Goal: Task Accomplishment & Management: Complete application form

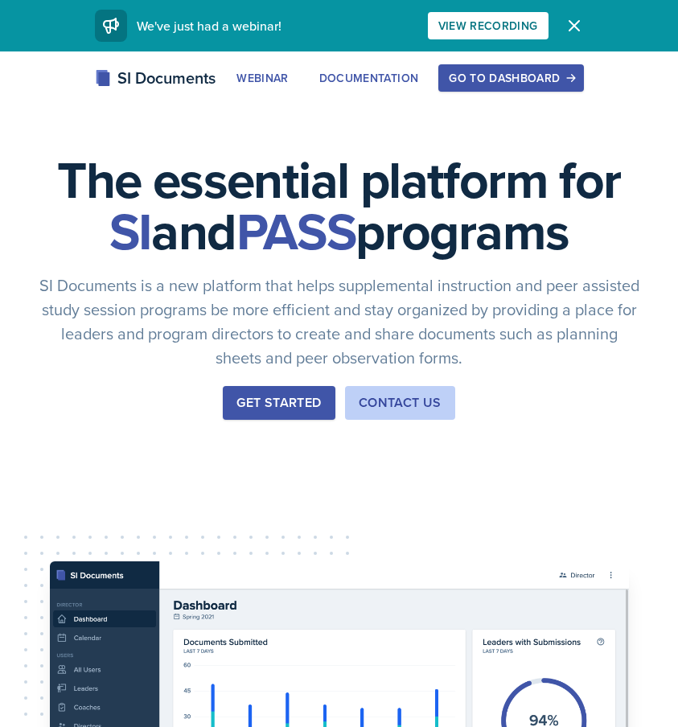
click at [529, 90] on button "Go to Dashboard" at bounding box center [511, 77] width 145 height 27
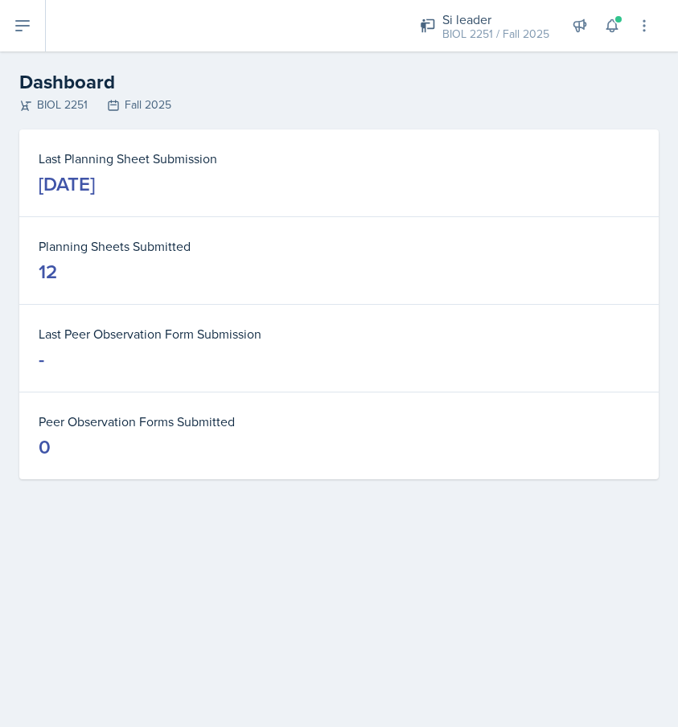
click at [8, 19] on button at bounding box center [23, 25] width 46 height 51
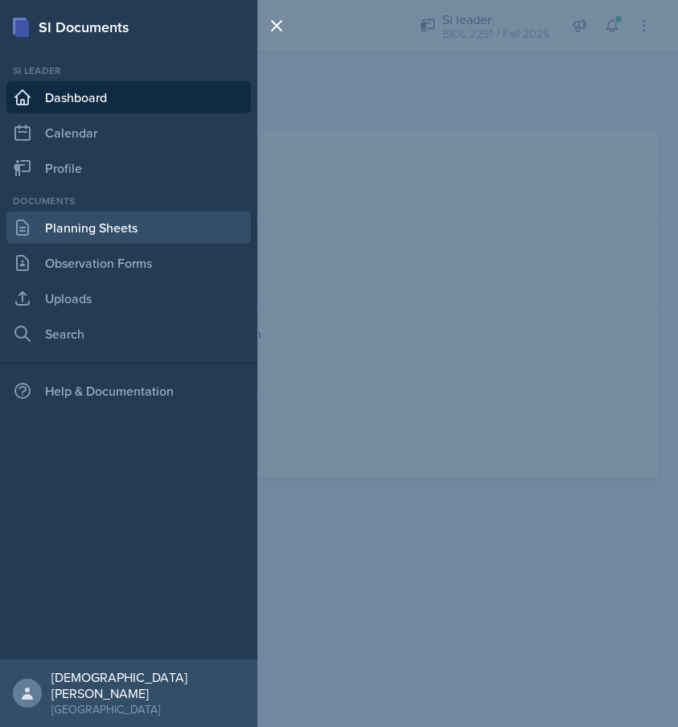
click at [128, 233] on link "Planning Sheets" at bounding box center [128, 228] width 245 height 32
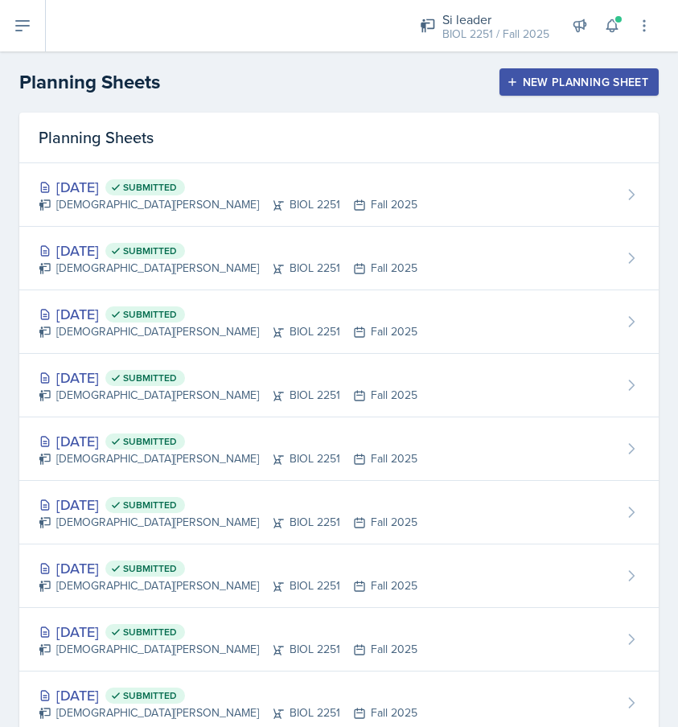
click at [517, 78] on icon "button" at bounding box center [512, 81] width 11 height 11
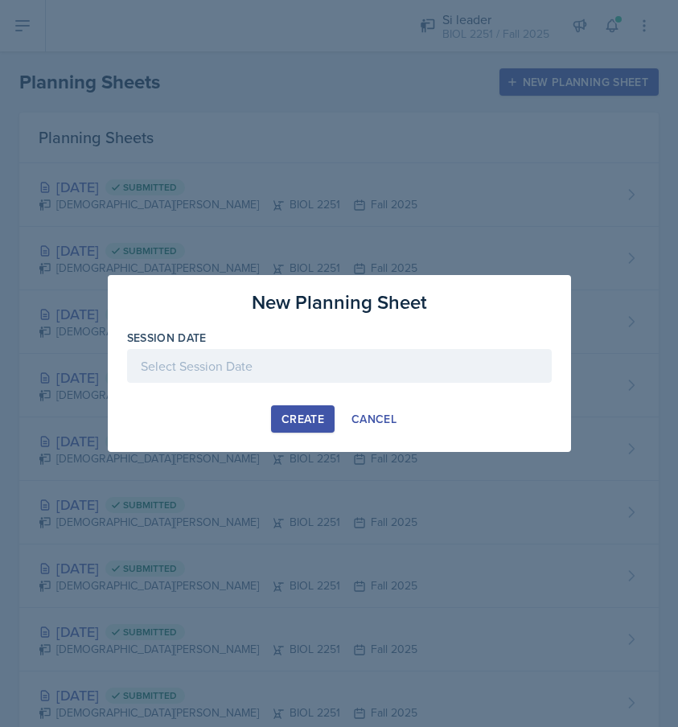
click at [348, 377] on div at bounding box center [339, 366] width 425 height 34
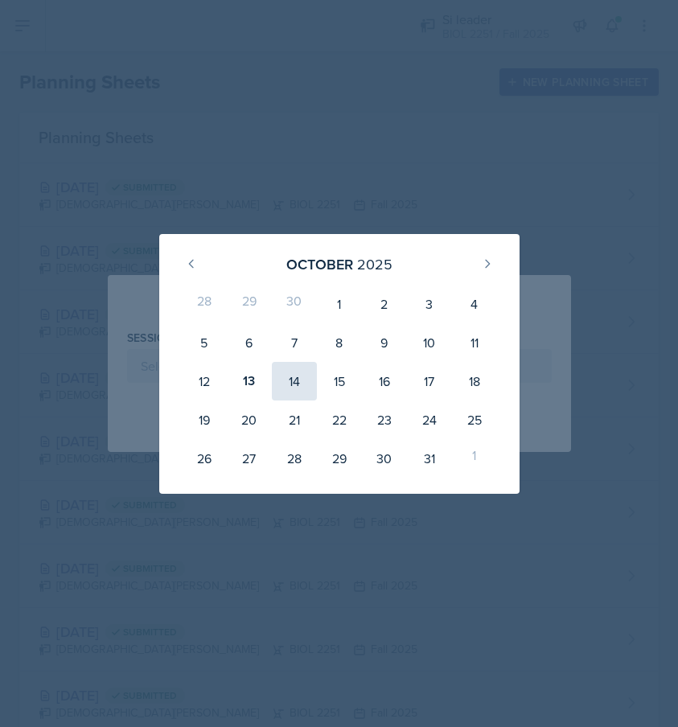
click at [296, 386] on div "14" at bounding box center [294, 381] width 45 height 39
type input "[DATE]"
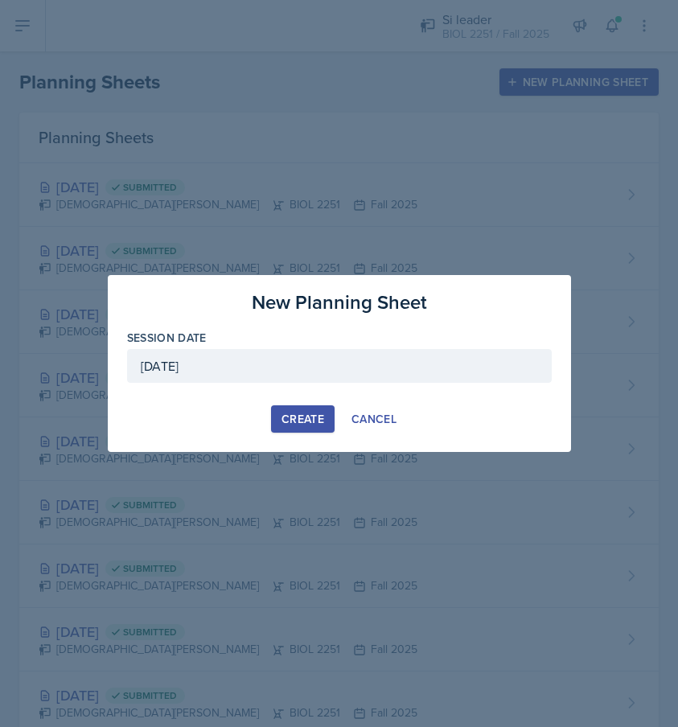
click at [292, 422] on div "Create" at bounding box center [303, 419] width 43 height 13
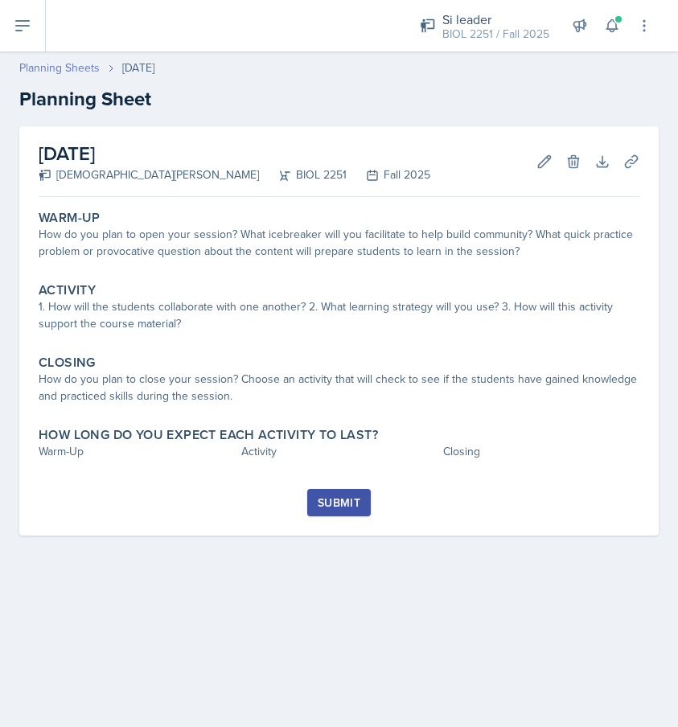
click at [84, 64] on link "Planning Sheets" at bounding box center [59, 68] width 80 height 17
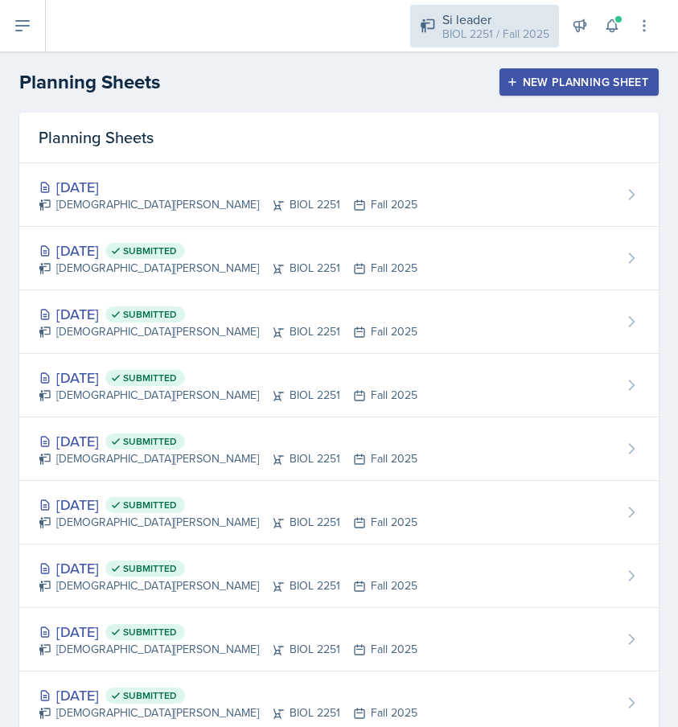
click at [485, 18] on div "Si leader" at bounding box center [496, 19] width 107 height 19
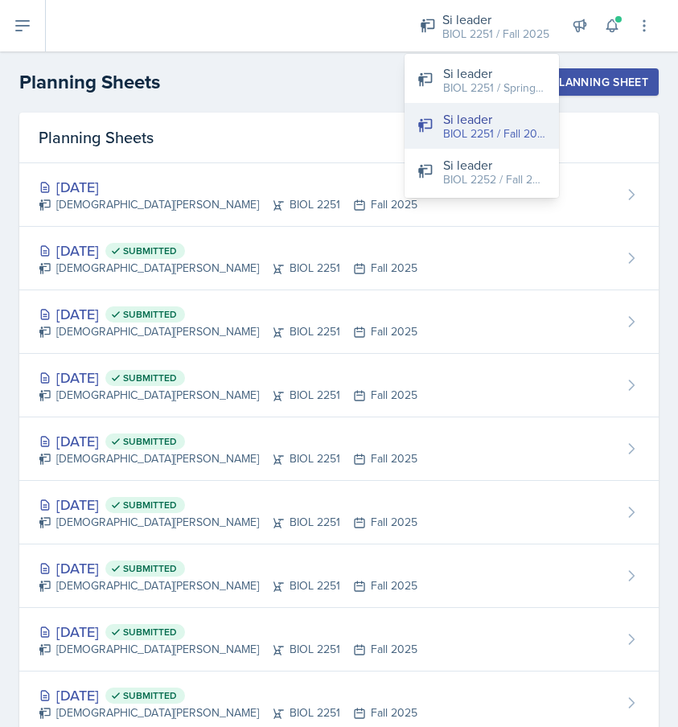
click at [452, 121] on div "Si leader" at bounding box center [494, 118] width 103 height 19
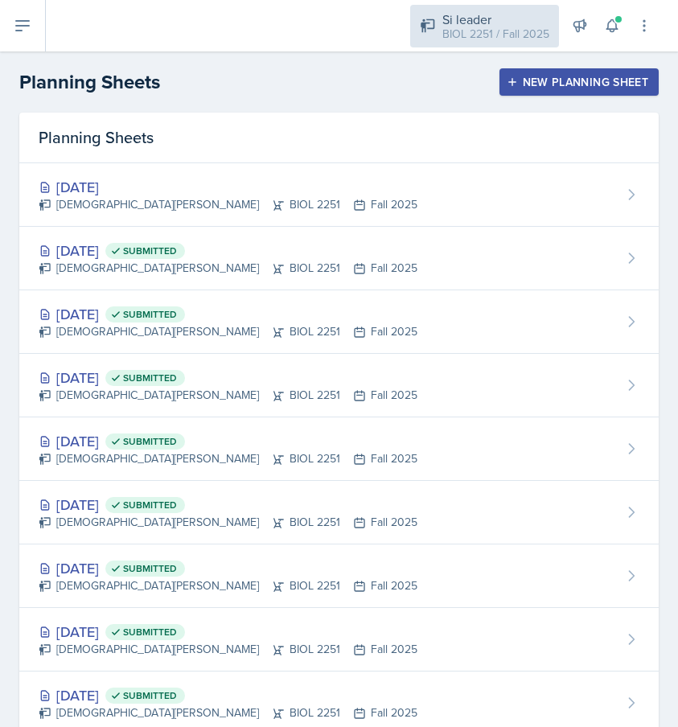
click at [508, 29] on div "BIOL 2251 / Fall 2025" at bounding box center [496, 34] width 107 height 17
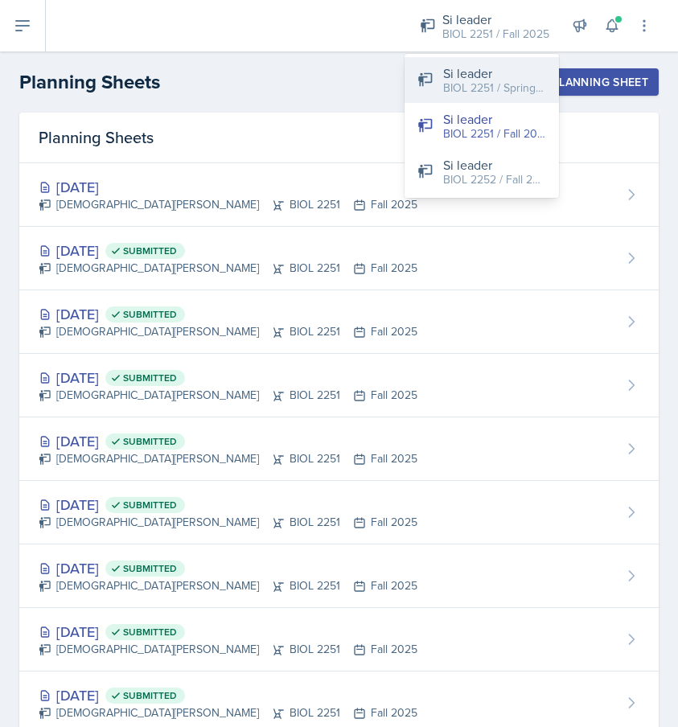
click at [476, 80] on div "BIOL 2251 / Spring 2025" at bounding box center [494, 88] width 103 height 17
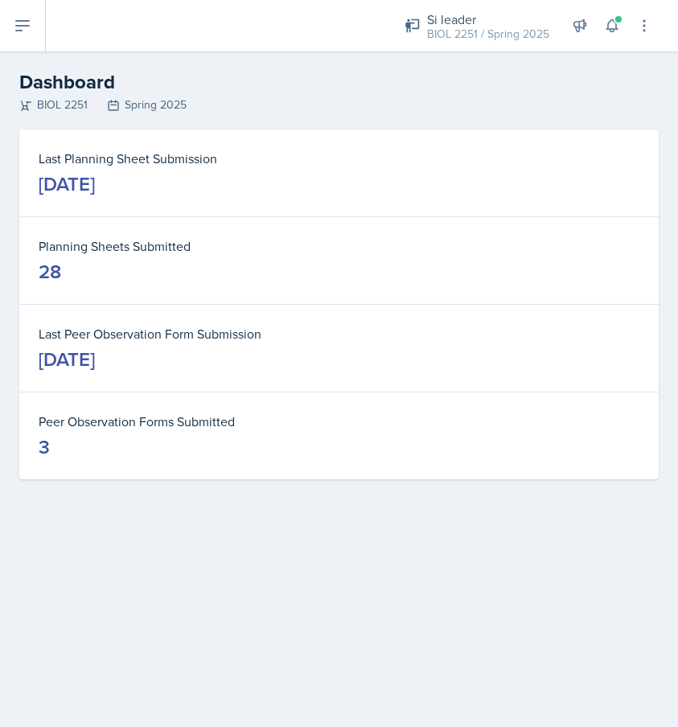
click at [33, 28] on button at bounding box center [23, 25] width 46 height 51
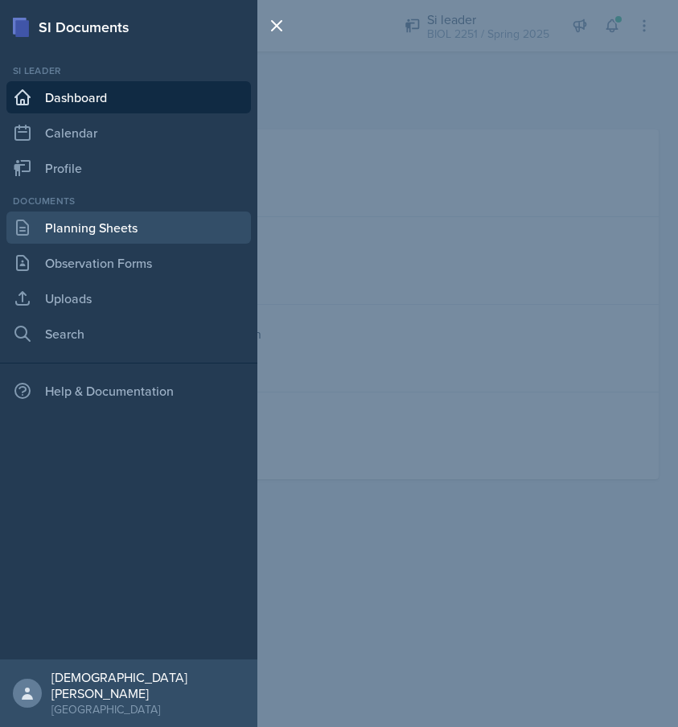
click at [65, 234] on link "Planning Sheets" at bounding box center [128, 228] width 245 height 32
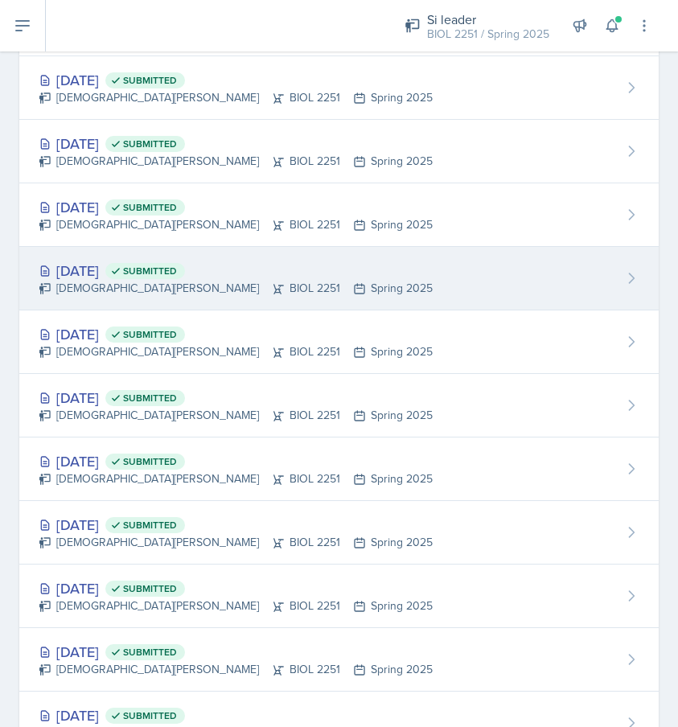
scroll to position [1036, 0]
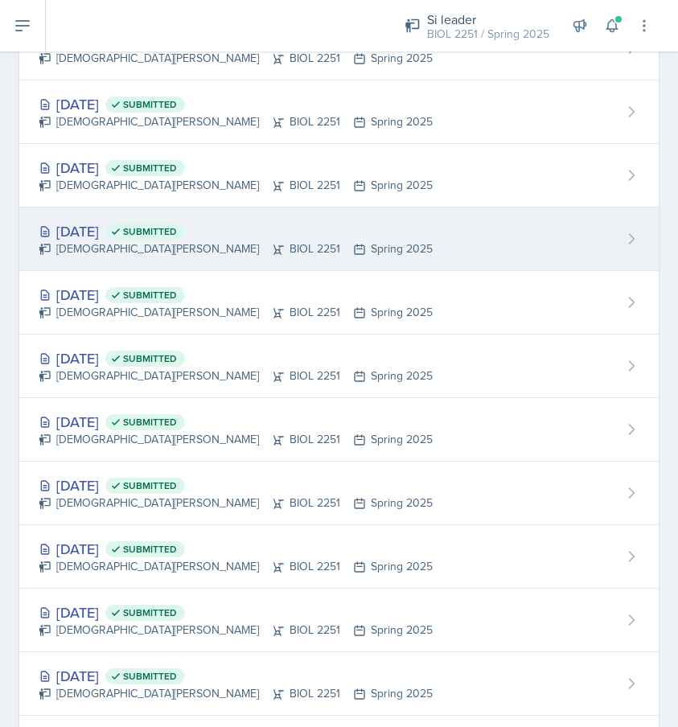
click at [168, 247] on div "[DEMOGRAPHIC_DATA][PERSON_NAME] BIOL 2251 Spring 2025" at bounding box center [236, 249] width 394 height 17
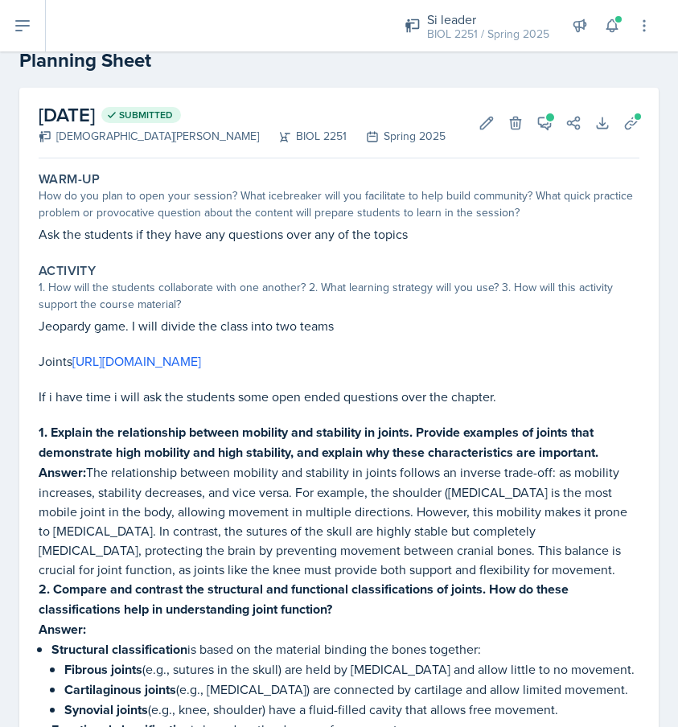
scroll to position [25, 0]
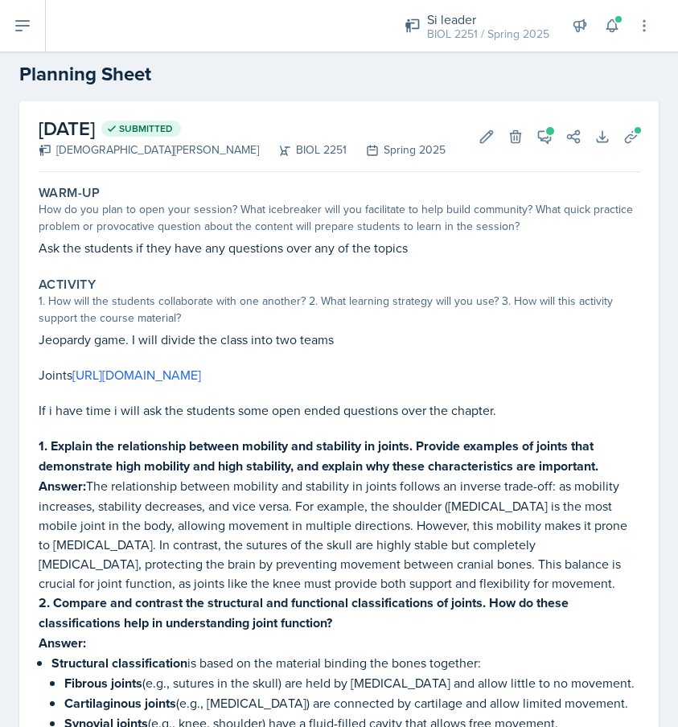
click at [25, 32] on icon at bounding box center [22, 25] width 19 height 19
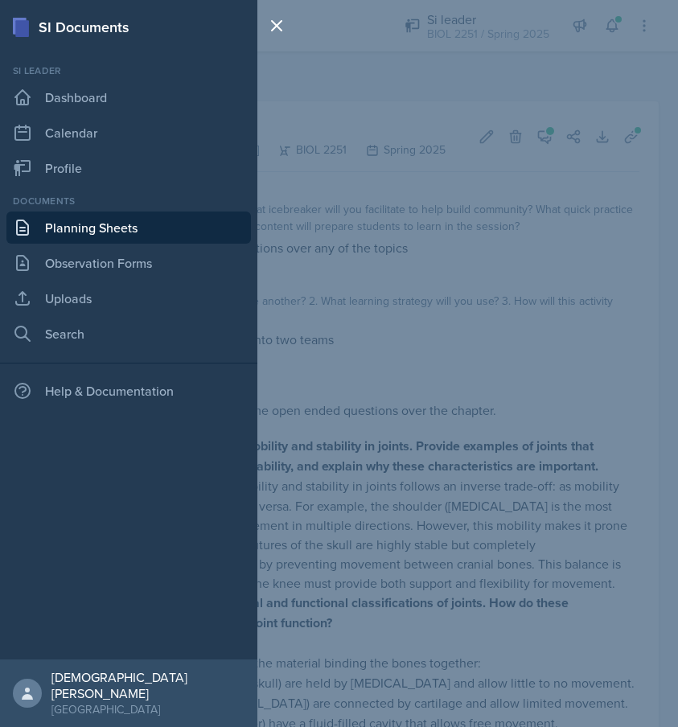
click at [81, 231] on link "Planning Sheets" at bounding box center [128, 228] width 245 height 32
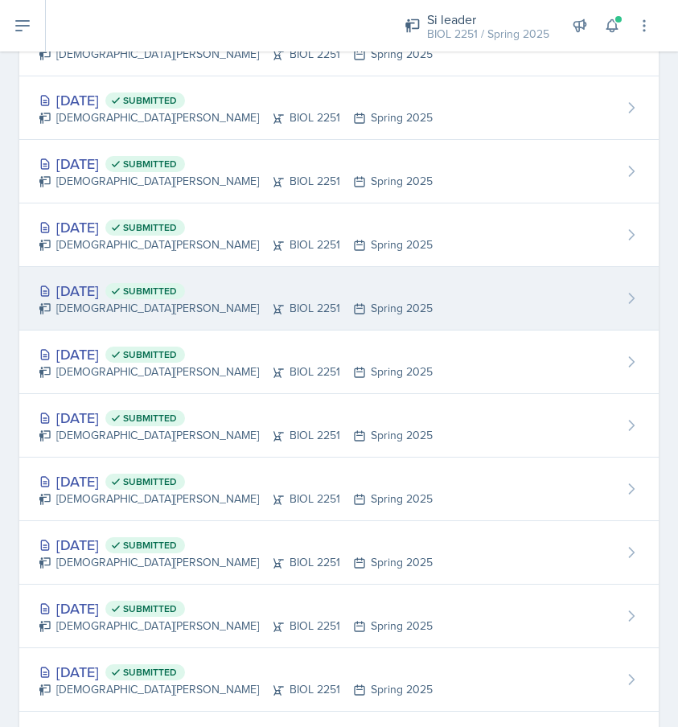
scroll to position [848, 0]
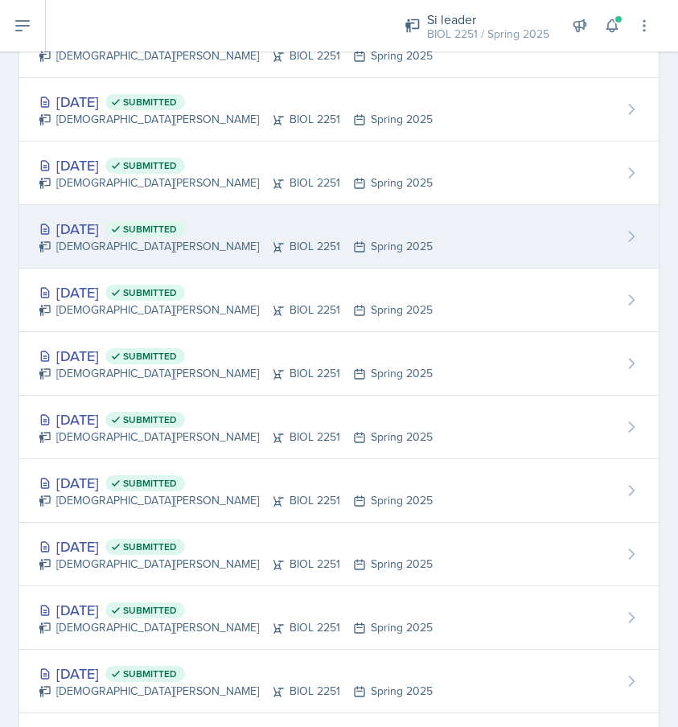
click at [126, 232] on div "[DATE] Submitted" at bounding box center [236, 229] width 394 height 22
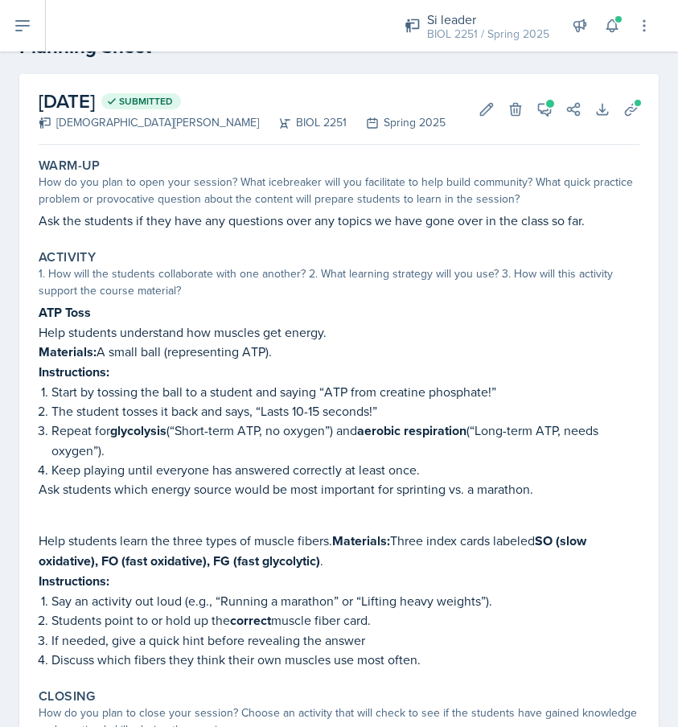
scroll to position [57, 0]
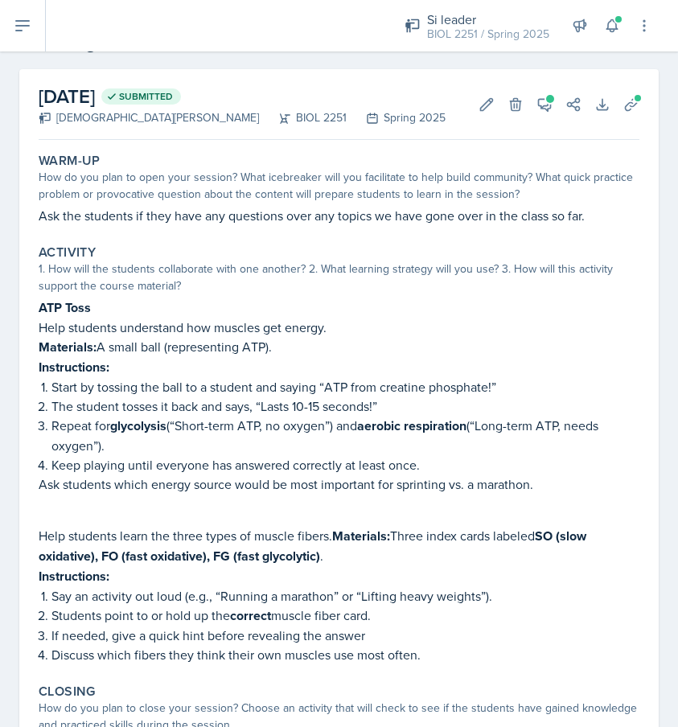
click at [26, 35] on button at bounding box center [23, 25] width 46 height 51
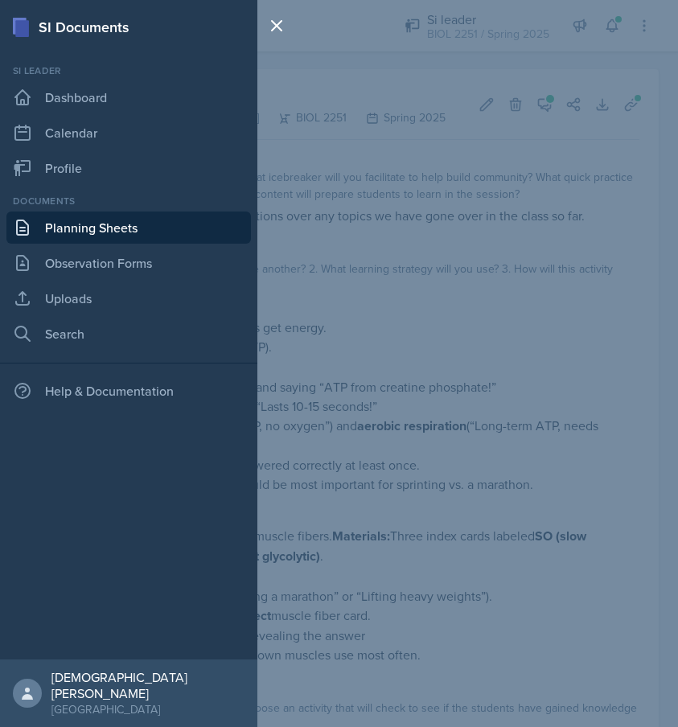
click at [96, 223] on link "Planning Sheets" at bounding box center [128, 228] width 245 height 32
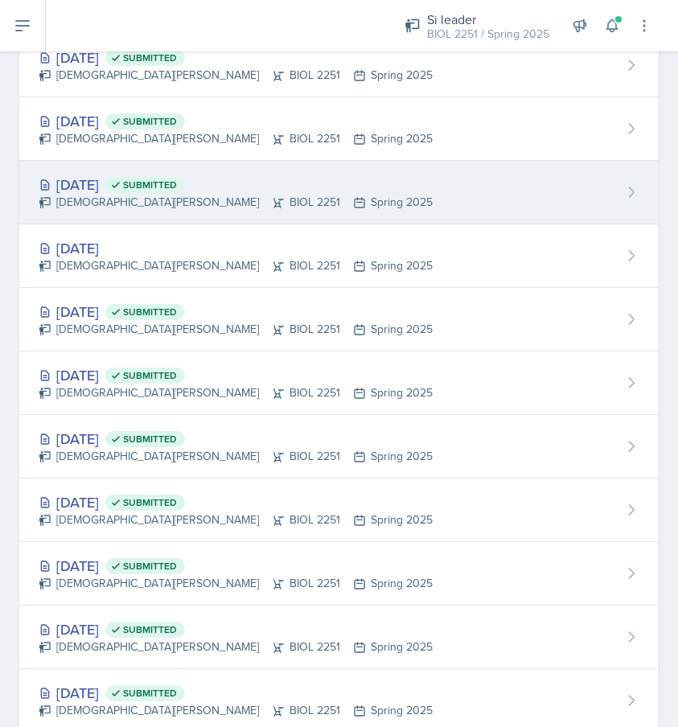
scroll to position [660, 0]
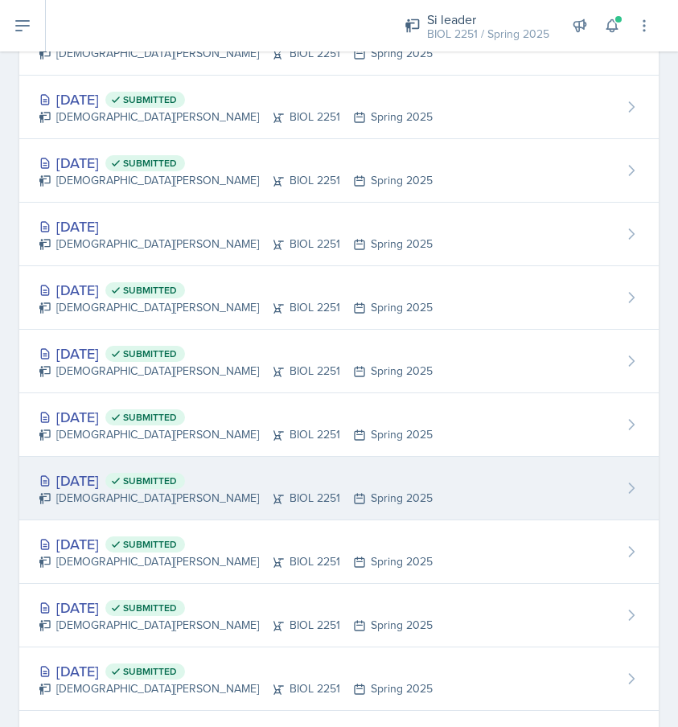
click at [117, 480] on div "[DATE] Submitted" at bounding box center [236, 481] width 394 height 22
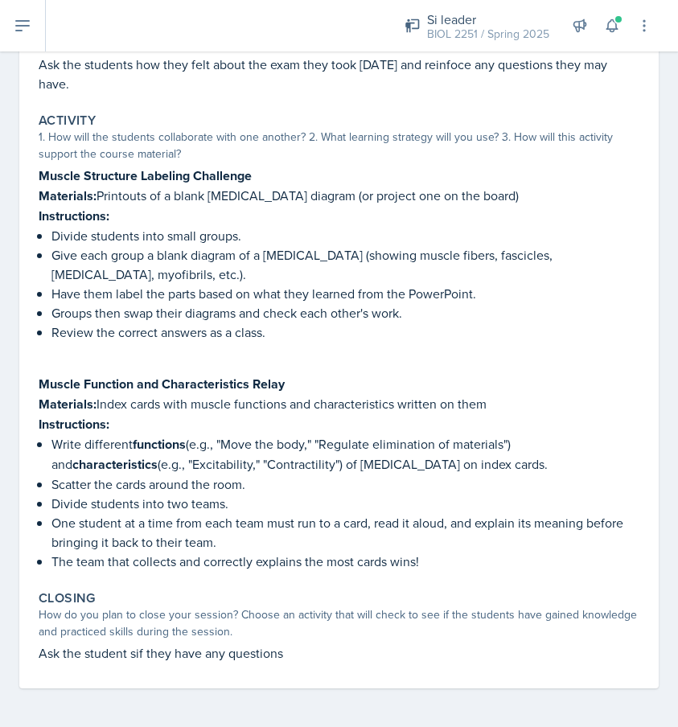
scroll to position [208, 0]
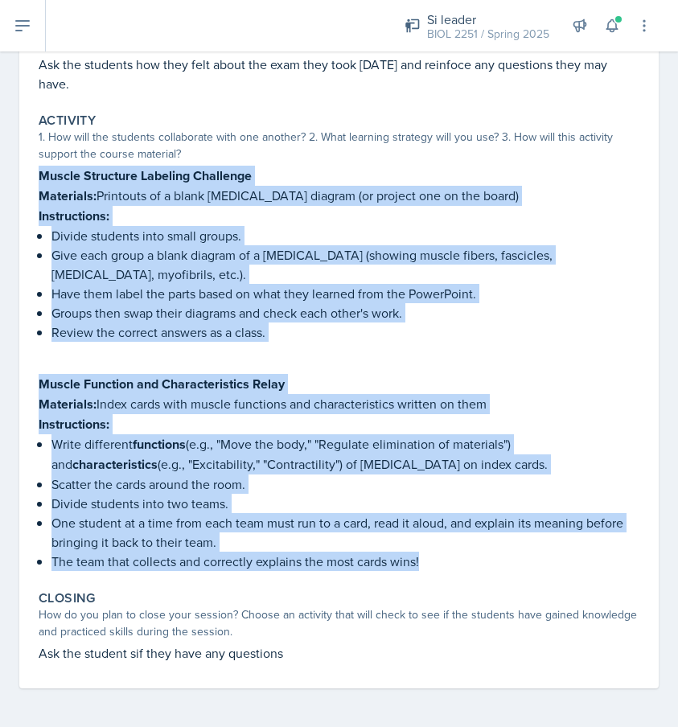
drag, startPoint x: 424, startPoint y: 562, endPoint x: -23, endPoint y: 172, distance: 593.7
click at [0, 172] on html "SI Documents Si leader Dashboard Calendar Profile Documents Planning Sheets Obs…" at bounding box center [339, 363] width 678 height 727
copy div "Loremi Dolorsita Consecte Adipiscin Elitseddo: Eiusmodte in u labor etdolore ma…"
click at [33, 35] on button at bounding box center [23, 25] width 46 height 51
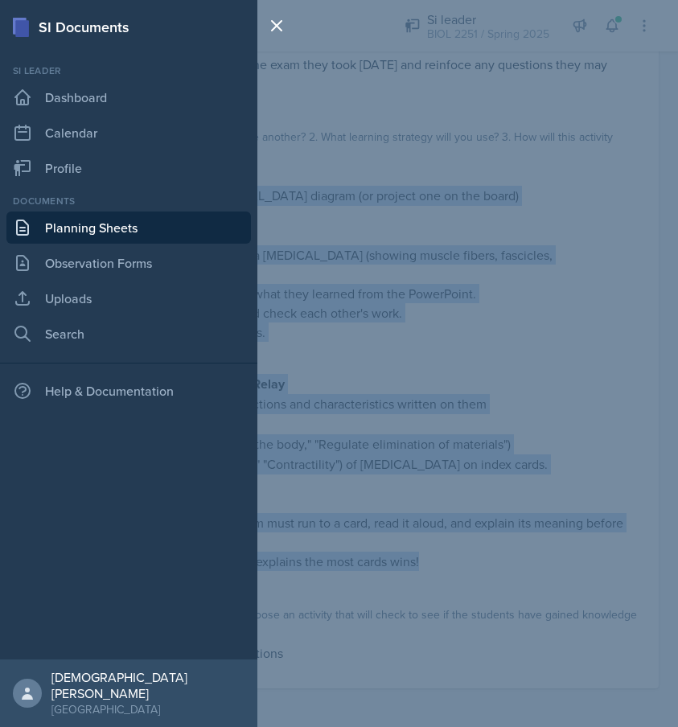
click at [77, 225] on link "Planning Sheets" at bounding box center [128, 228] width 245 height 32
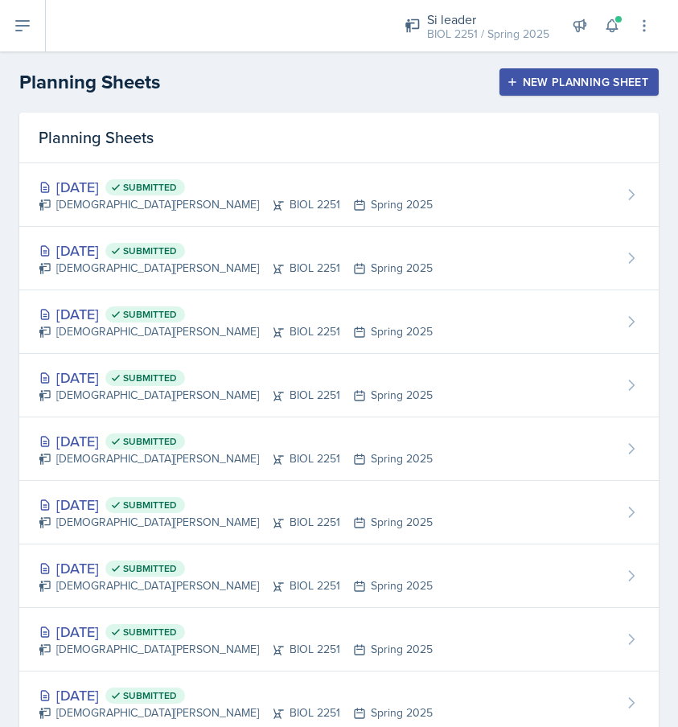
click at [31, 35] on button at bounding box center [23, 25] width 46 height 51
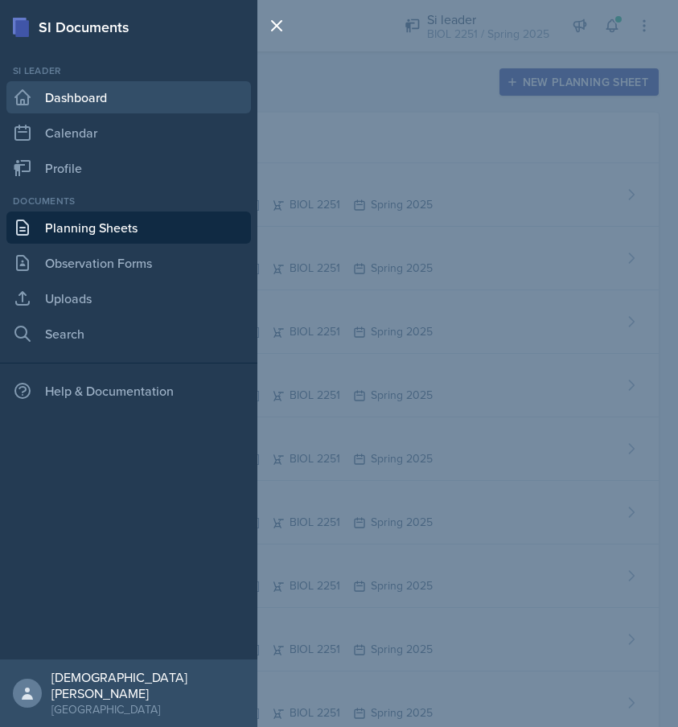
click at [92, 102] on link "Dashboard" at bounding box center [128, 97] width 245 height 32
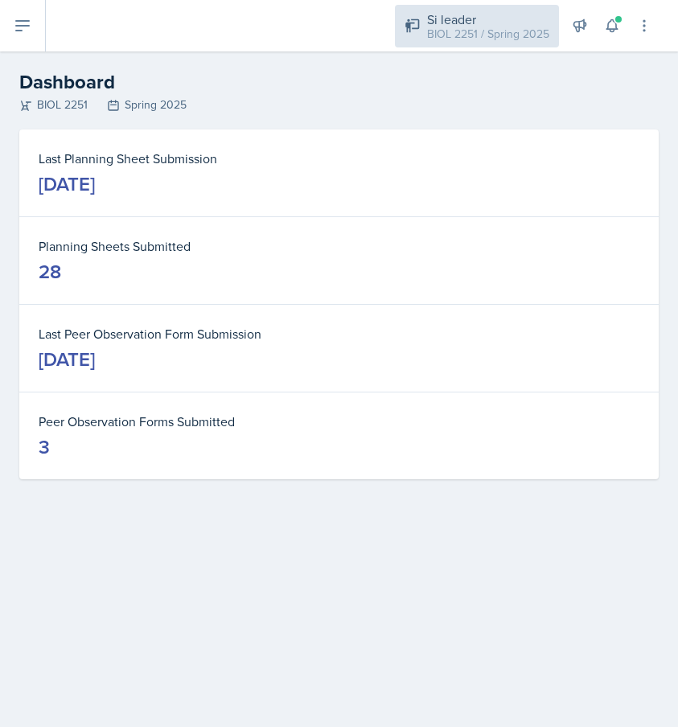
click at [503, 24] on div "Si leader" at bounding box center [488, 19] width 122 height 19
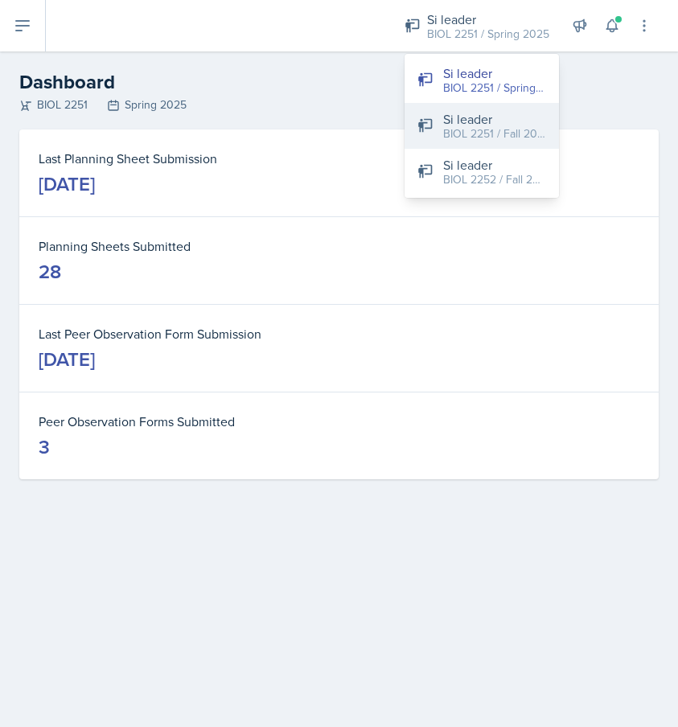
click at [479, 130] on div "BIOL 2251 / Fall 2025" at bounding box center [494, 134] width 103 height 17
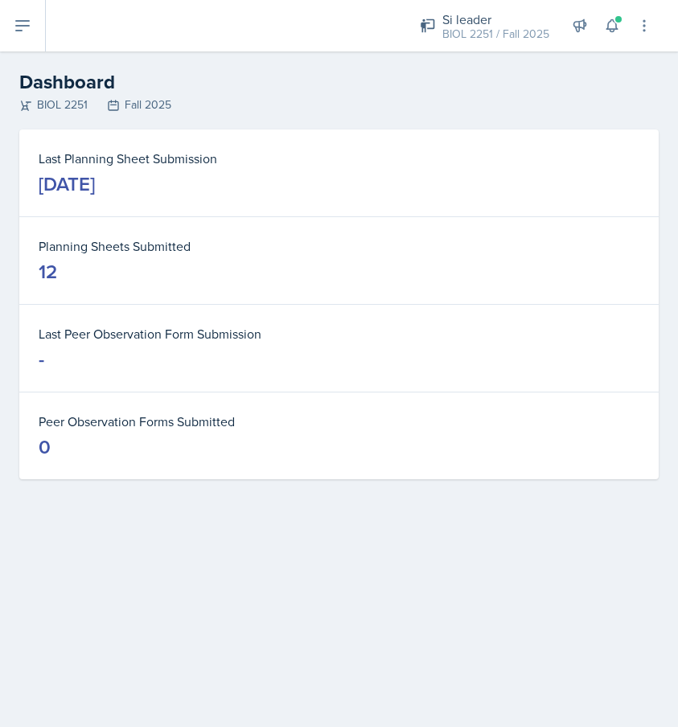
click at [23, 47] on button at bounding box center [23, 25] width 46 height 51
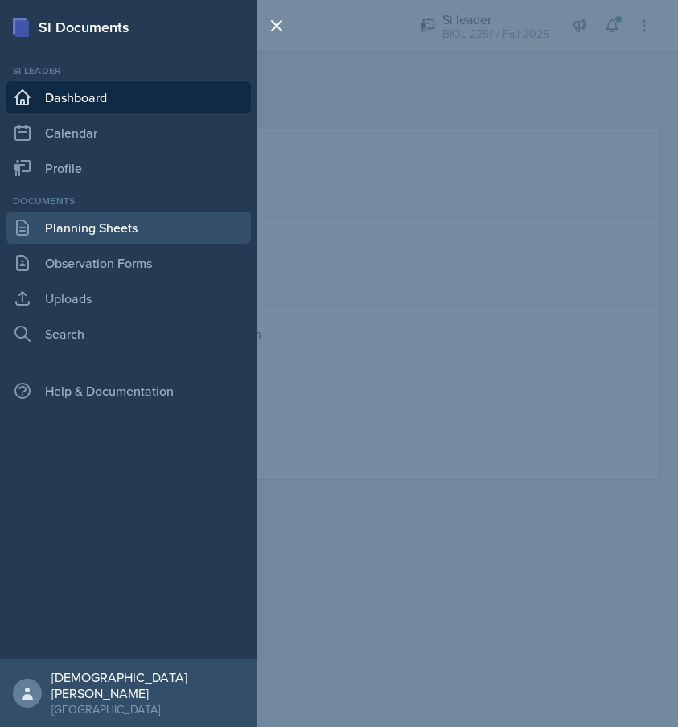
click at [35, 219] on link "Planning Sheets" at bounding box center [128, 228] width 245 height 32
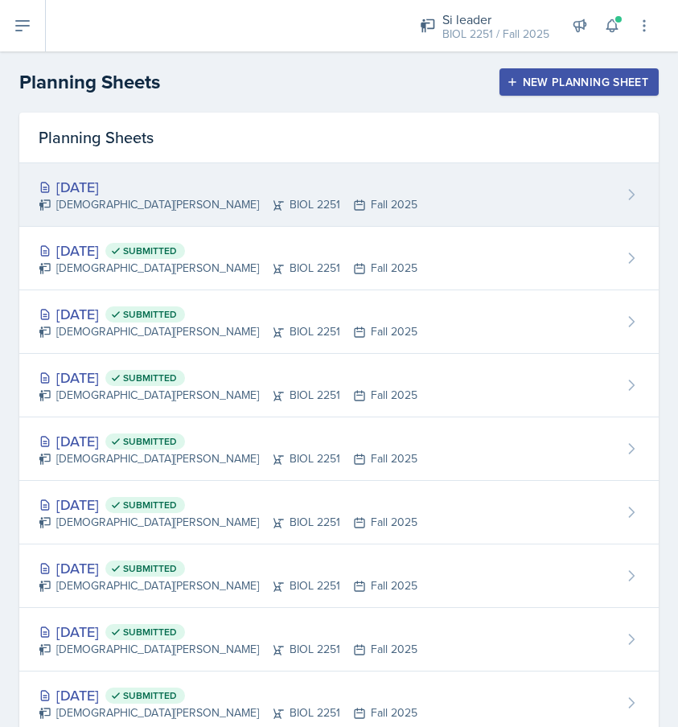
click at [159, 200] on div "[DEMOGRAPHIC_DATA][PERSON_NAME] BIOL 2251 Fall 2025" at bounding box center [228, 204] width 379 height 17
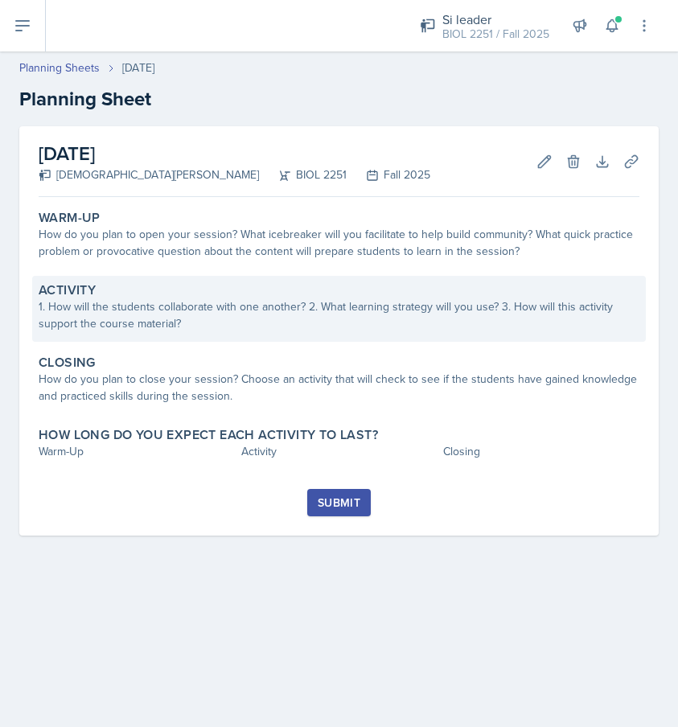
click at [163, 315] on div "1. How will the students collaborate with one another? 2. What learning strateg…" at bounding box center [339, 316] width 601 height 34
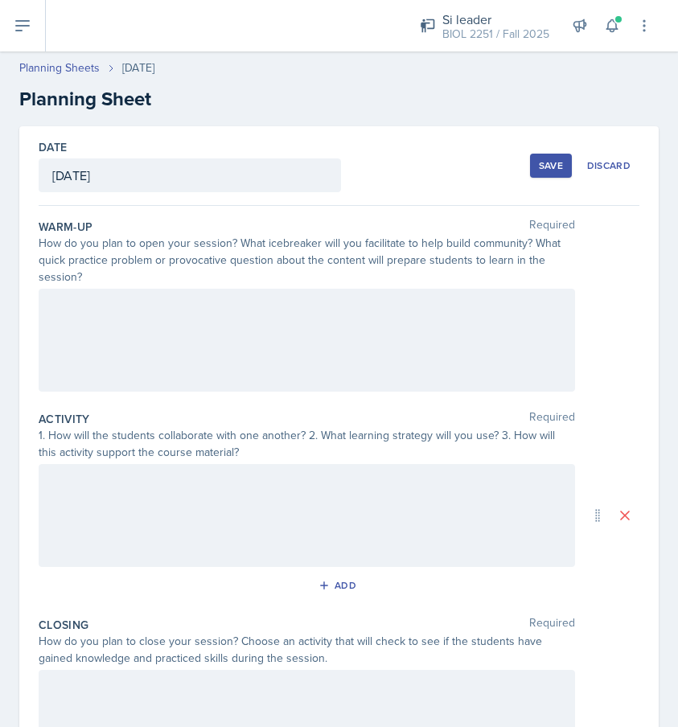
click at [121, 342] on div at bounding box center [307, 340] width 537 height 103
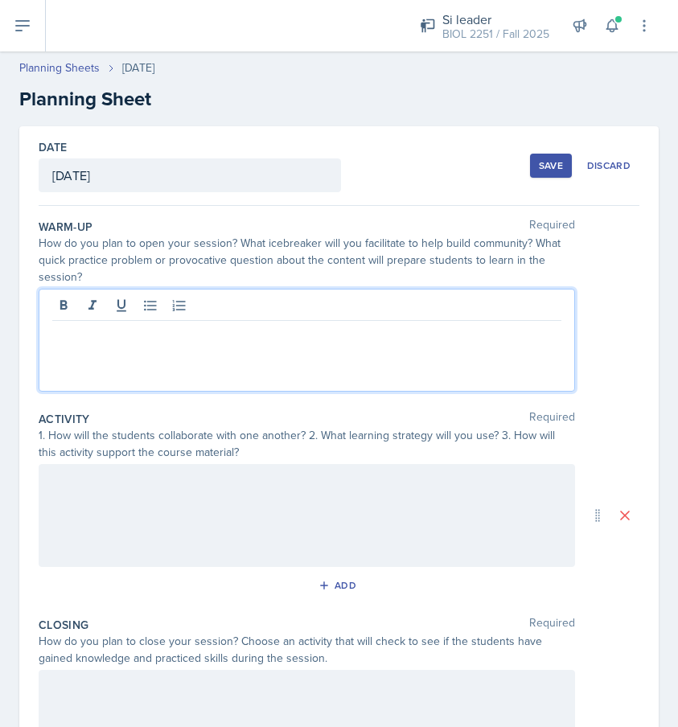
click at [109, 511] on div at bounding box center [307, 515] width 537 height 103
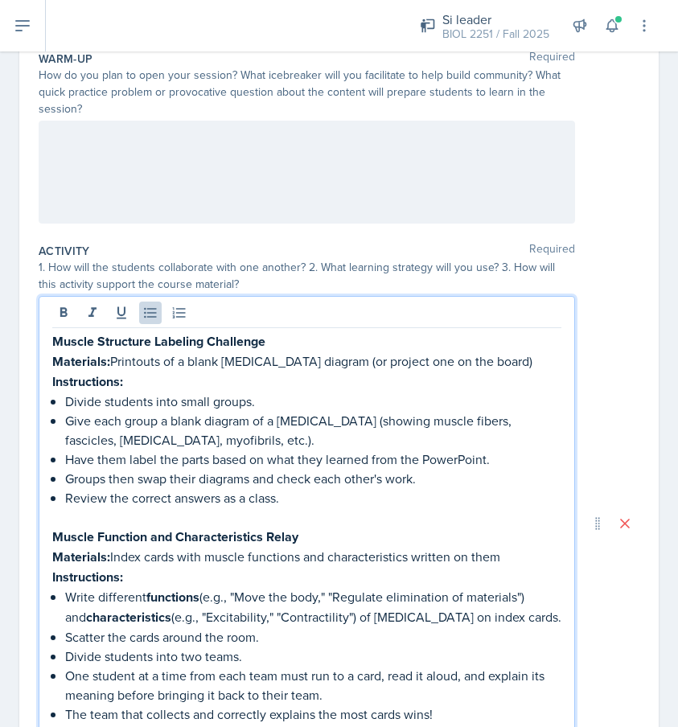
scroll to position [364, 0]
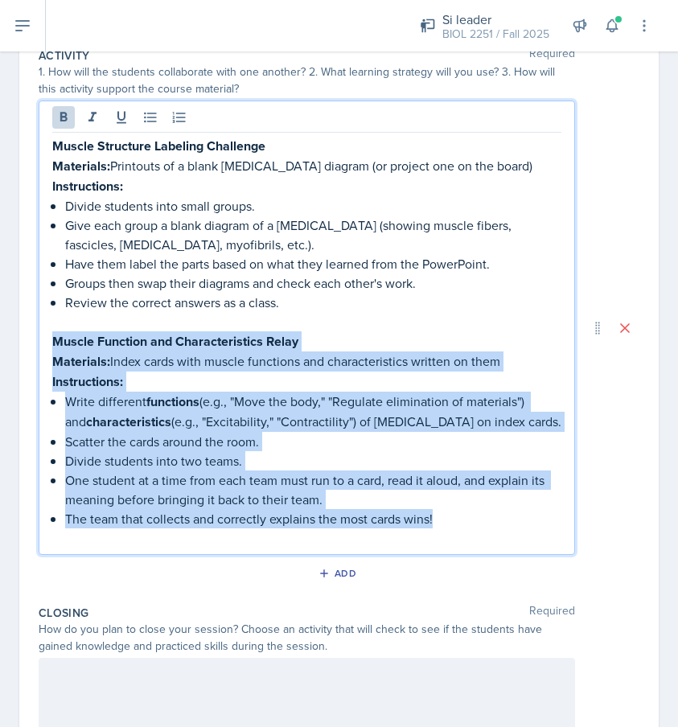
drag, startPoint x: 453, startPoint y: 517, endPoint x: 40, endPoint y: 340, distance: 449.1
click at [40, 340] on div "Muscle Structure Labeling Challenge Materials: Printouts of a blank [MEDICAL_DA…" at bounding box center [307, 328] width 537 height 455
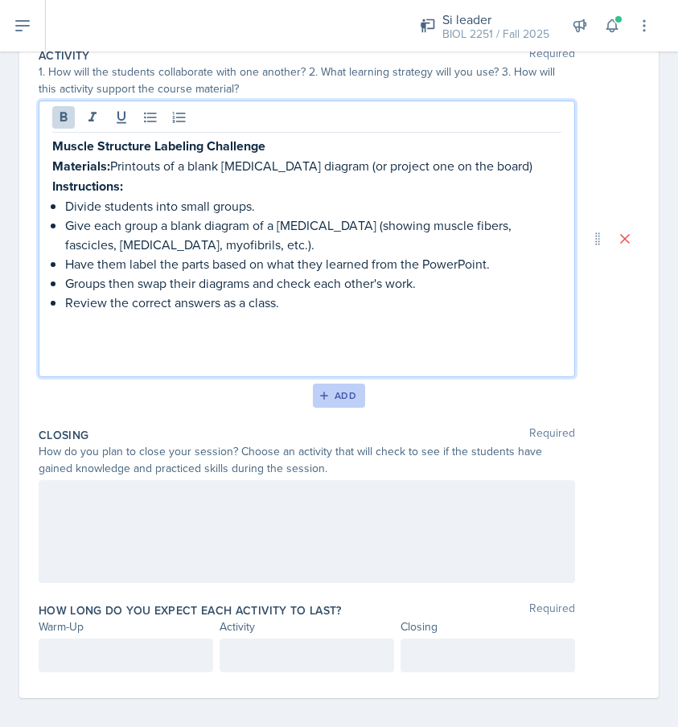
click at [323, 399] on icon "button" at bounding box center [324, 395] width 11 height 11
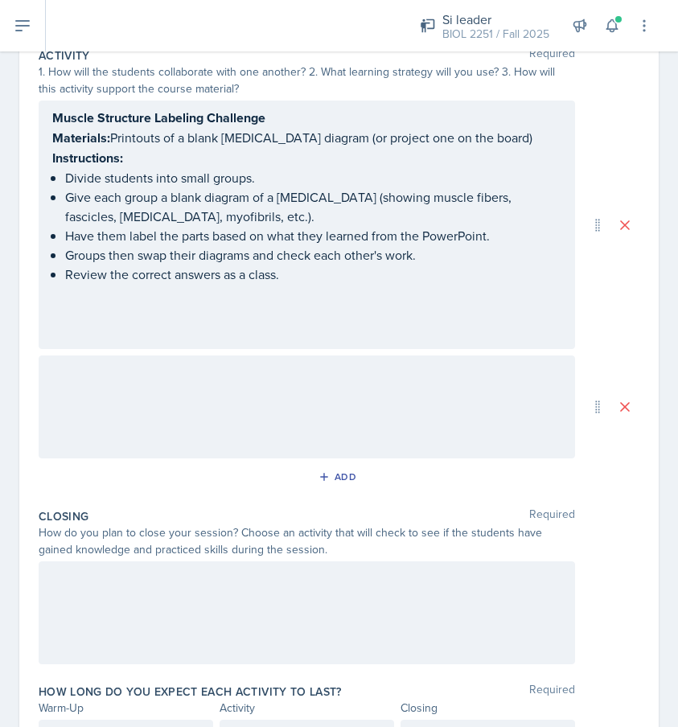
click at [234, 387] on div at bounding box center [307, 407] width 537 height 103
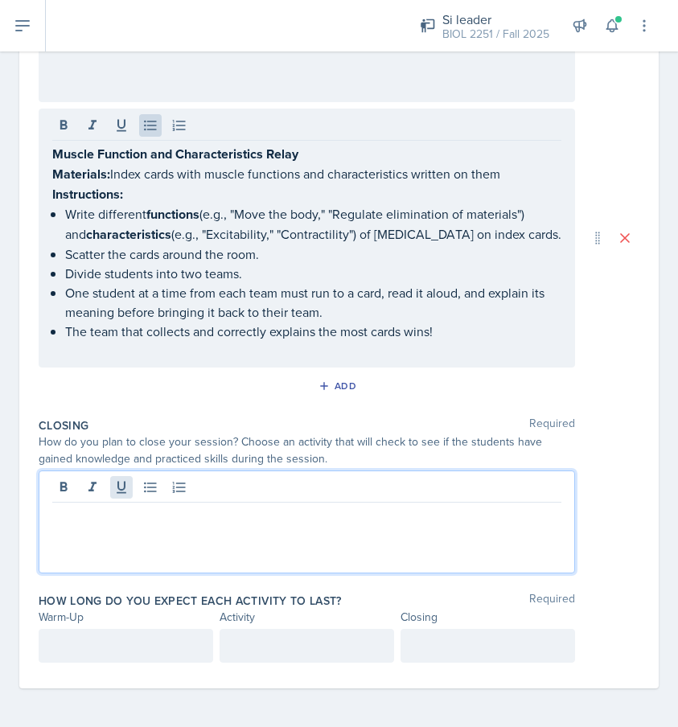
click at [129, 483] on div at bounding box center [307, 522] width 537 height 103
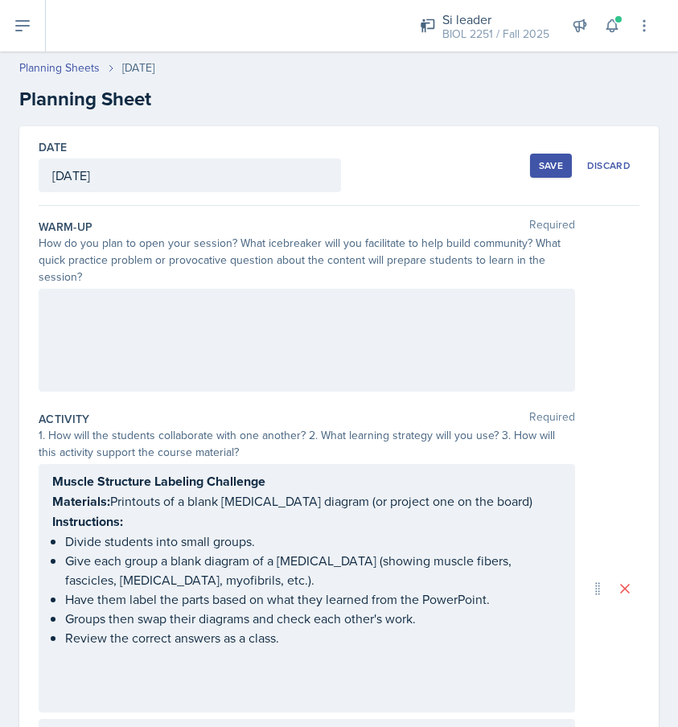
scroll to position [0, 0]
click at [160, 351] on div at bounding box center [307, 340] width 537 height 103
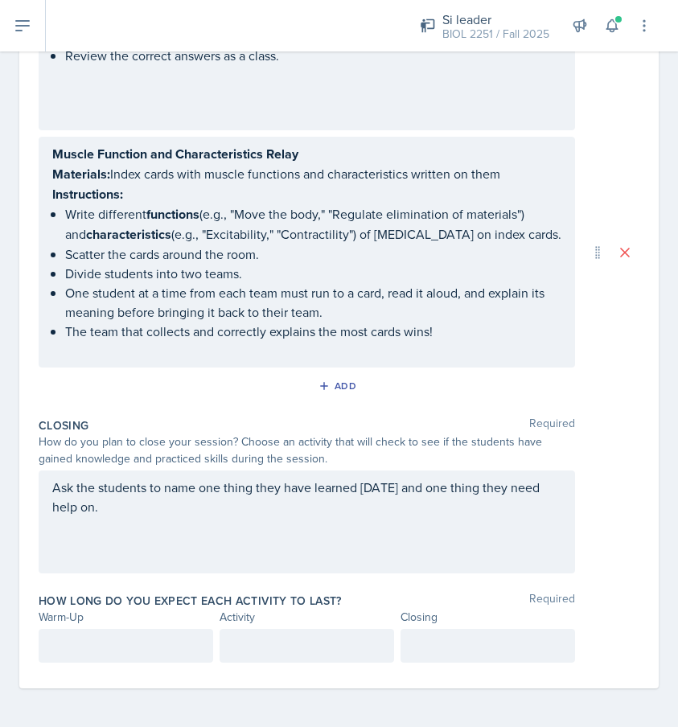
click at [128, 629] on div at bounding box center [126, 646] width 175 height 34
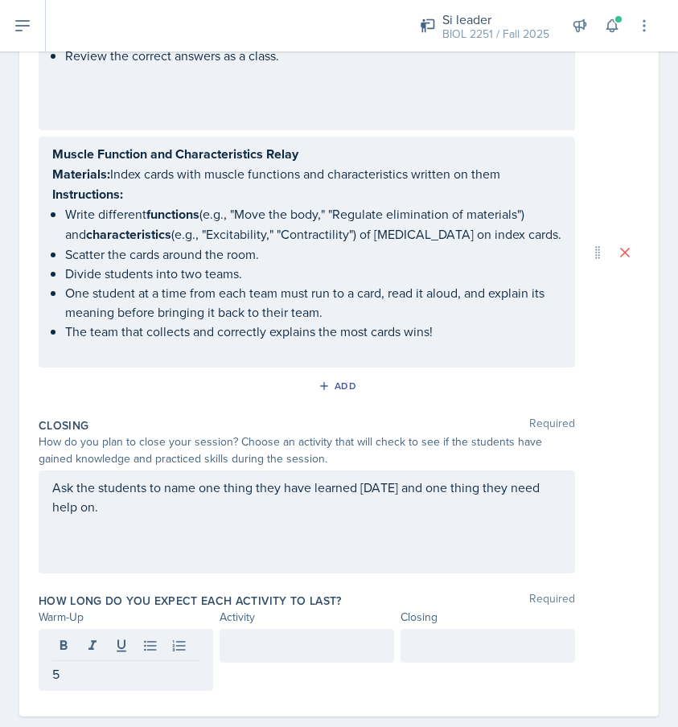
click at [258, 656] on div at bounding box center [307, 646] width 175 height 34
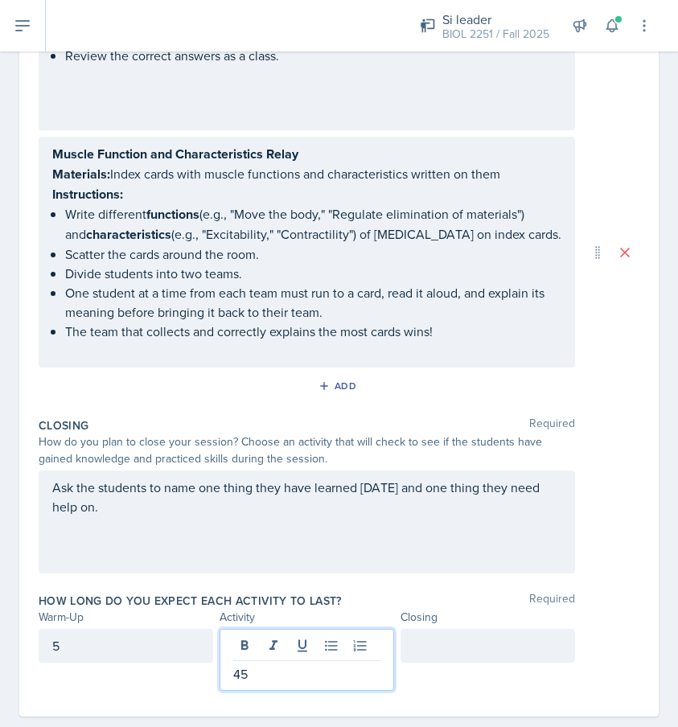
click at [440, 633] on div at bounding box center [488, 646] width 175 height 34
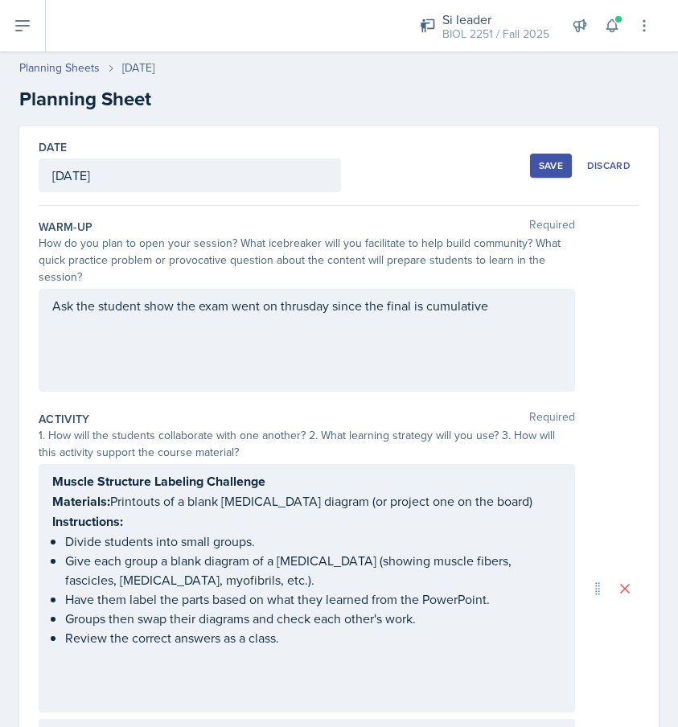
click at [548, 164] on div "Save" at bounding box center [551, 165] width 24 height 13
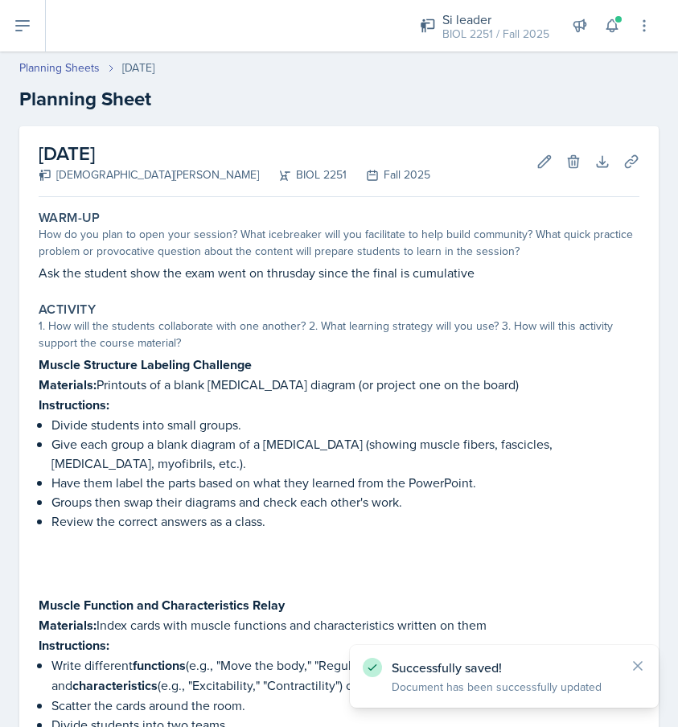
click at [26, 17] on icon at bounding box center [22, 25] width 19 height 19
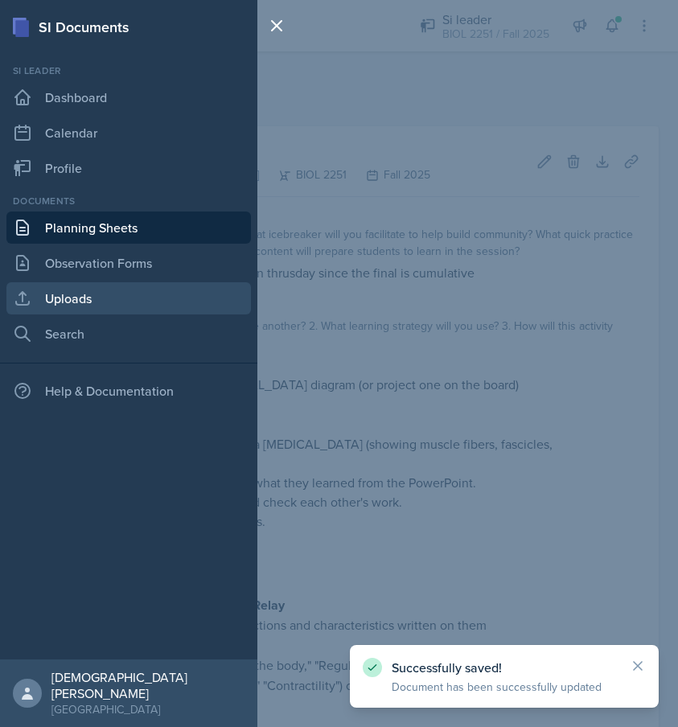
click at [92, 288] on link "Uploads" at bounding box center [128, 298] width 245 height 32
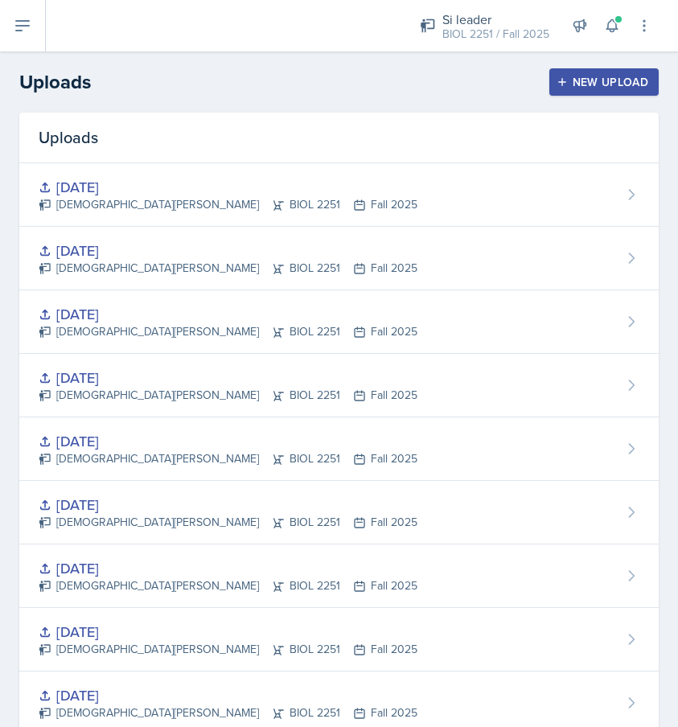
click at [587, 84] on div "New Upload" at bounding box center [604, 82] width 89 height 13
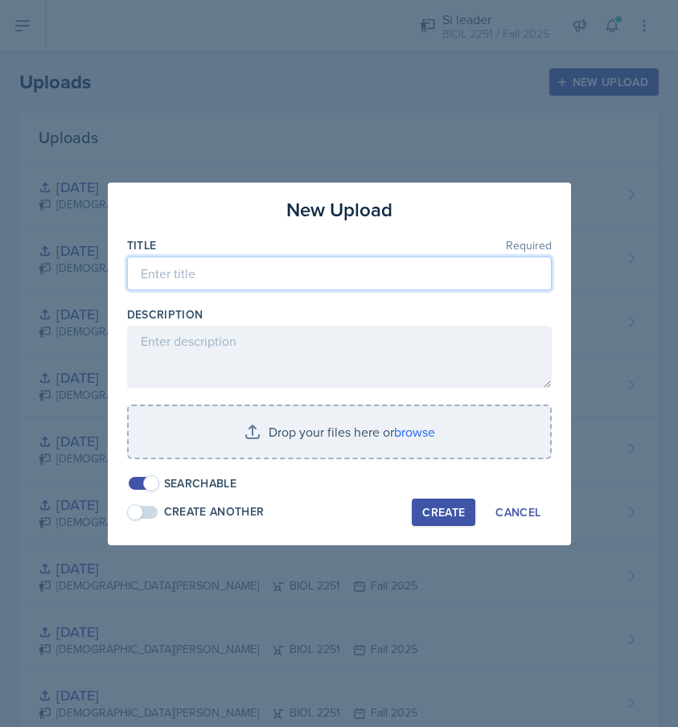
click at [291, 274] on input at bounding box center [339, 274] width 425 height 34
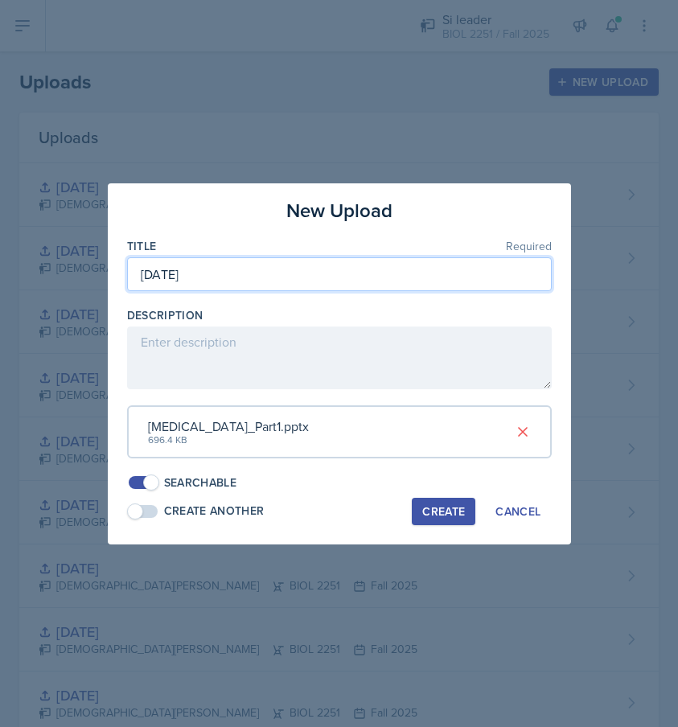
type input "[DATE]"
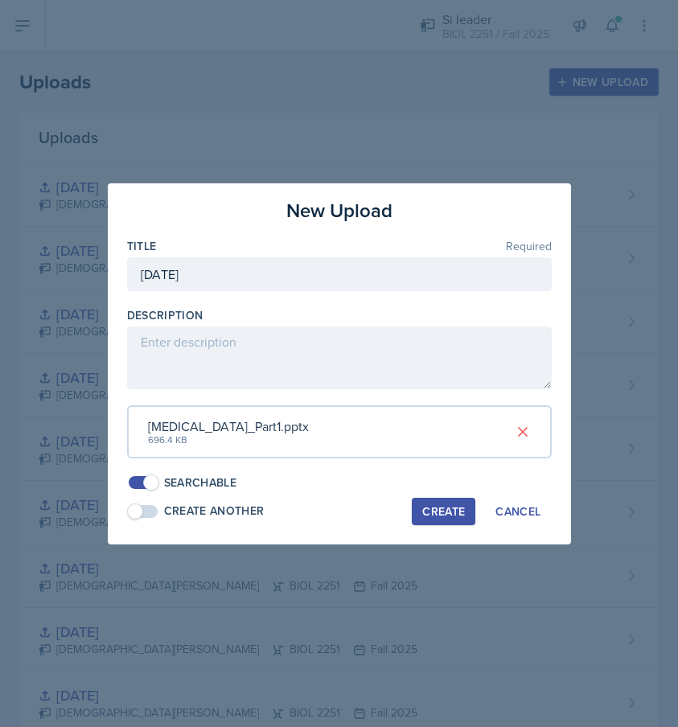
click at [436, 512] on div "Create" at bounding box center [443, 511] width 43 height 13
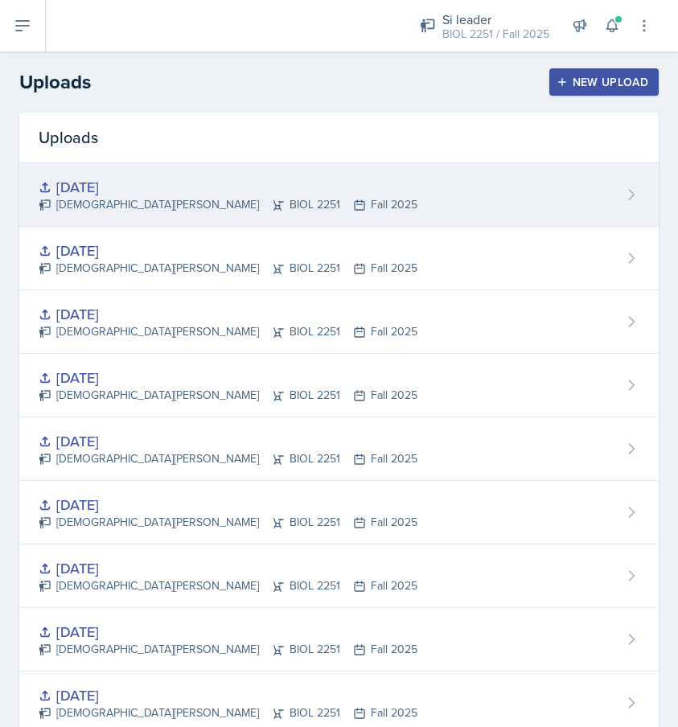
click at [214, 187] on div "[DATE]" at bounding box center [228, 187] width 379 height 22
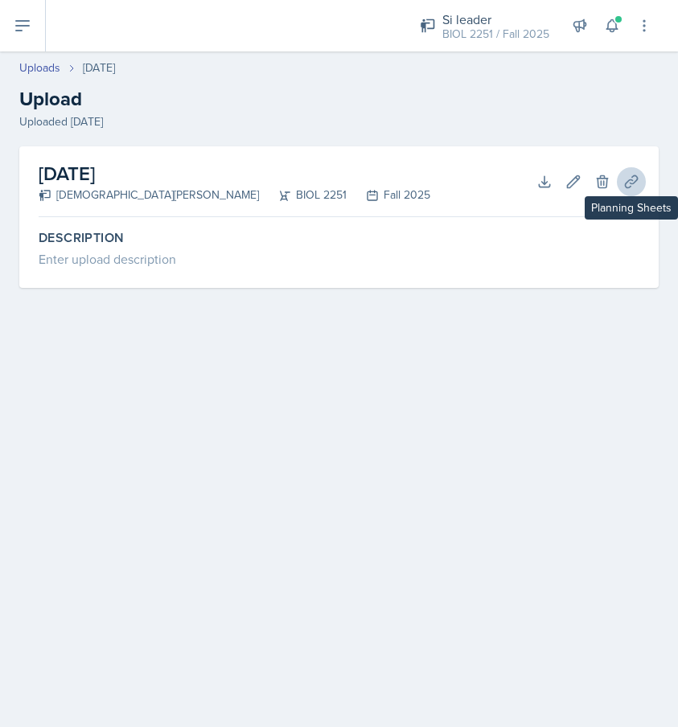
click at [636, 179] on icon at bounding box center [632, 182] width 16 height 16
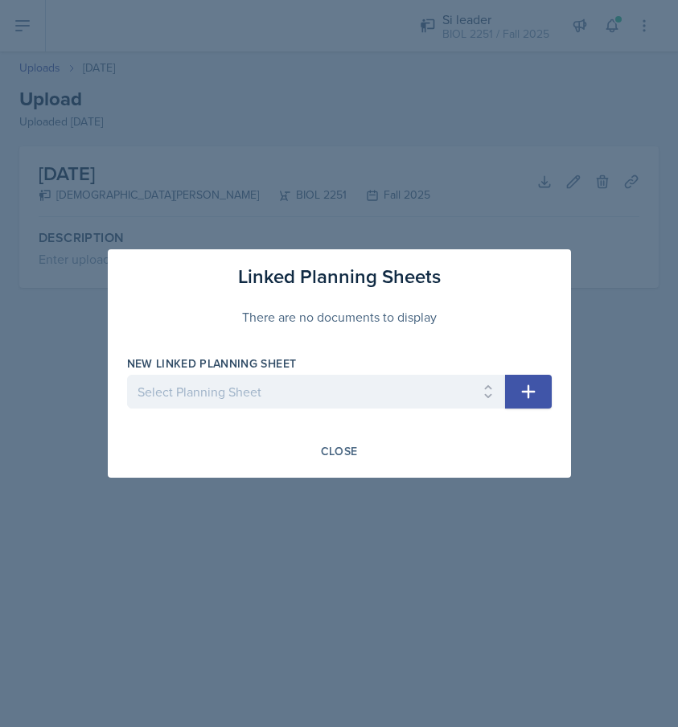
click at [348, 412] on div at bounding box center [316, 417] width 378 height 16
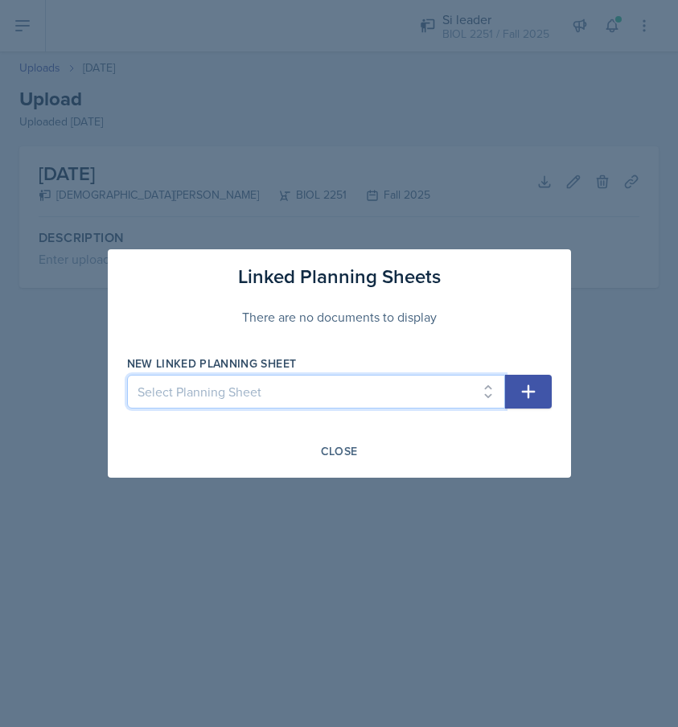
select select "ef9b266d-0f42-47fe-a933-8702c6baa4df"
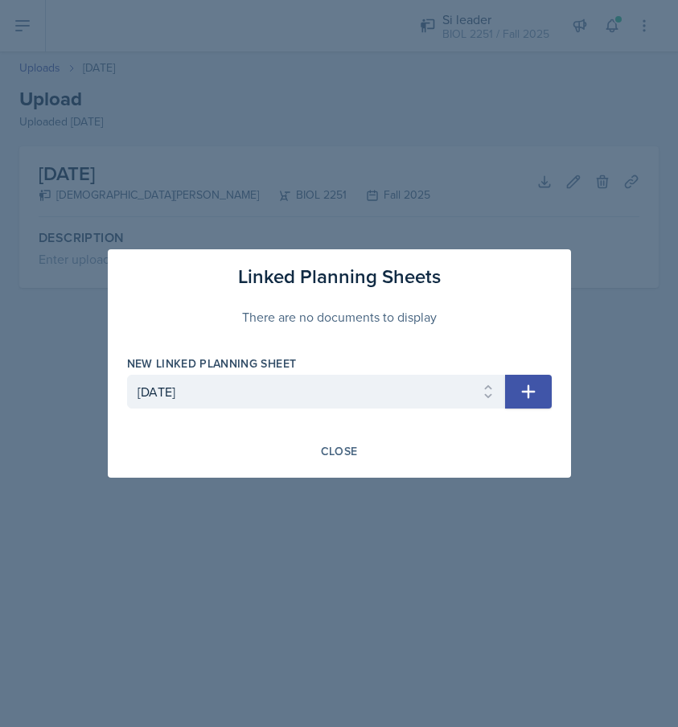
click at [544, 372] on div "New Linked Planning Sheet Select Planning Sheet [DATE] [DATE] [DATE] [DATE] [DA…" at bounding box center [339, 390] width 425 height 69
click at [537, 385] on icon "button" at bounding box center [528, 391] width 19 height 19
select select
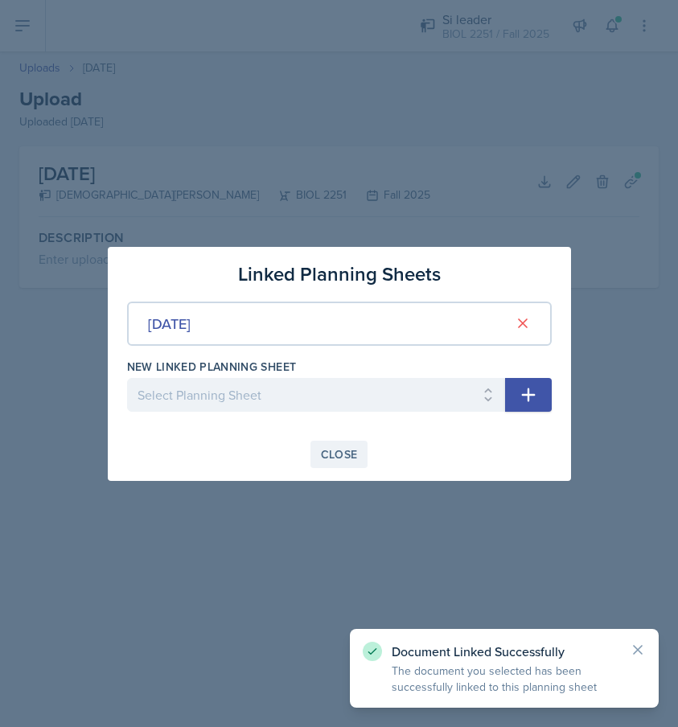
click at [334, 450] on div "Close" at bounding box center [339, 454] width 37 height 13
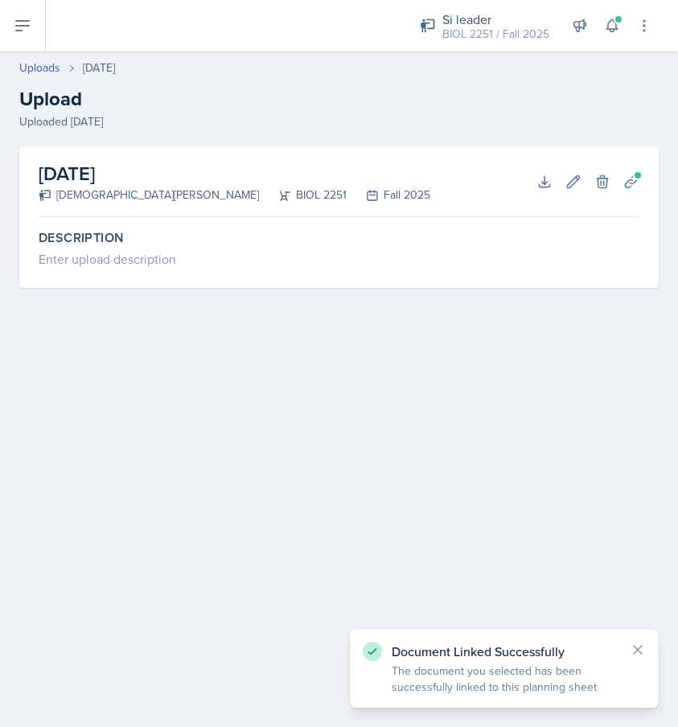
click at [39, 59] on header "Uploads [DATE] Upload Uploaded [DATE]" at bounding box center [339, 94] width 678 height 103
click at [42, 69] on link "Uploads" at bounding box center [39, 68] width 41 height 17
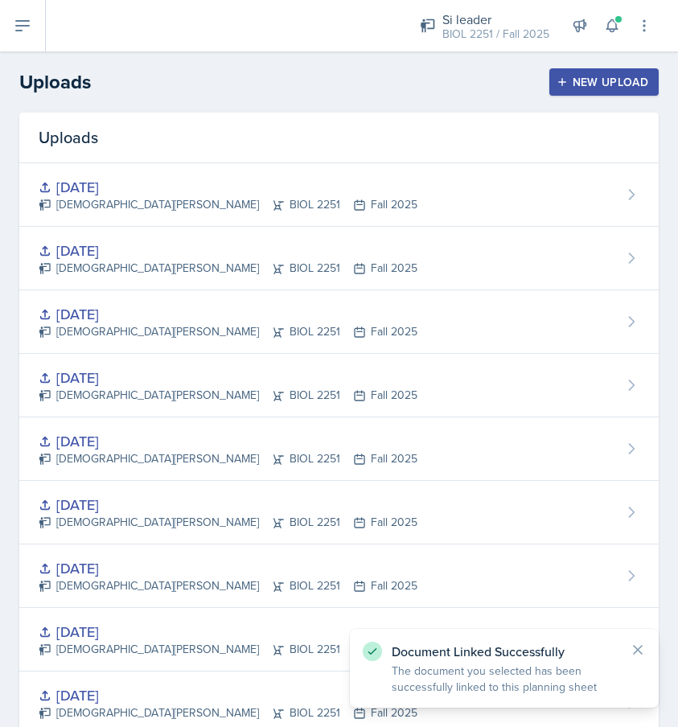
click at [29, 19] on icon at bounding box center [22, 25] width 19 height 19
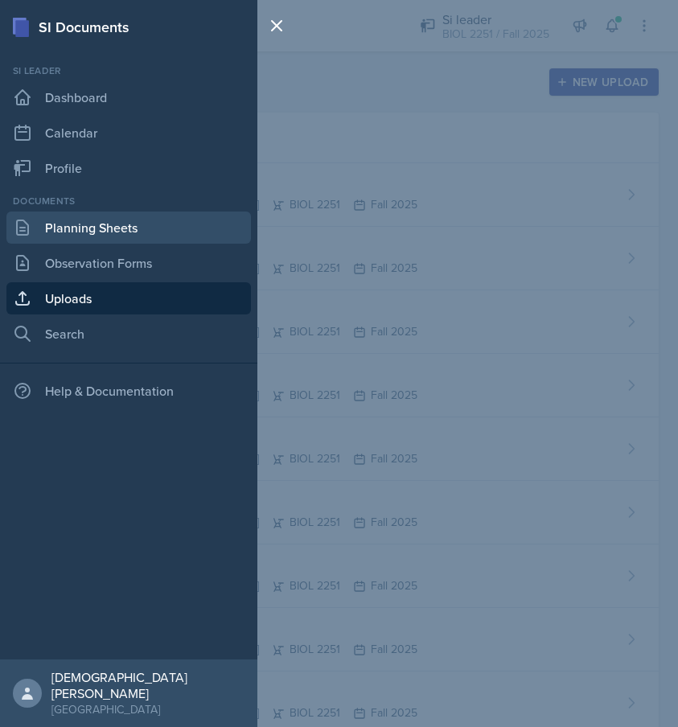
click at [86, 216] on link "Planning Sheets" at bounding box center [128, 228] width 245 height 32
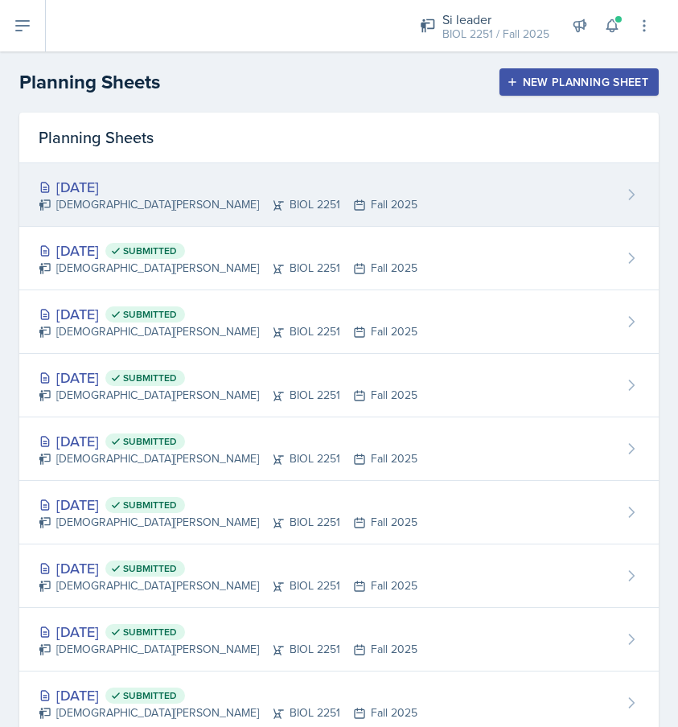
click at [501, 177] on div "[DATE] [PERSON_NAME] BIOL 2251 Fall 2025" at bounding box center [339, 195] width 640 height 64
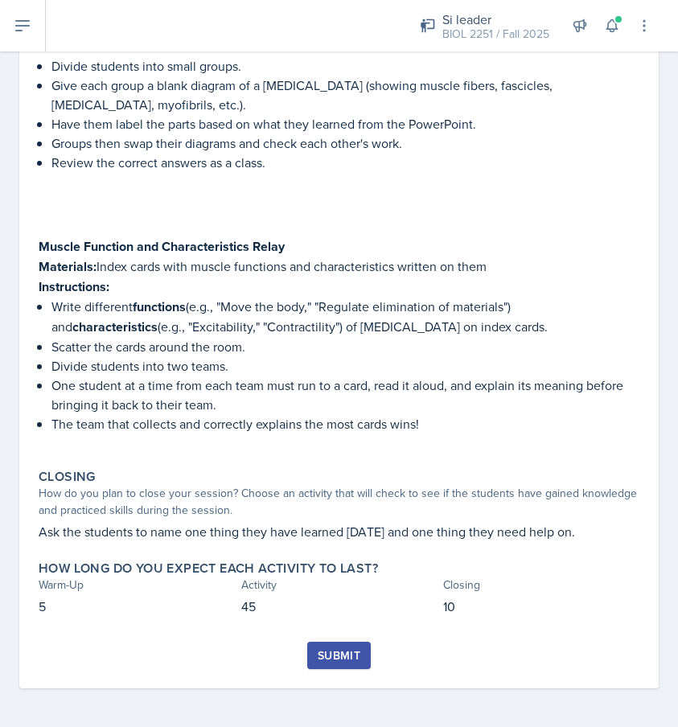
scroll to position [359, 0]
click at [338, 657] on div "Submit" at bounding box center [339, 655] width 43 height 13
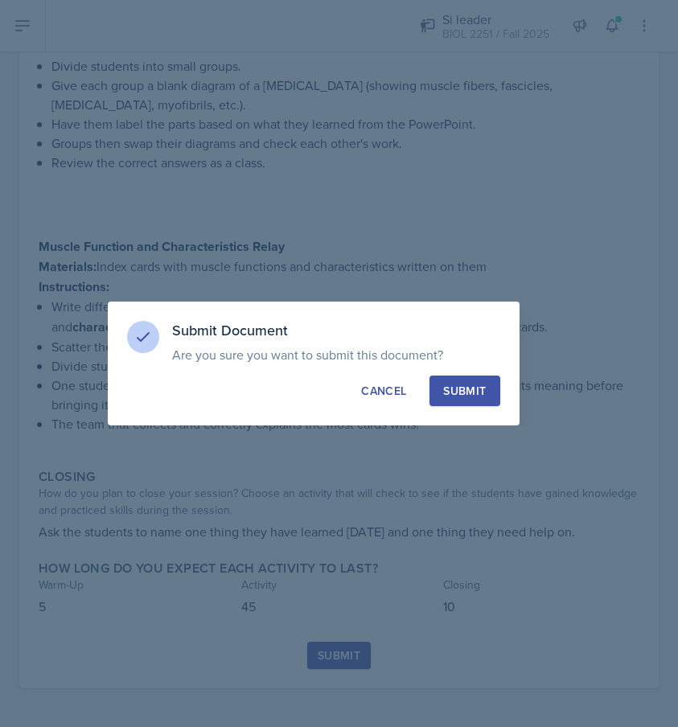
click at [466, 381] on button "Submit" at bounding box center [465, 391] width 70 height 31
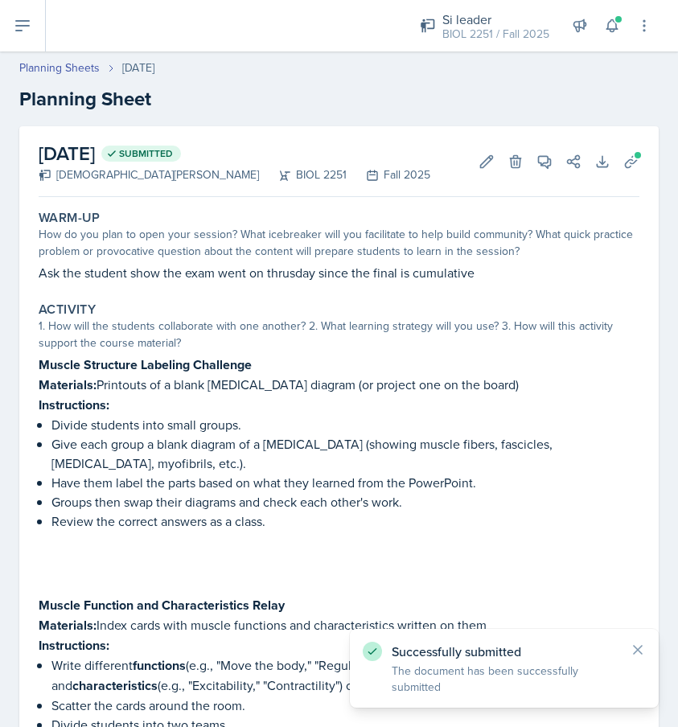
scroll to position [0, 0]
click at [31, 30] on icon at bounding box center [22, 25] width 19 height 19
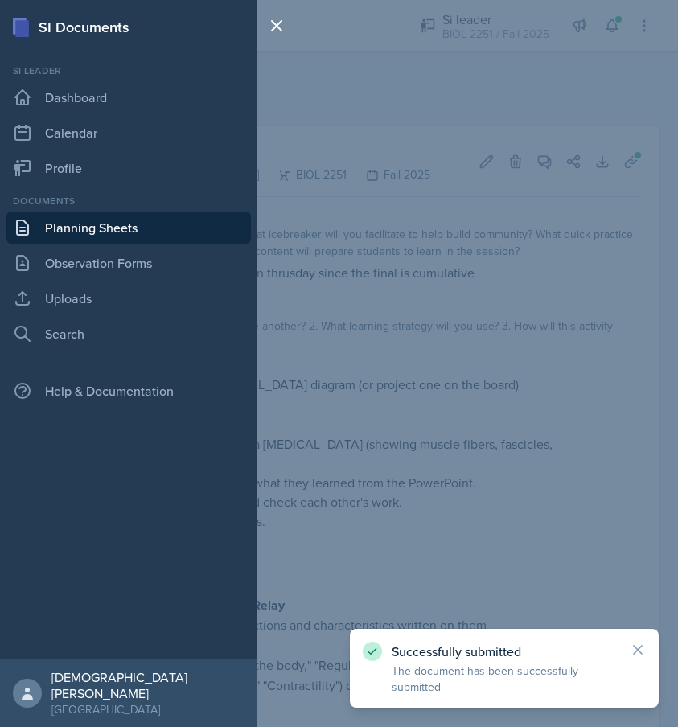
click at [121, 231] on link "Planning Sheets" at bounding box center [128, 228] width 245 height 32
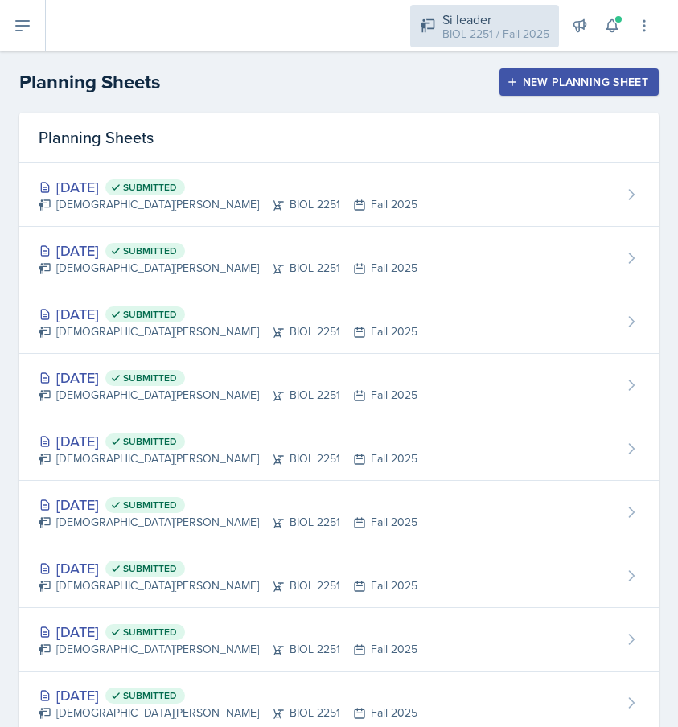
click at [502, 28] on div "BIOL 2251 / Fall 2025" at bounding box center [496, 34] width 107 height 17
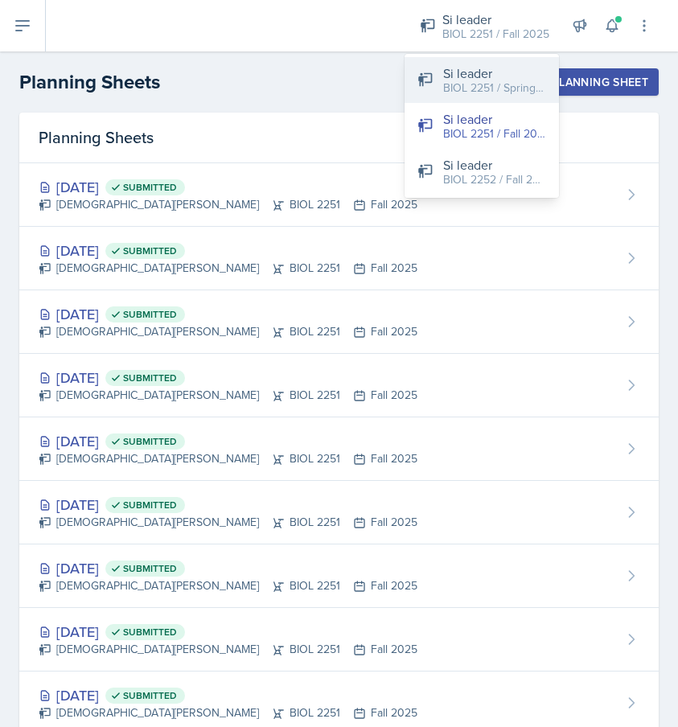
click at [478, 86] on div "BIOL 2251 / Spring 2025" at bounding box center [494, 88] width 103 height 17
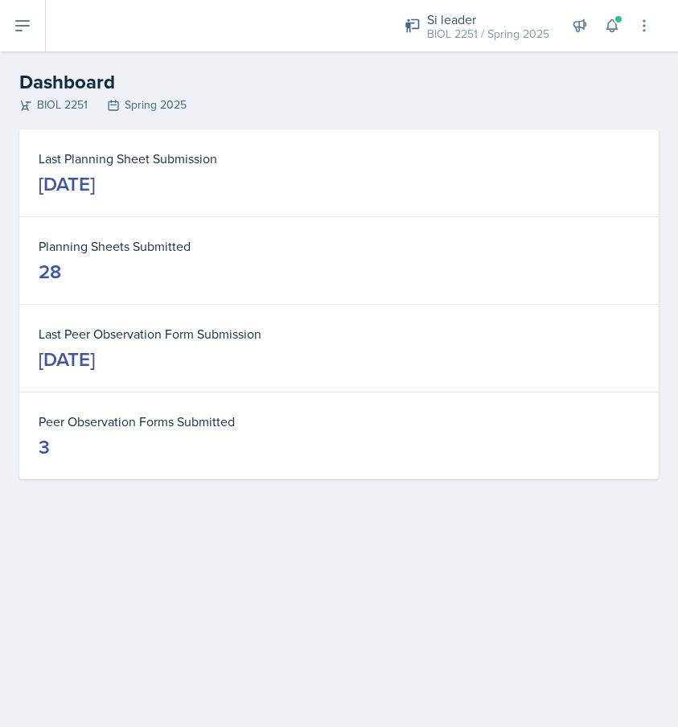
click at [51, 25] on div "Si leader BIOL 2251 / Spring 2025 Si leader BIOL 2251 / Spring 2025 Si leader B…" at bounding box center [362, 25] width 632 height 51
click at [23, 27] on icon at bounding box center [22, 25] width 19 height 19
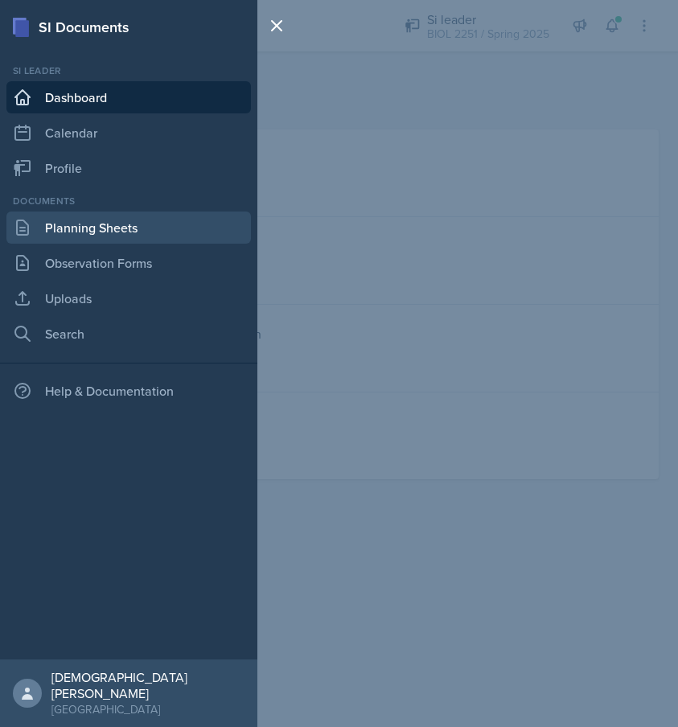
click at [73, 236] on link "Planning Sheets" at bounding box center [128, 228] width 245 height 32
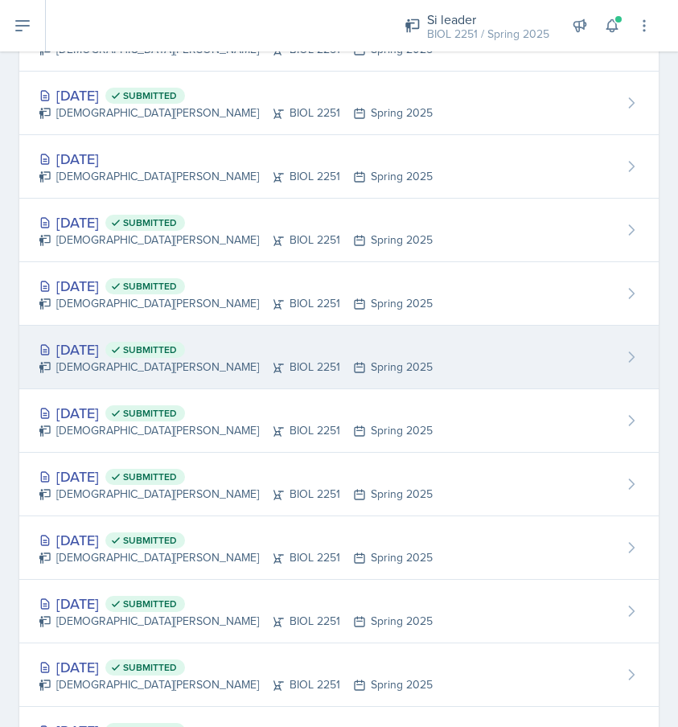
scroll to position [722, 0]
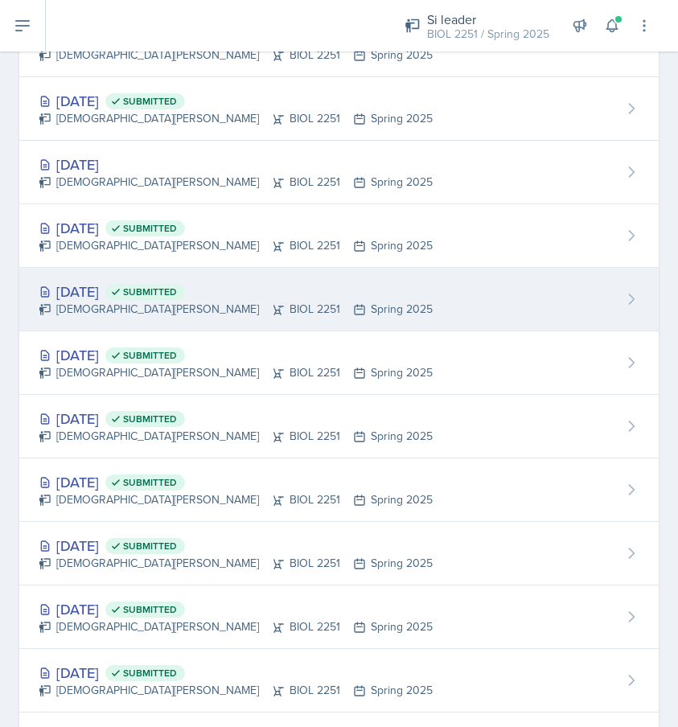
click at [138, 311] on div "[DEMOGRAPHIC_DATA][PERSON_NAME] BIOL 2251 Spring 2025" at bounding box center [236, 309] width 394 height 17
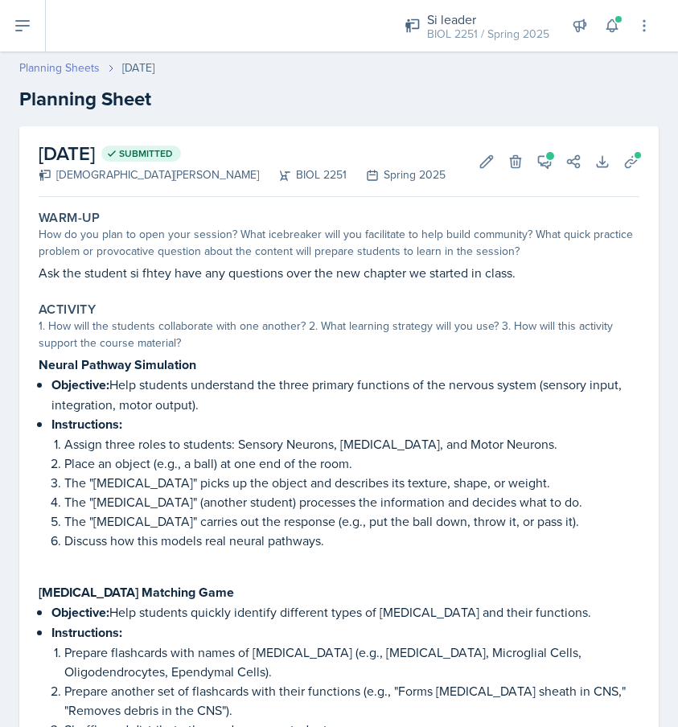
click at [56, 72] on link "Planning Sheets" at bounding box center [59, 68] width 80 height 17
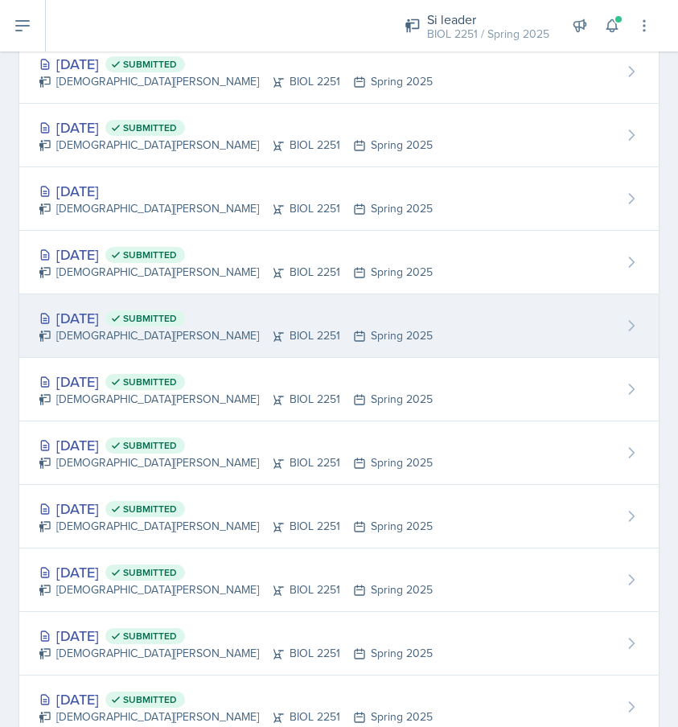
scroll to position [702, 0]
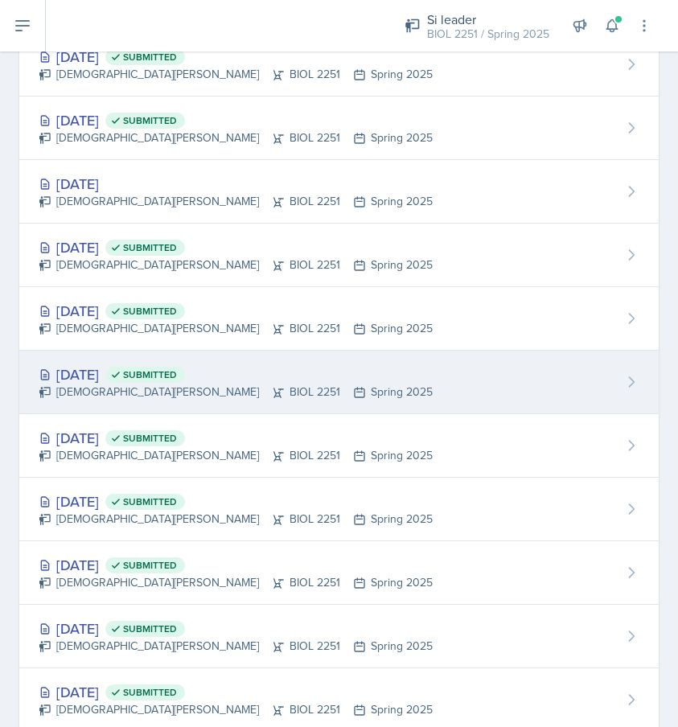
click at [240, 386] on div "[DEMOGRAPHIC_DATA][PERSON_NAME] BIOL 2251 Spring 2025" at bounding box center [236, 392] width 394 height 17
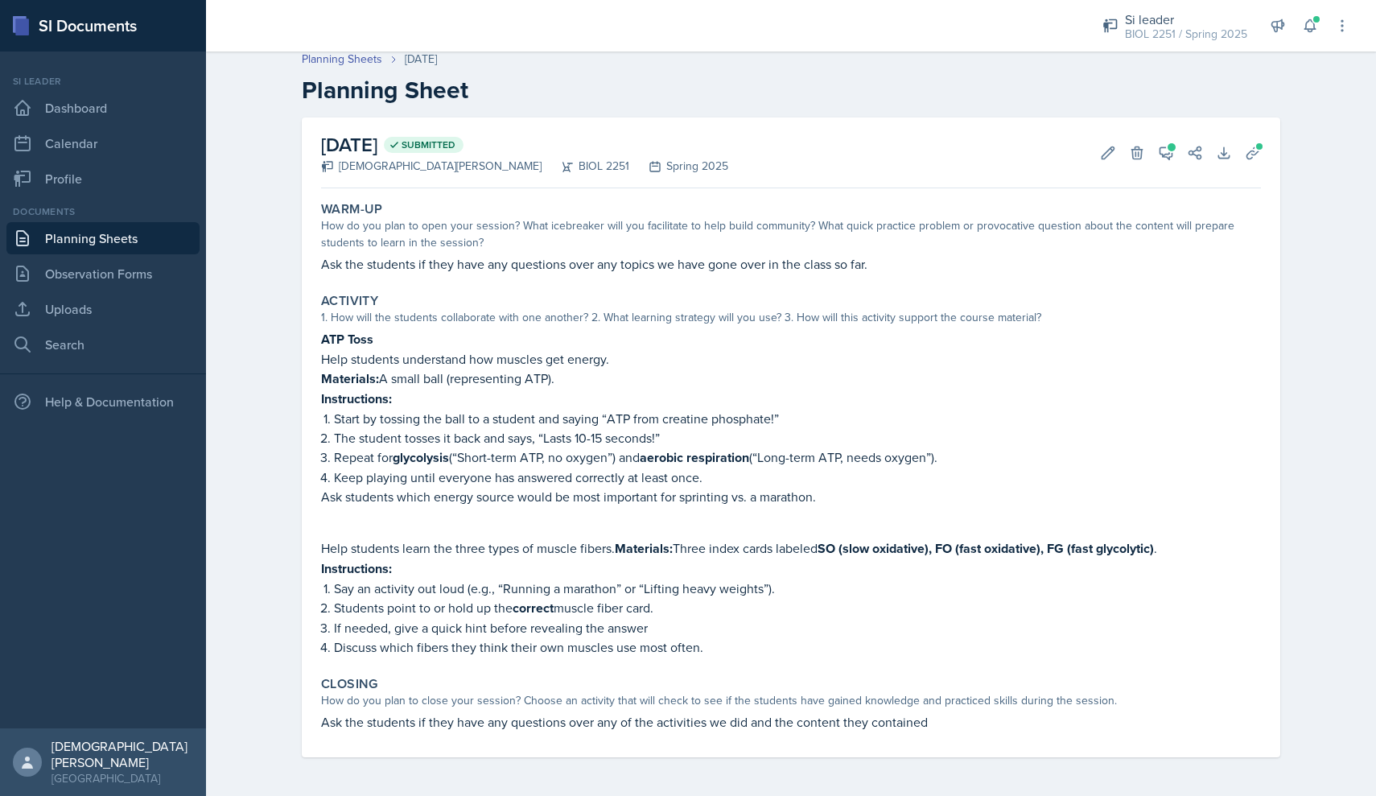
click at [627, 396] on p "Instructions:" at bounding box center [791, 399] width 940 height 20
click at [677, 434] on p "The student tosses it back and says, “Lasts 10-15 seconds!”" at bounding box center [797, 437] width 927 height 19
click at [677, 532] on div "ATP Toss Help students understand how muscles get energy. Materials: A small ba…" at bounding box center [791, 492] width 940 height 327
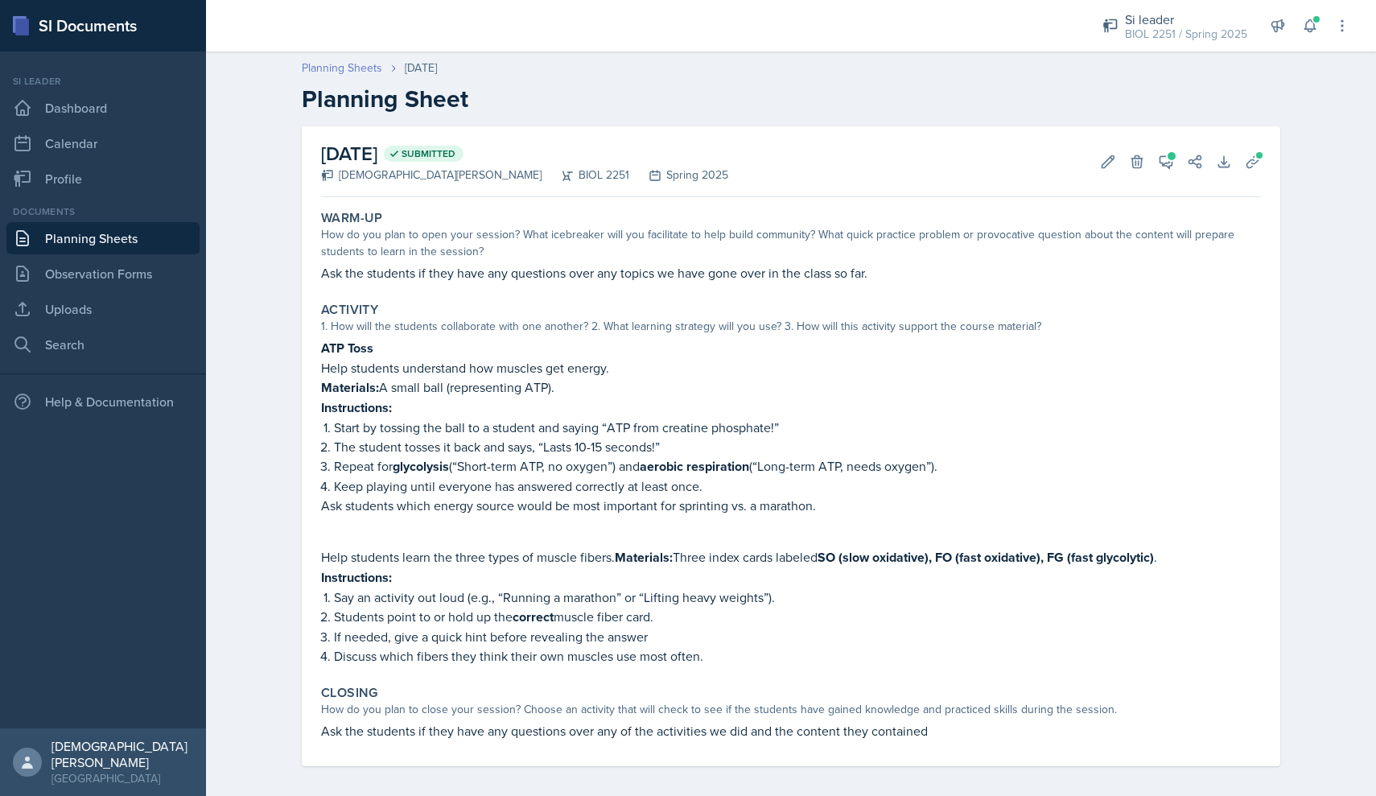
click at [332, 69] on link "Planning Sheets" at bounding box center [342, 68] width 80 height 17
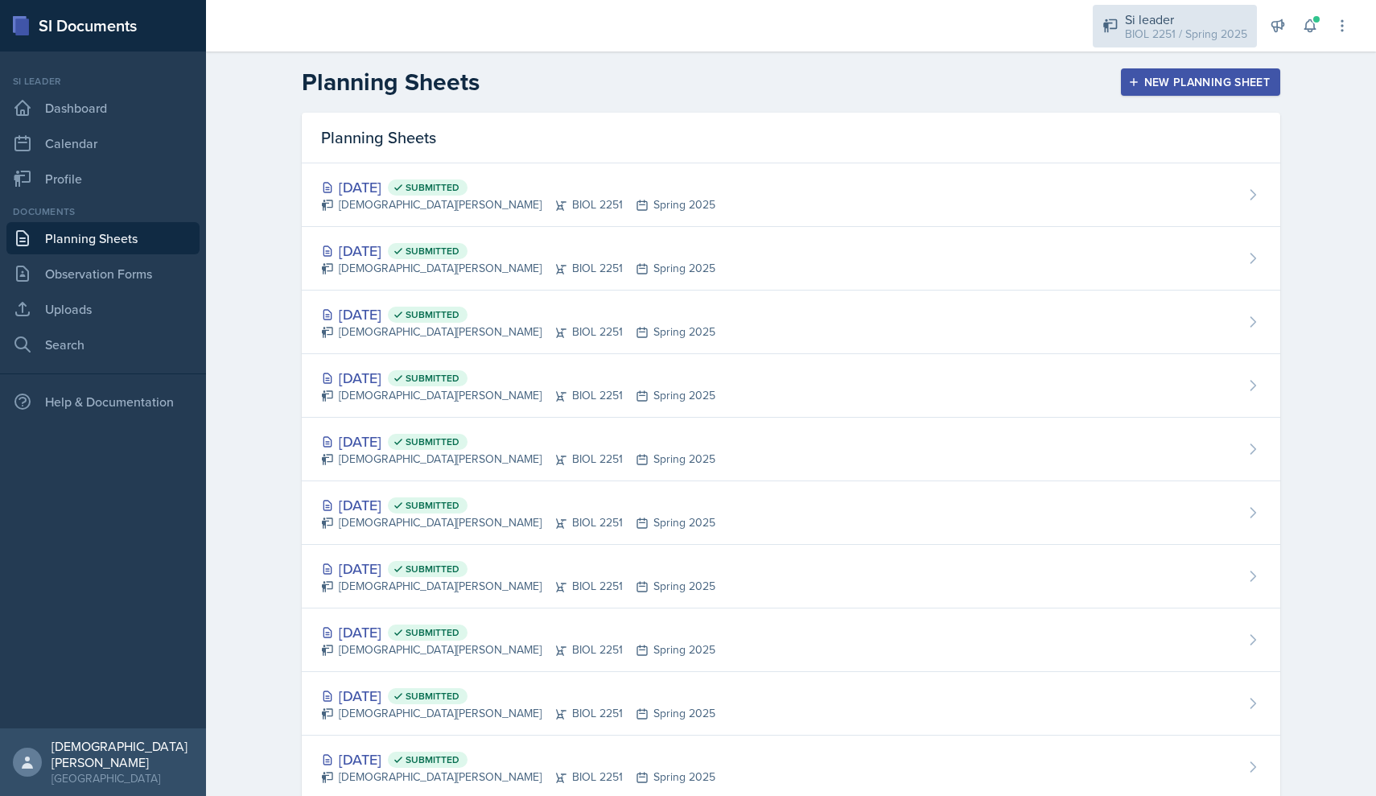
click at [677, 18] on div "Si leader" at bounding box center [1186, 19] width 122 height 19
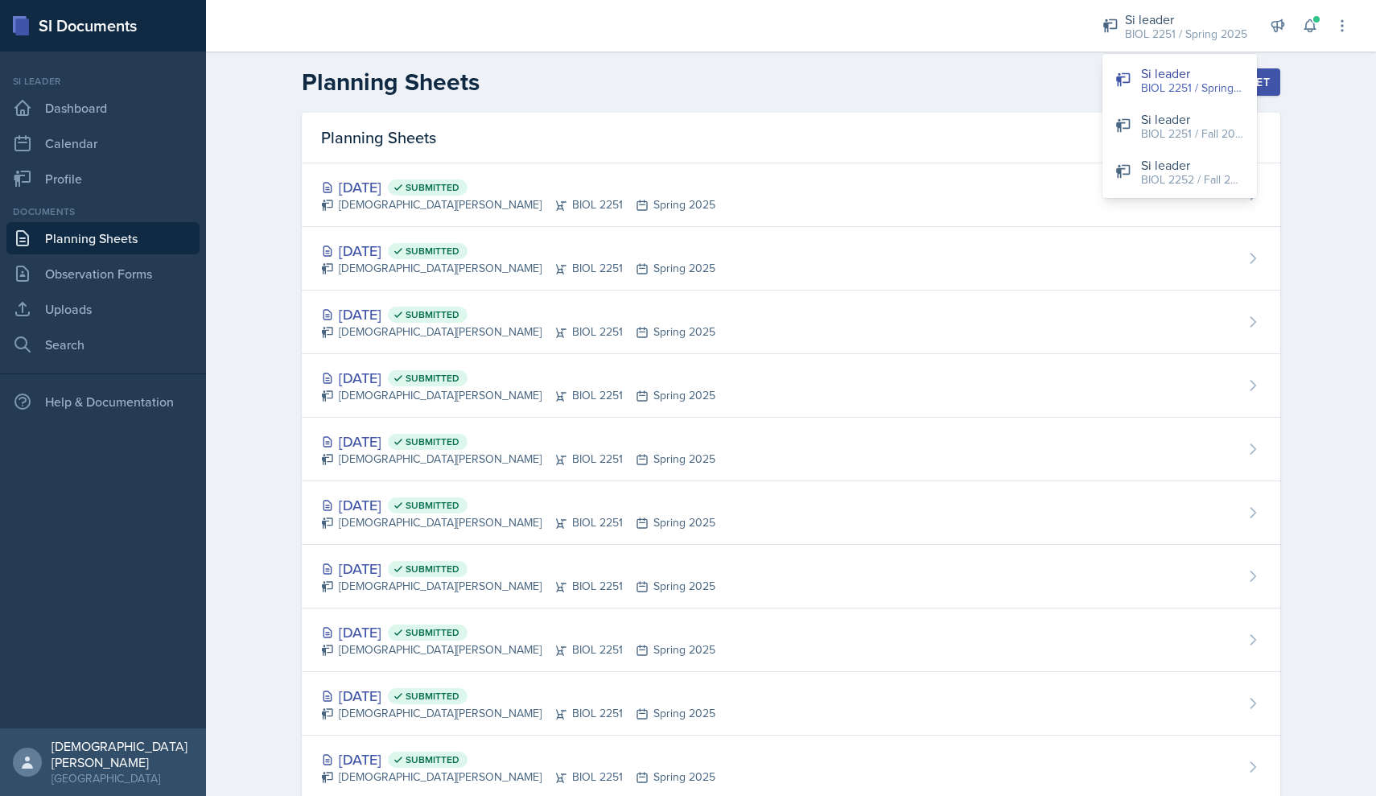
click at [677, 126] on div "BIOL 2251 / Fall 2025" at bounding box center [1192, 134] width 103 height 17
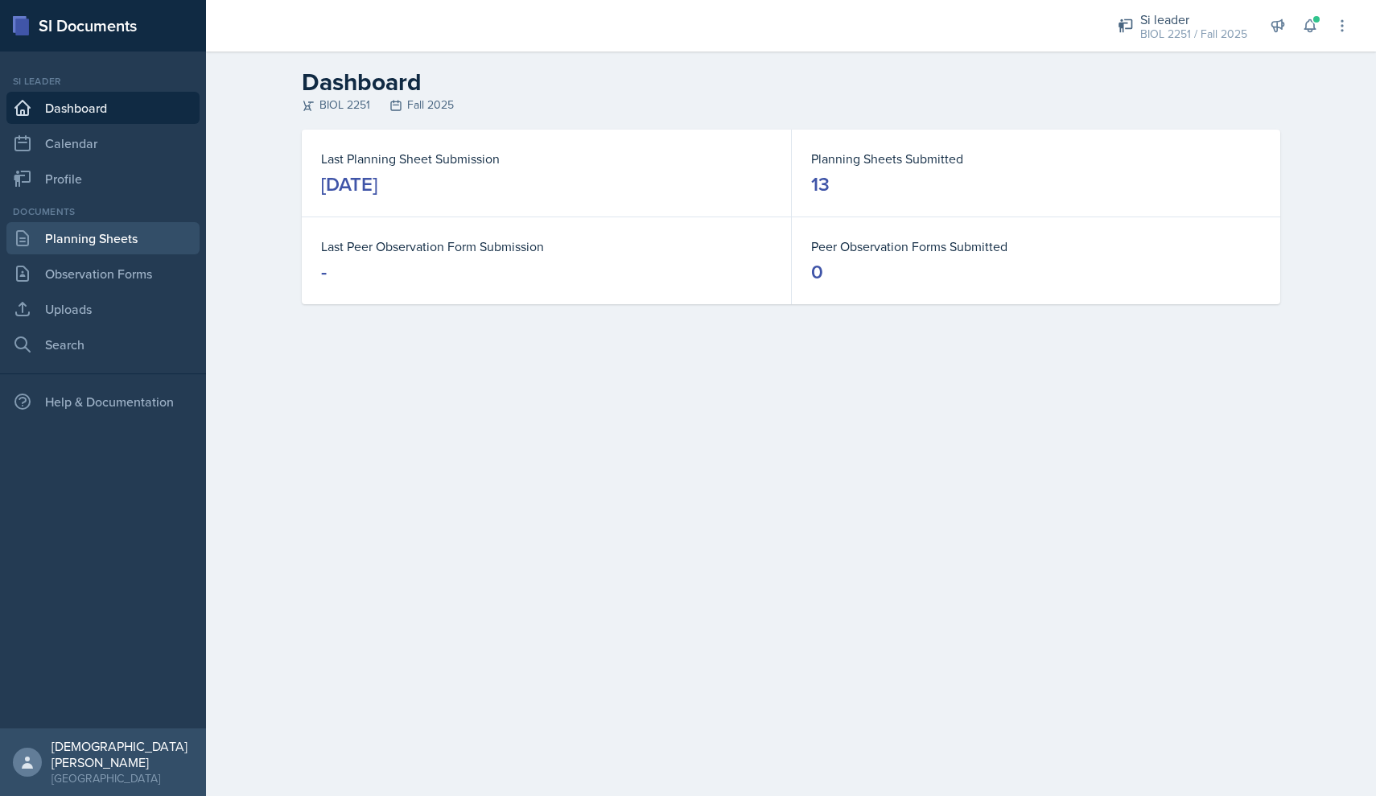
click at [142, 237] on link "Planning Sheets" at bounding box center [102, 238] width 193 height 32
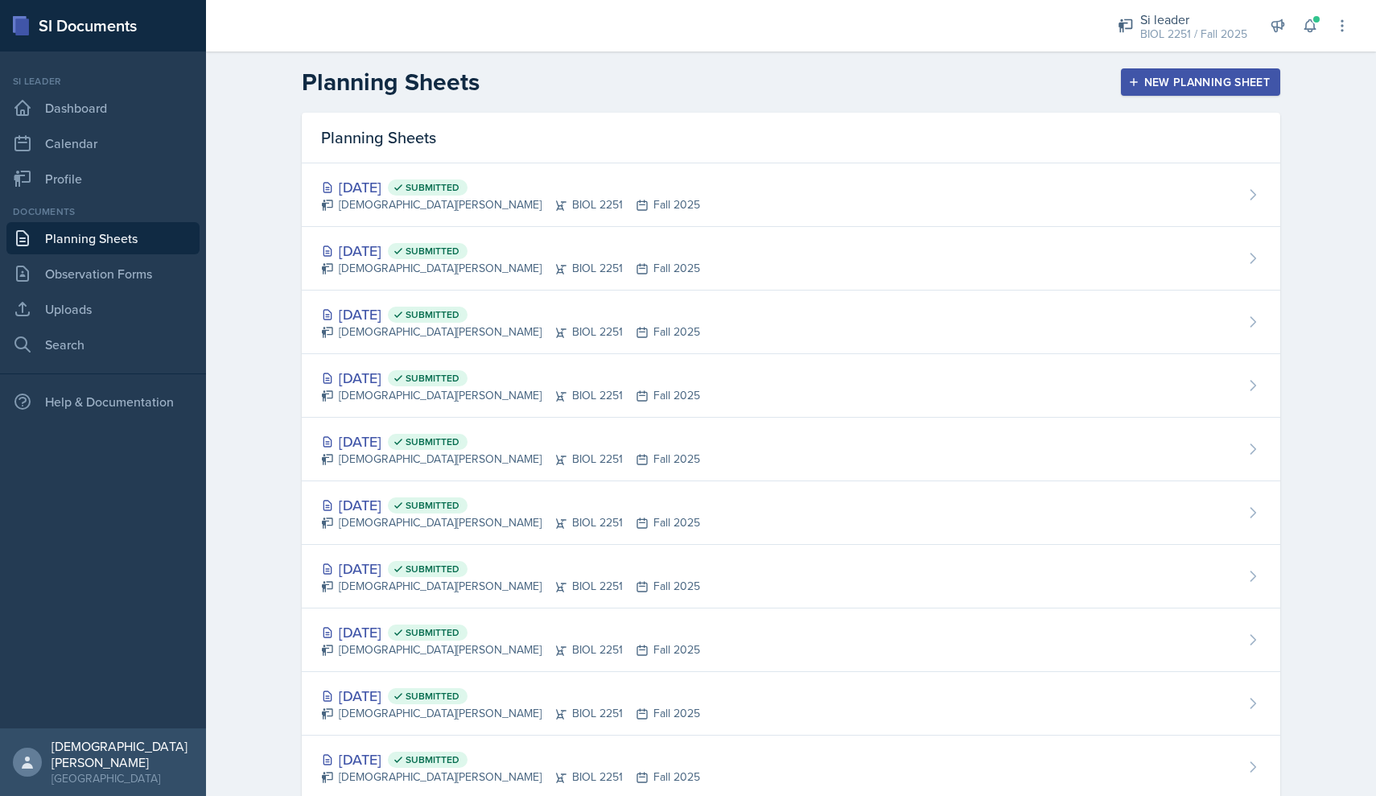
click at [677, 81] on div "New Planning Sheet" at bounding box center [1200, 82] width 138 height 13
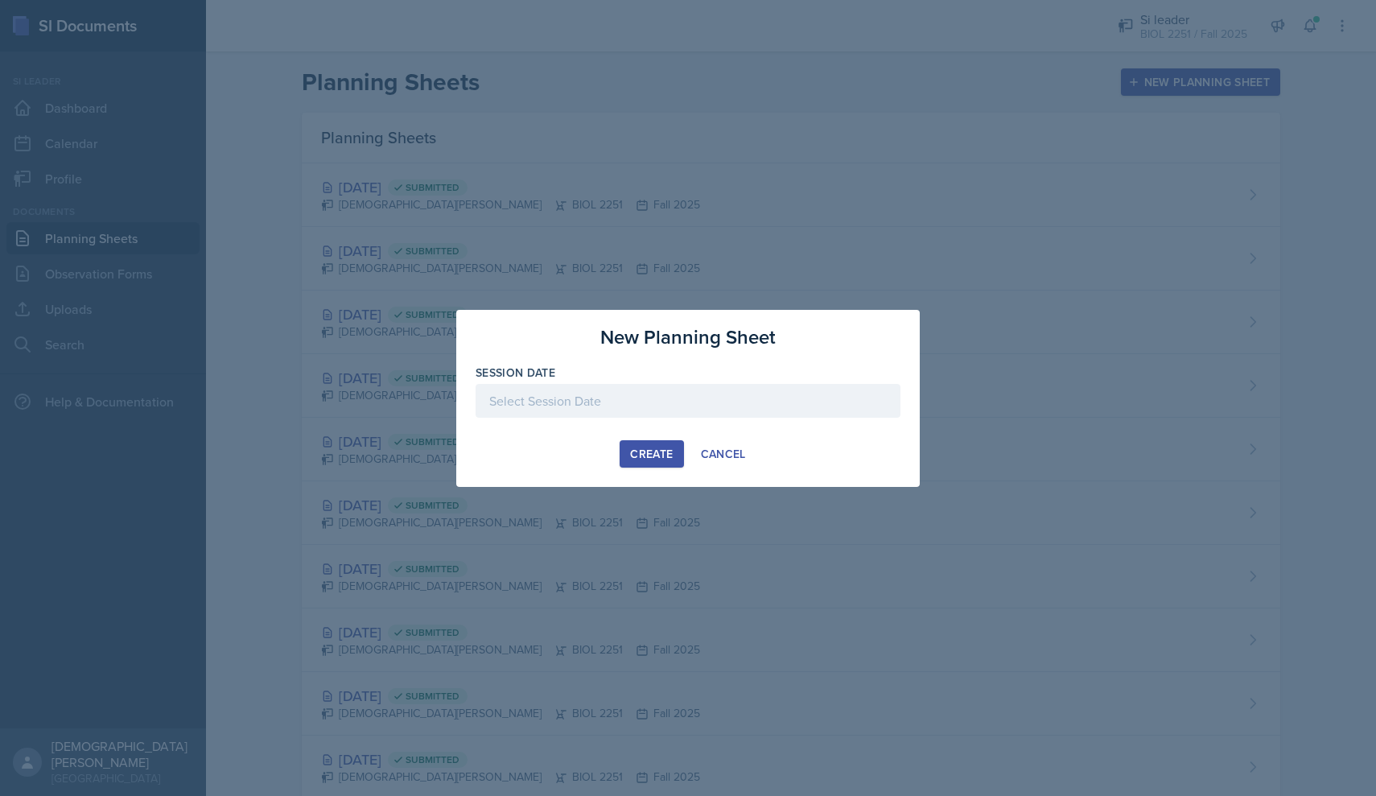
click at [677, 402] on div at bounding box center [688, 401] width 425 height 34
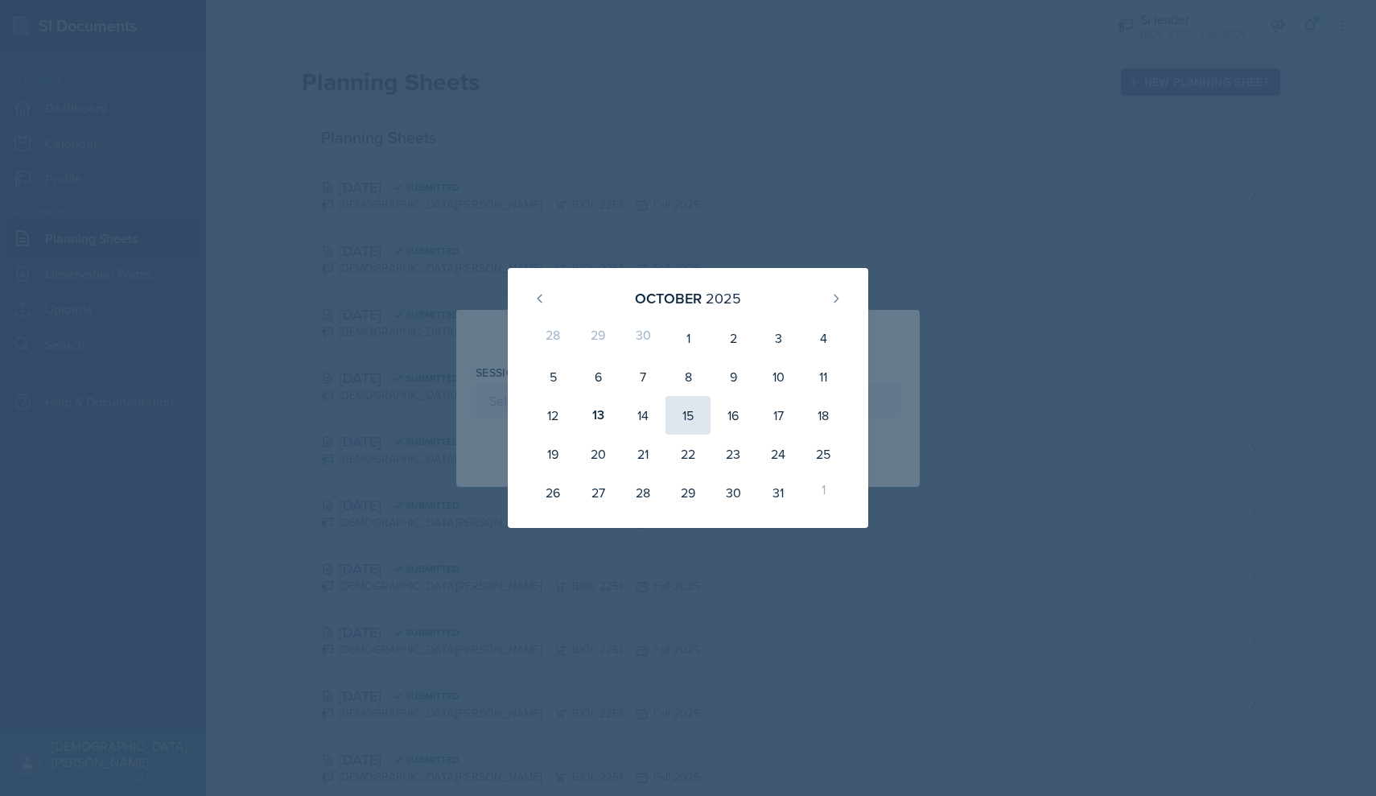
click at [677, 420] on div "15" at bounding box center [687, 415] width 45 height 39
type input "[DATE]"
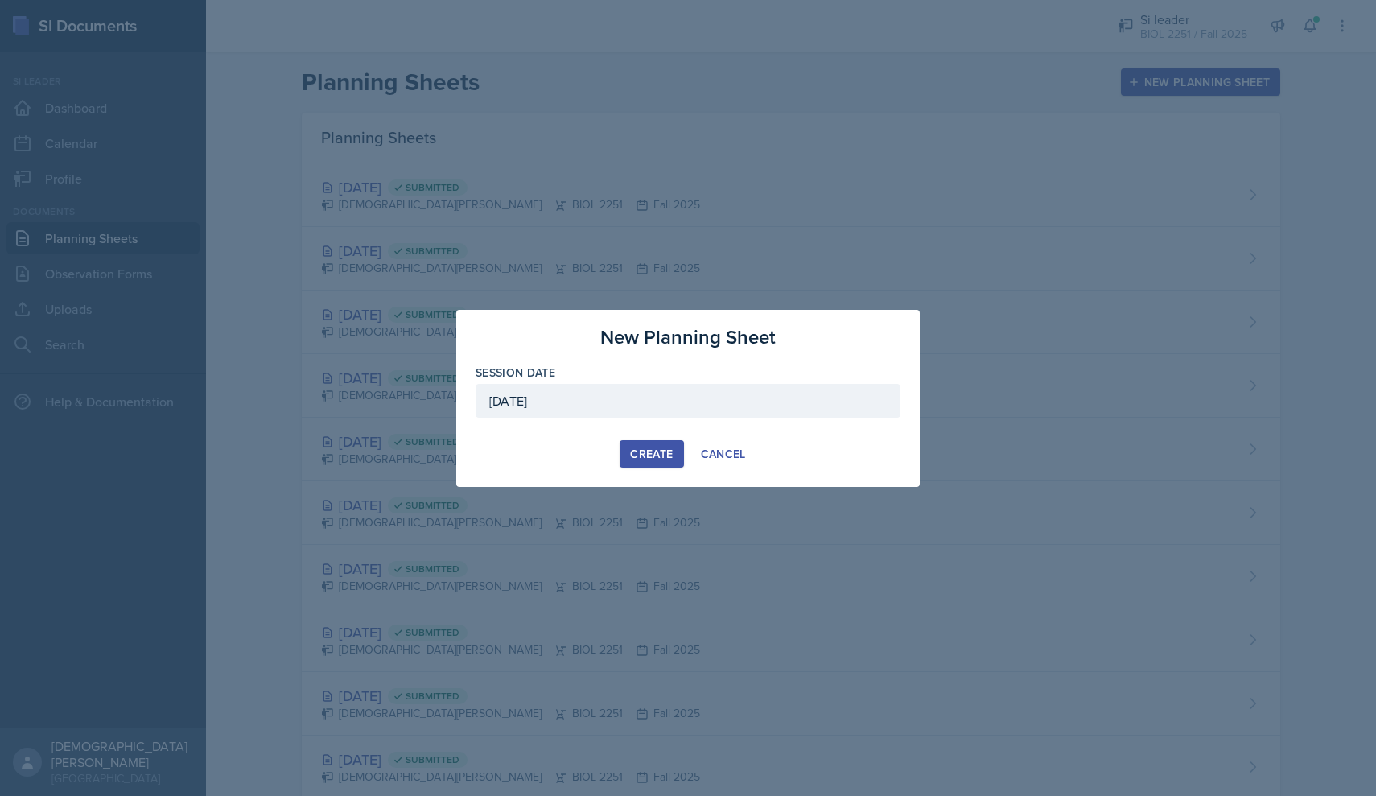
click at [644, 466] on button "Create" at bounding box center [652, 453] width 64 height 27
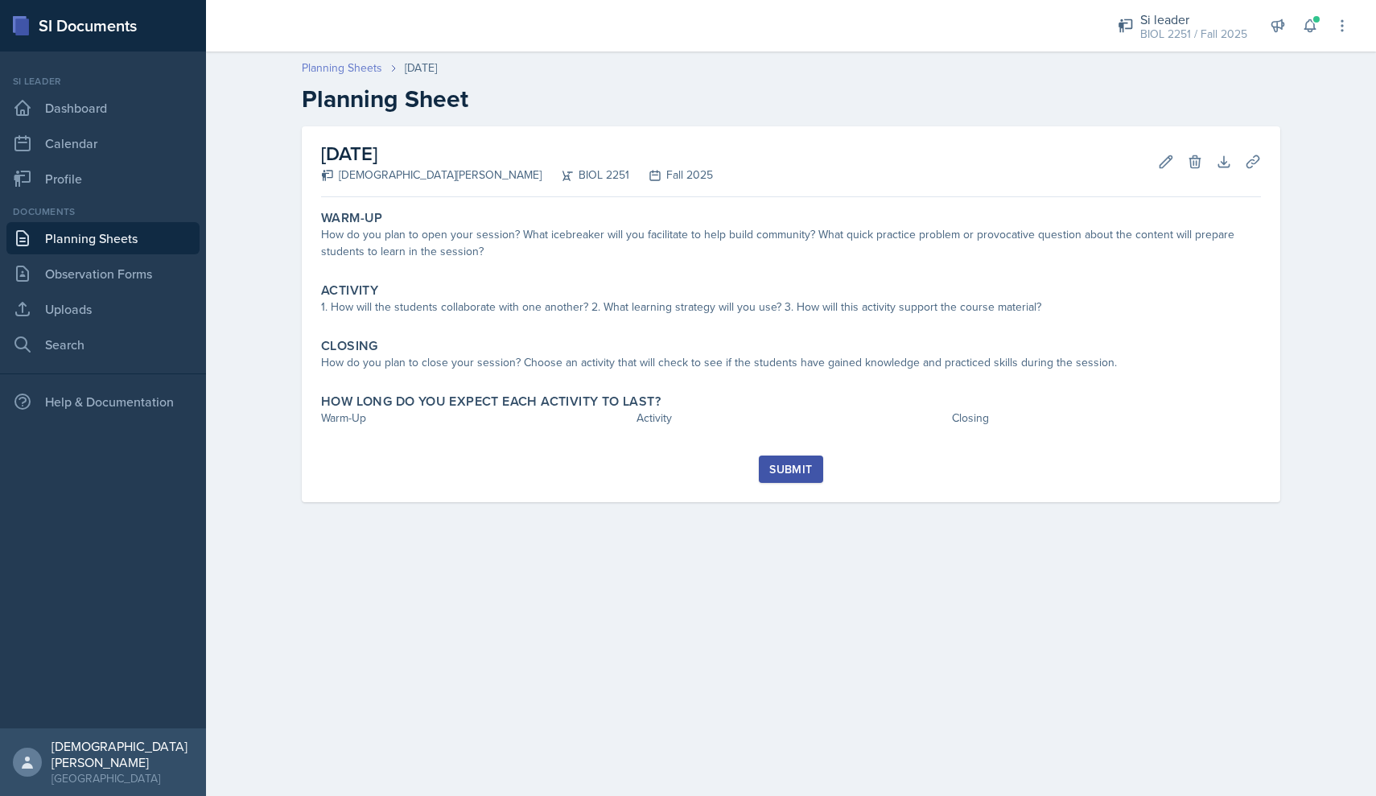
click at [354, 61] on link "Planning Sheets" at bounding box center [342, 68] width 80 height 17
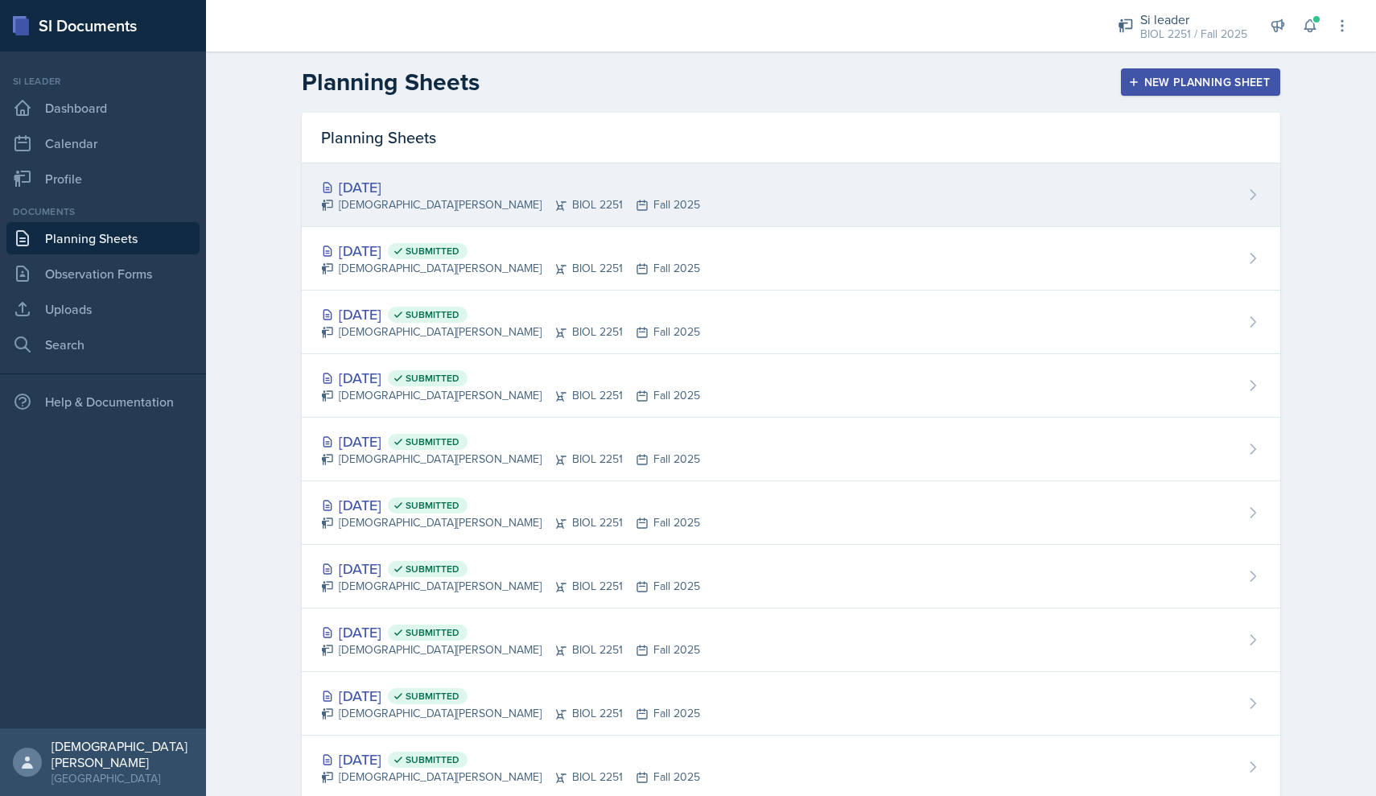
click at [677, 200] on icon at bounding box center [1253, 195] width 16 height 16
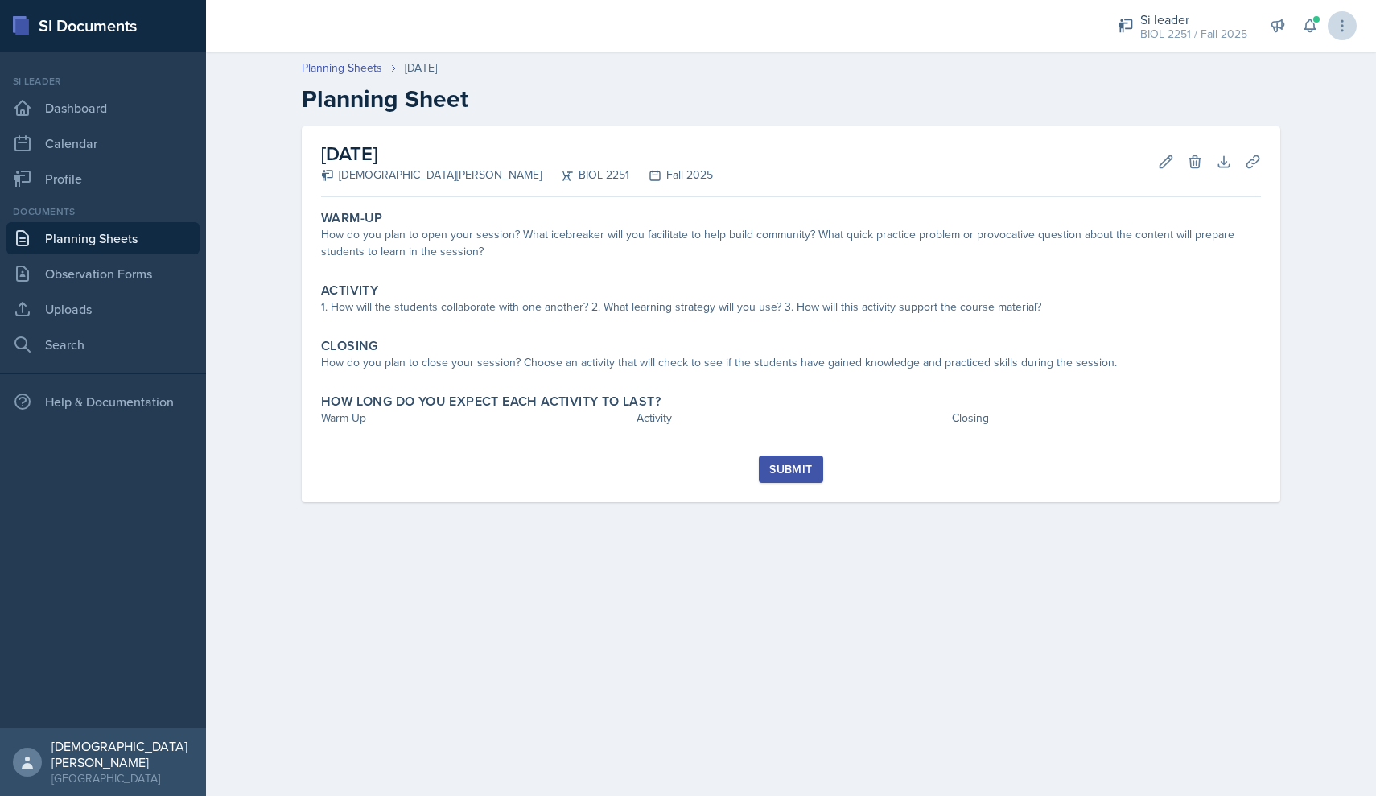
click at [677, 24] on icon at bounding box center [1342, 26] width 16 height 16
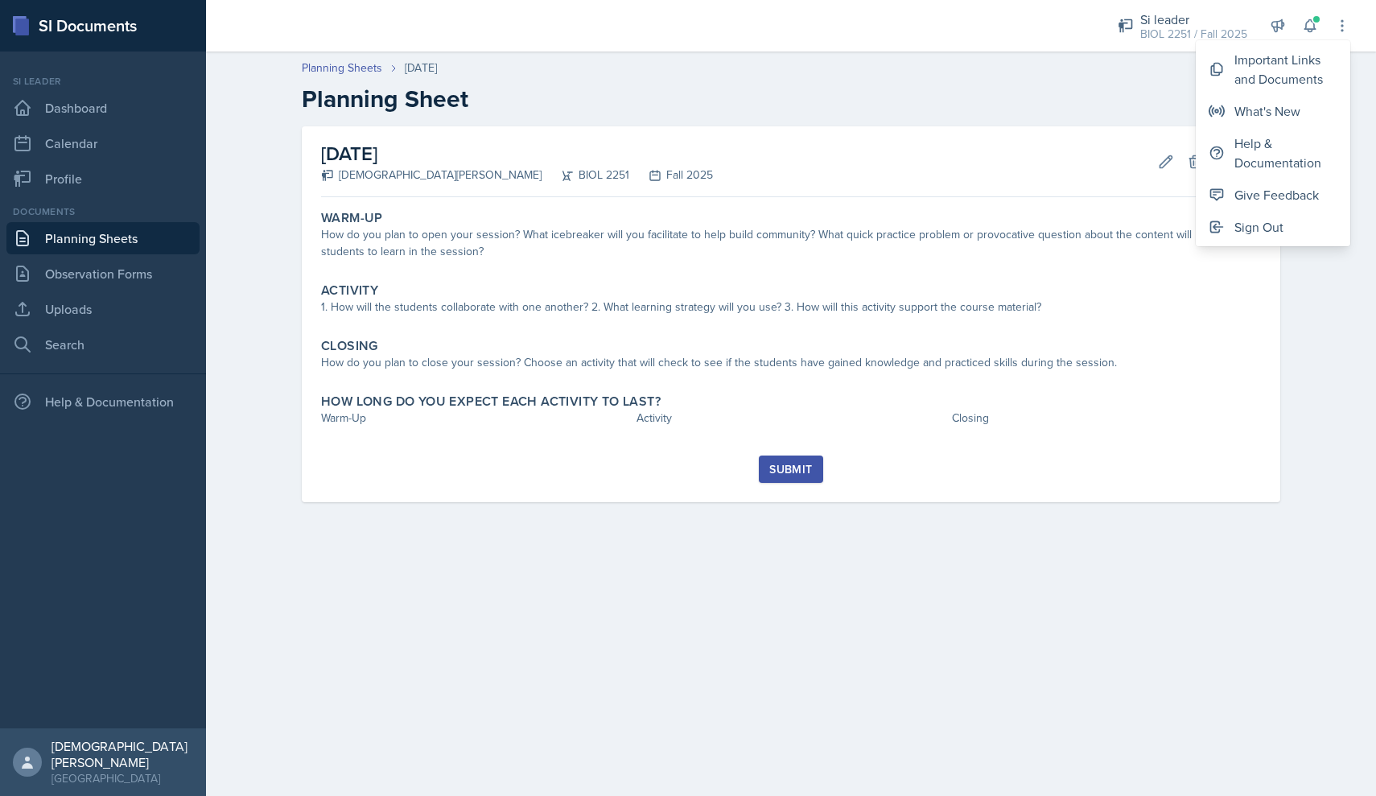
click at [677, 120] on header "Planning Sheets [DATE] Planning Sheet" at bounding box center [791, 86] width 1170 height 86
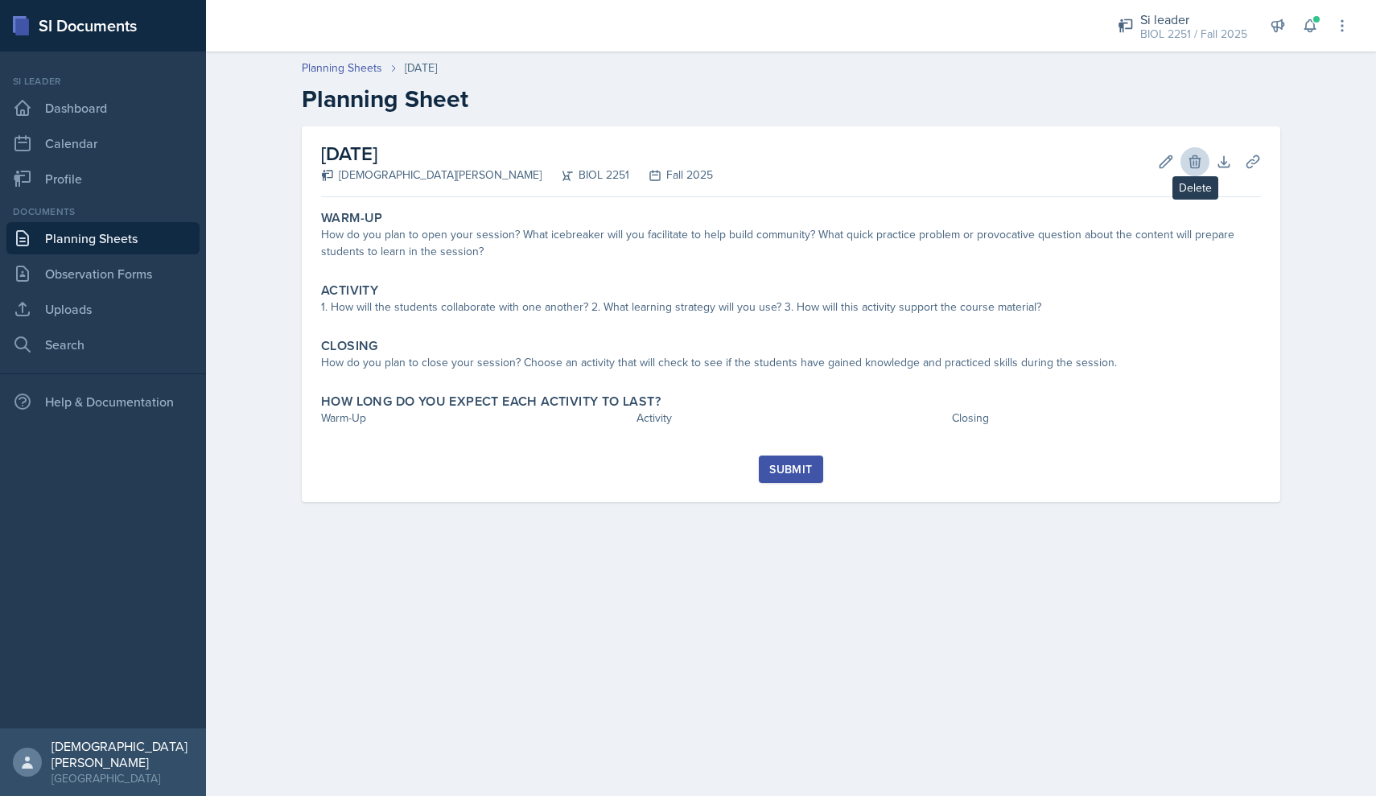
click at [677, 157] on icon at bounding box center [1195, 162] width 16 height 16
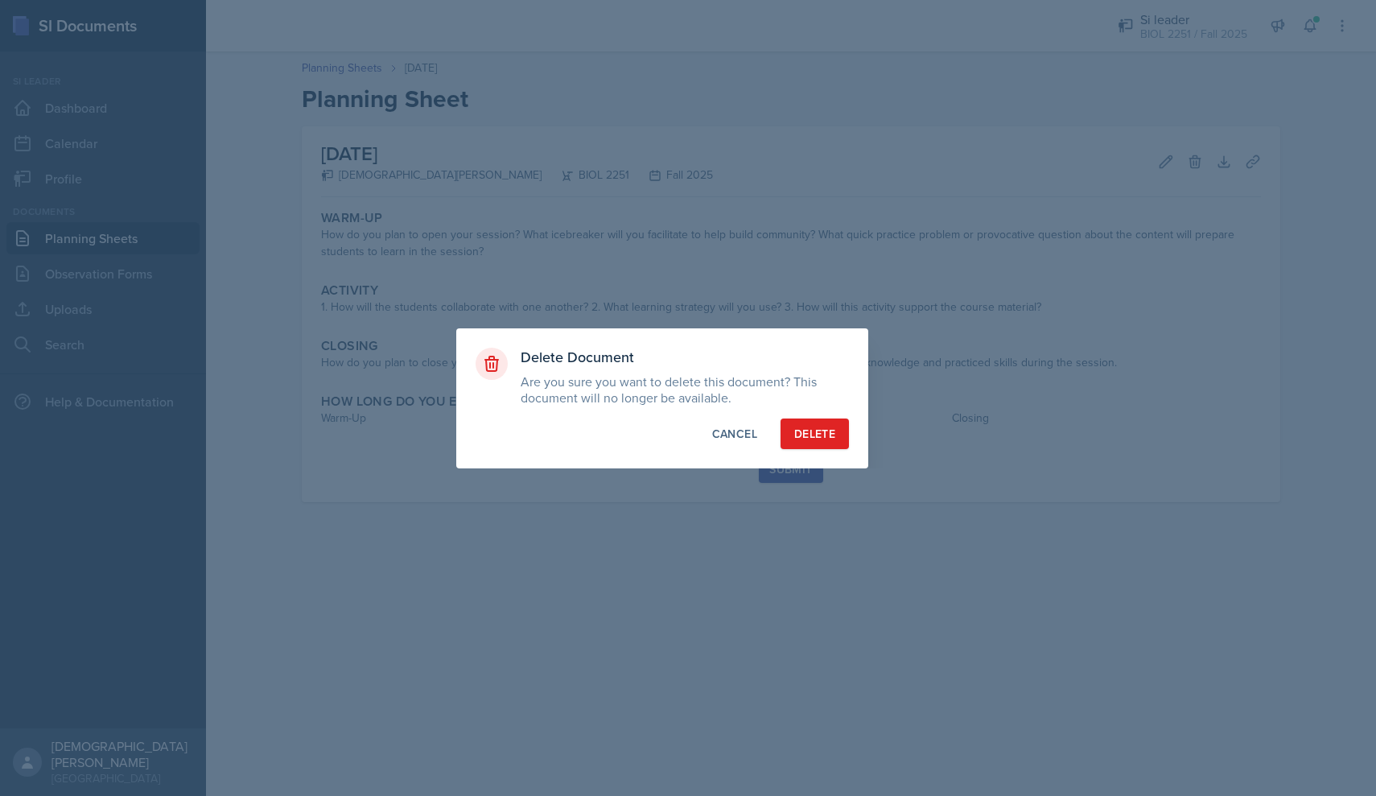
click at [677, 422] on button "Delete" at bounding box center [814, 433] width 68 height 31
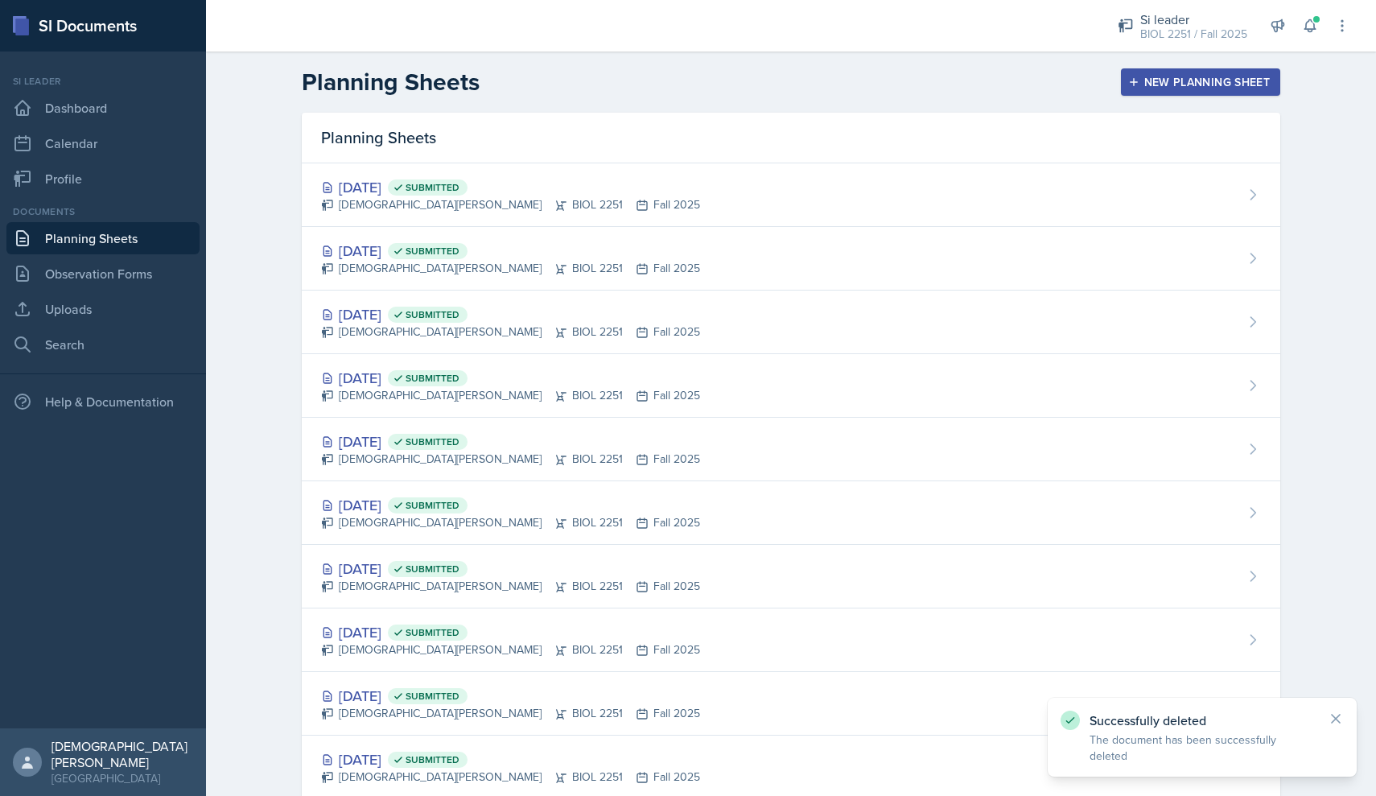
click at [677, 97] on header "Planning Sheets New Planning Sheet" at bounding box center [791, 81] width 1170 height 61
click at [677, 85] on div "New Planning Sheet" at bounding box center [1200, 82] width 138 height 13
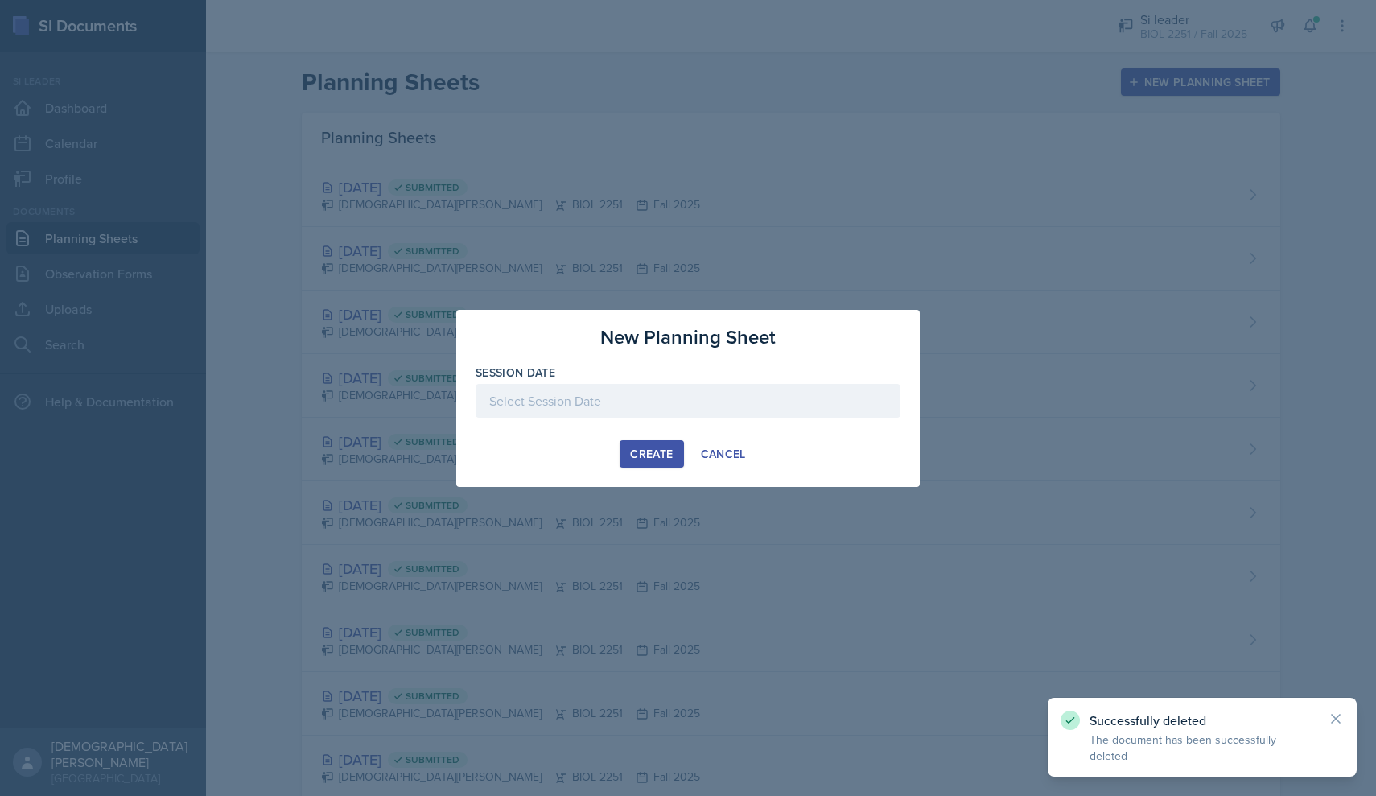
click at [677, 393] on div at bounding box center [688, 401] width 425 height 34
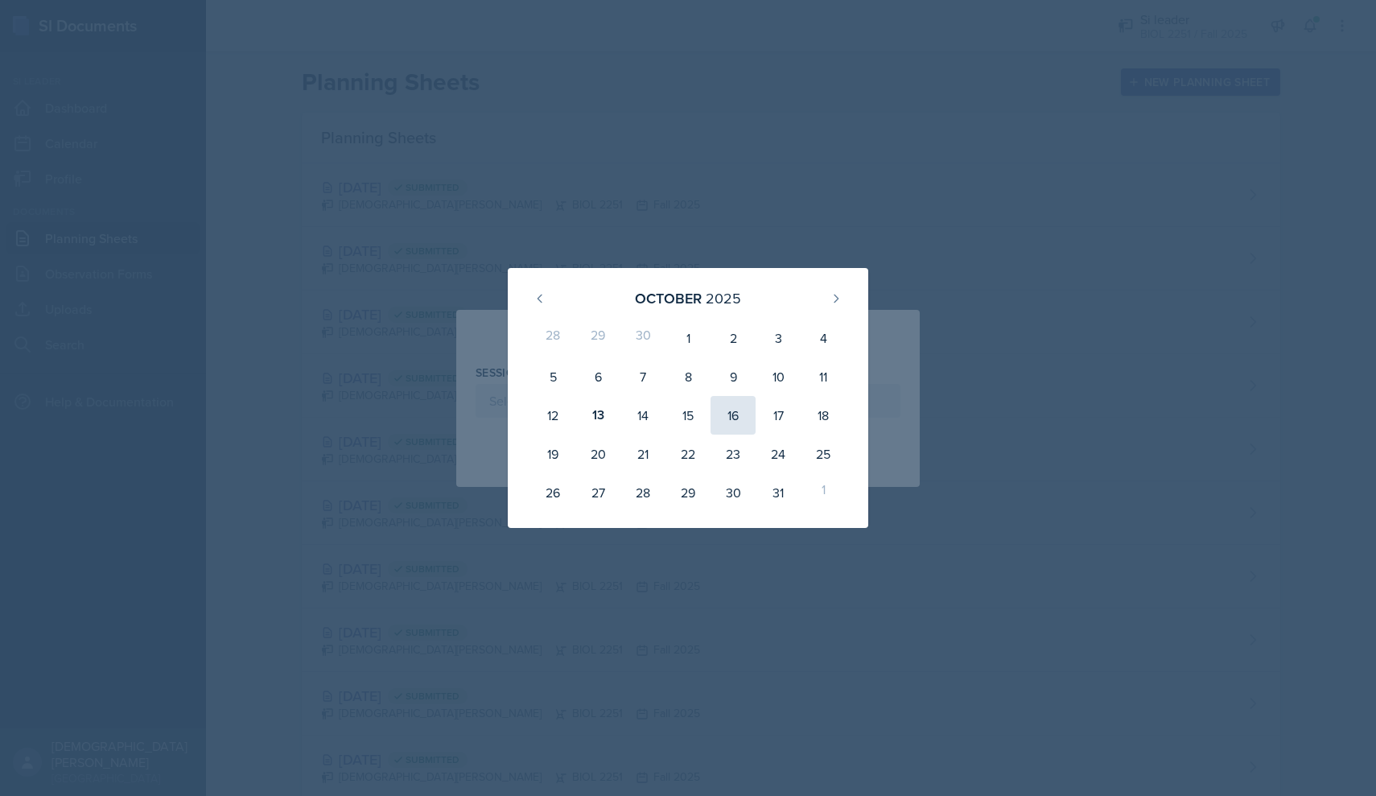
click at [677, 422] on div "16" at bounding box center [732, 415] width 45 height 39
type input "[DATE]"
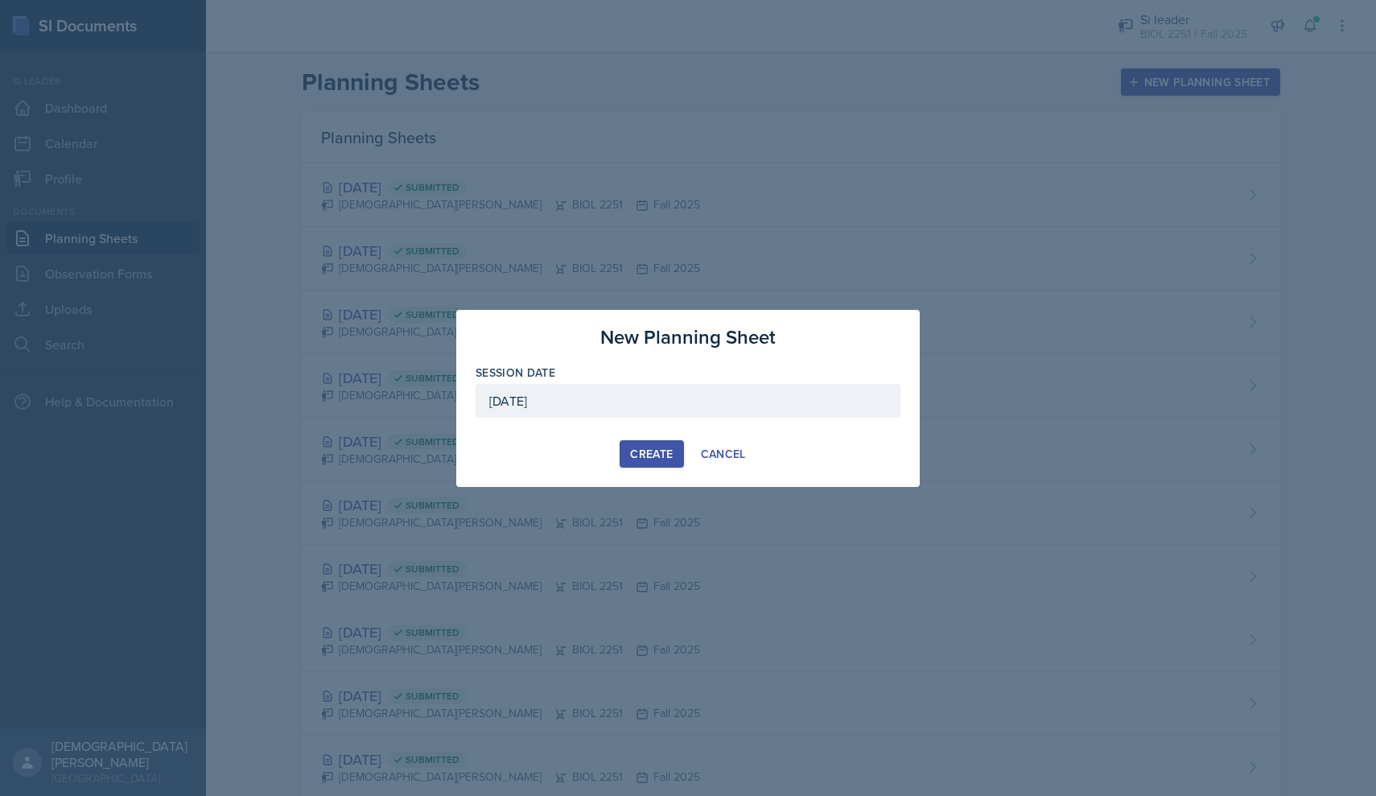
click at [653, 457] on div "Create" at bounding box center [651, 453] width 43 height 13
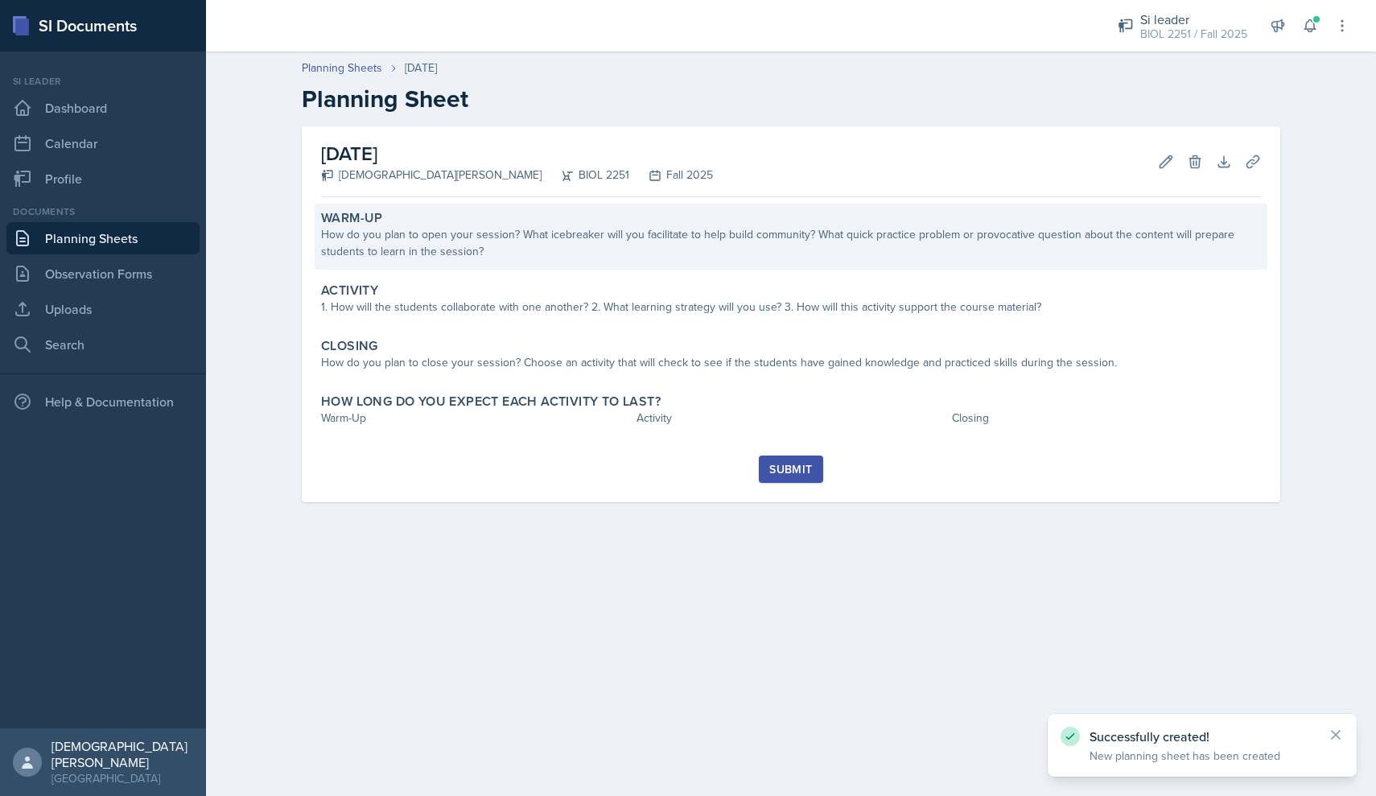
click at [540, 256] on div "How do you plan to open your session? What icebreaker will you facilitate to he…" at bounding box center [791, 243] width 940 height 34
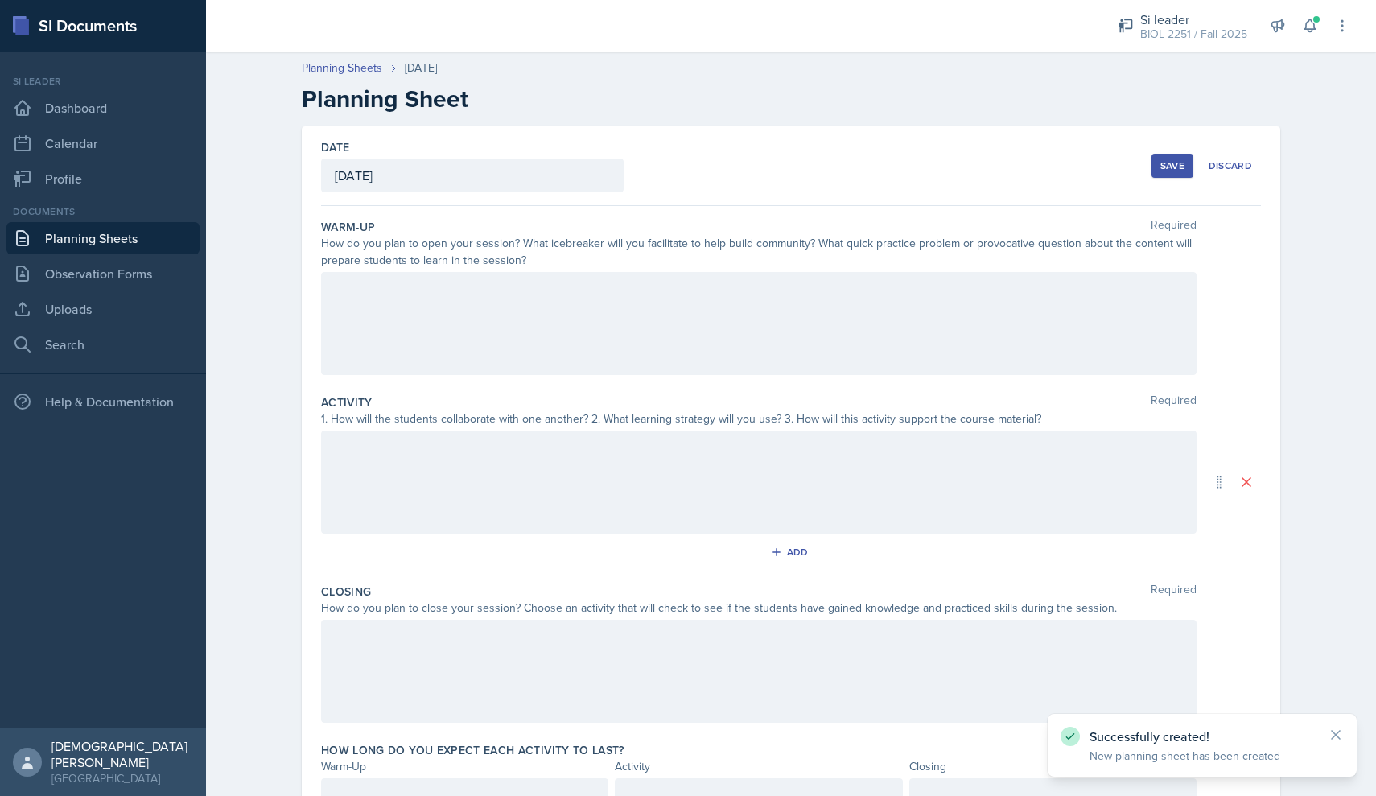
click at [473, 473] on div at bounding box center [758, 481] width 875 height 103
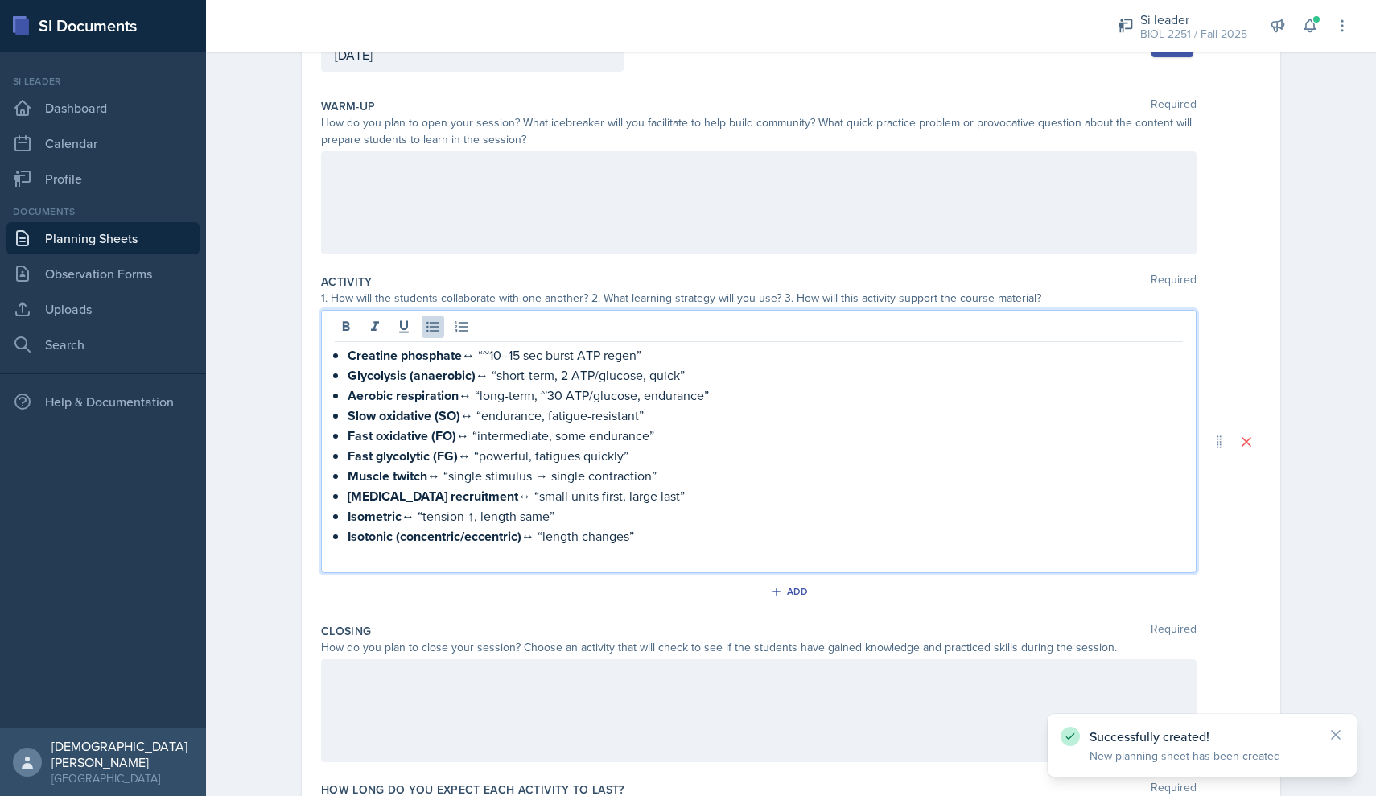
scroll to position [128, 0]
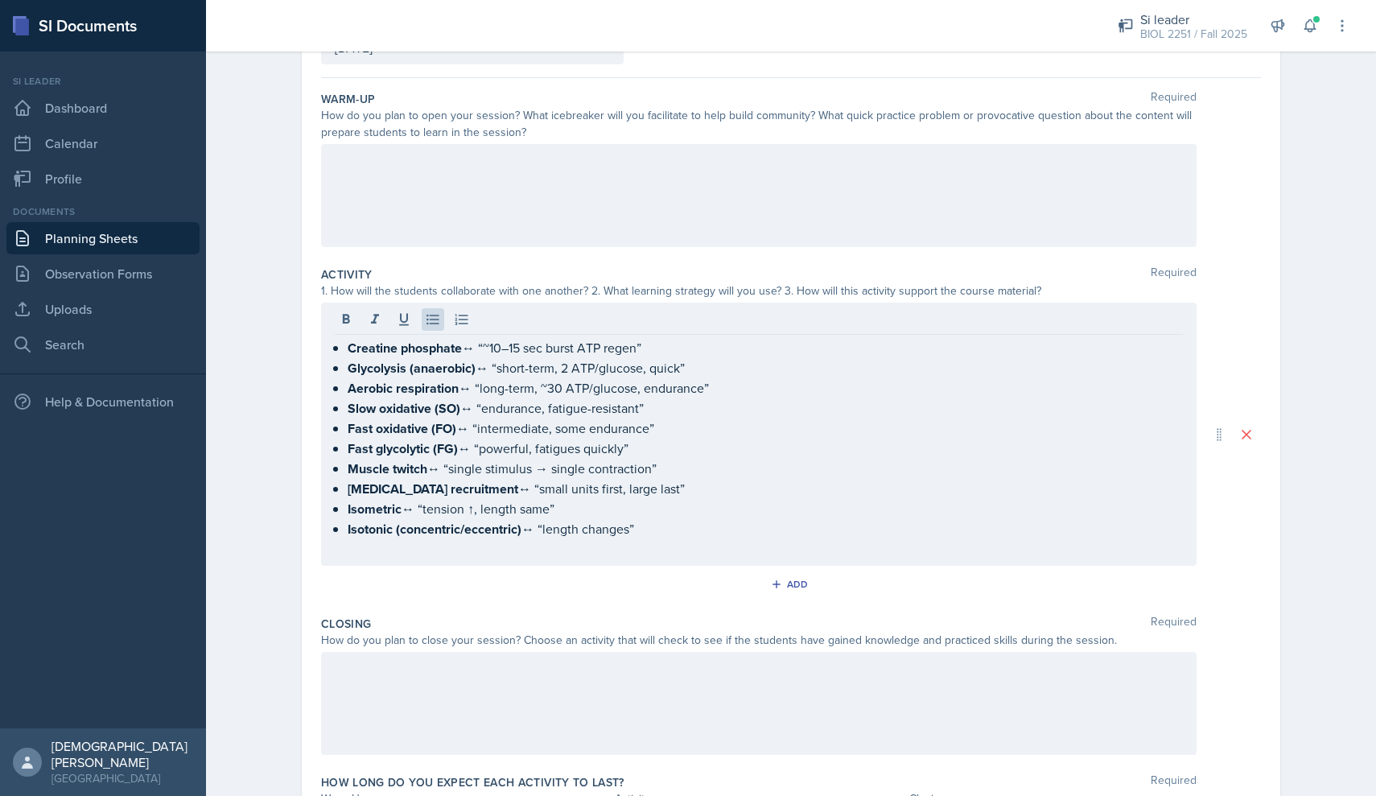
click at [660, 334] on div at bounding box center [759, 321] width 848 height 27
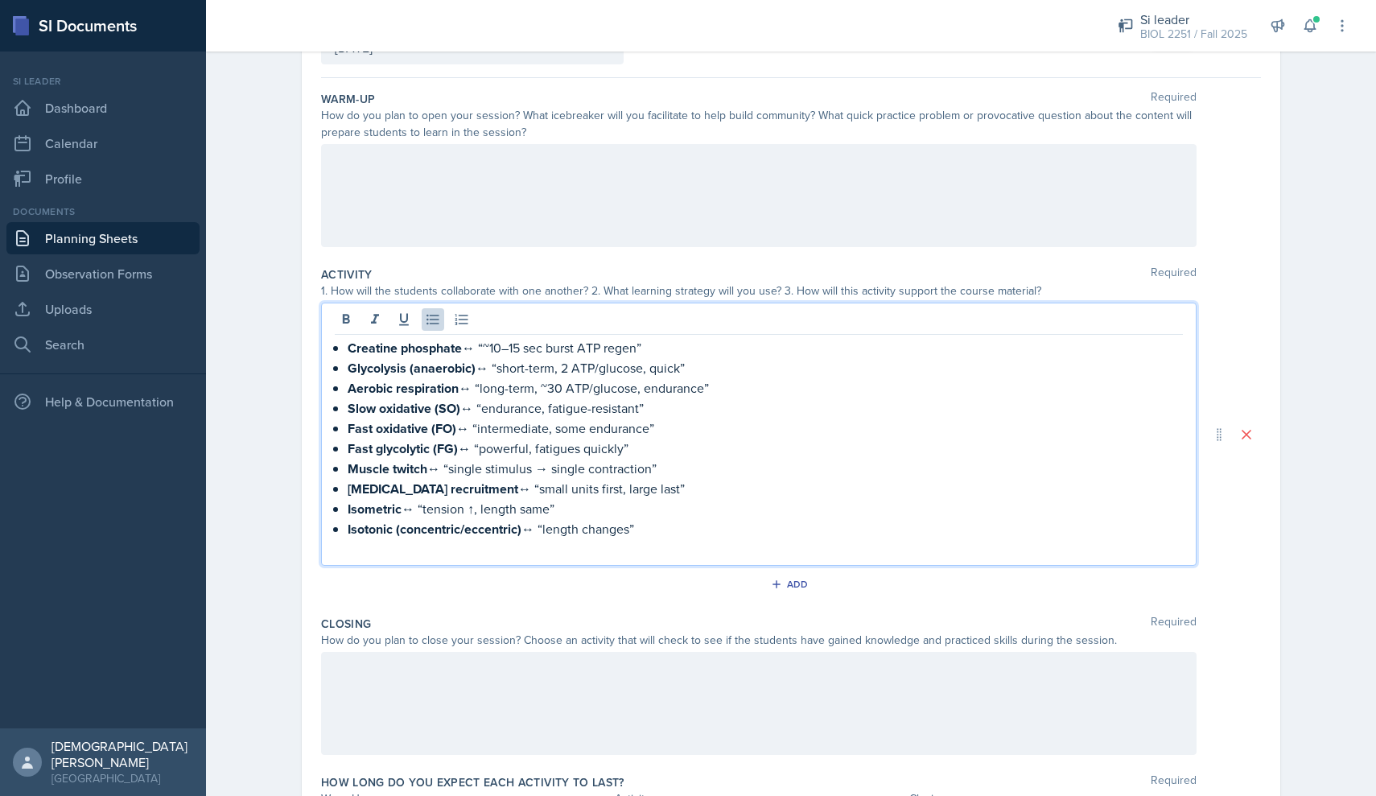
click at [656, 348] on p "Creatine phosphate ↔ “~10–15 sec burst ATP regen”" at bounding box center [765, 348] width 835 height 20
click at [348, 344] on p "Creatine phosphate ↔ “~10–15 sec burst ATP regen”" at bounding box center [765, 348] width 835 height 20
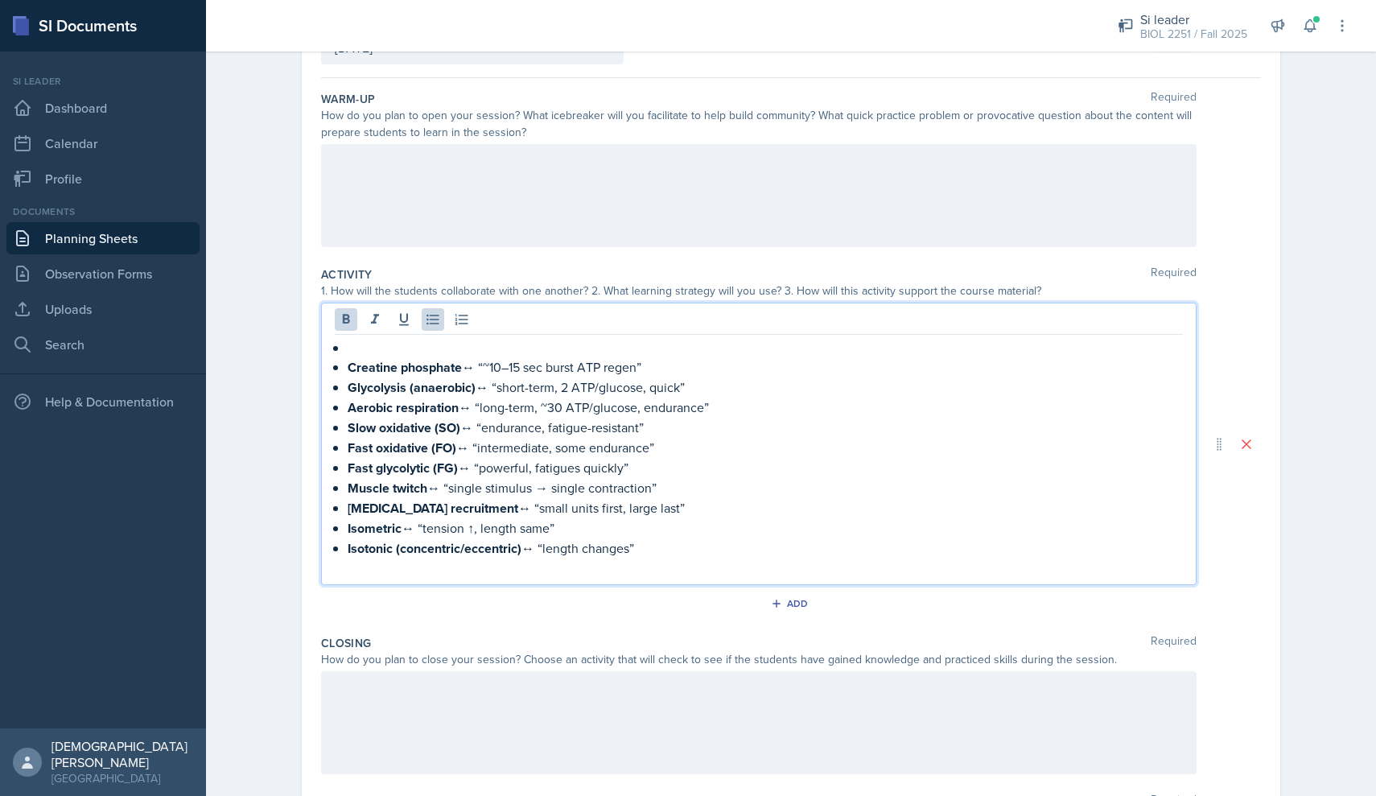
click at [351, 348] on p at bounding box center [765, 347] width 835 height 19
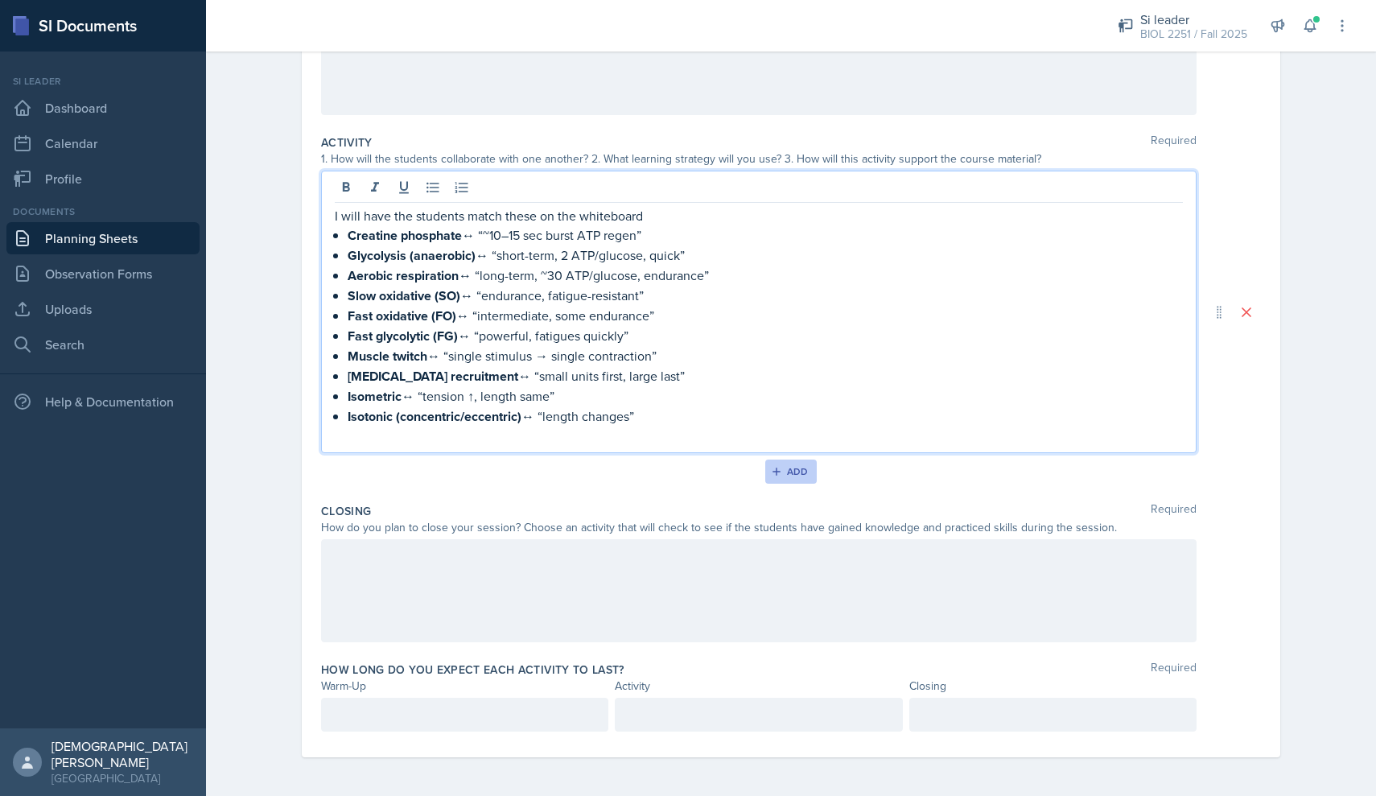
scroll to position [260, 0]
click at [677, 471] on div "Add" at bounding box center [791, 471] width 35 height 13
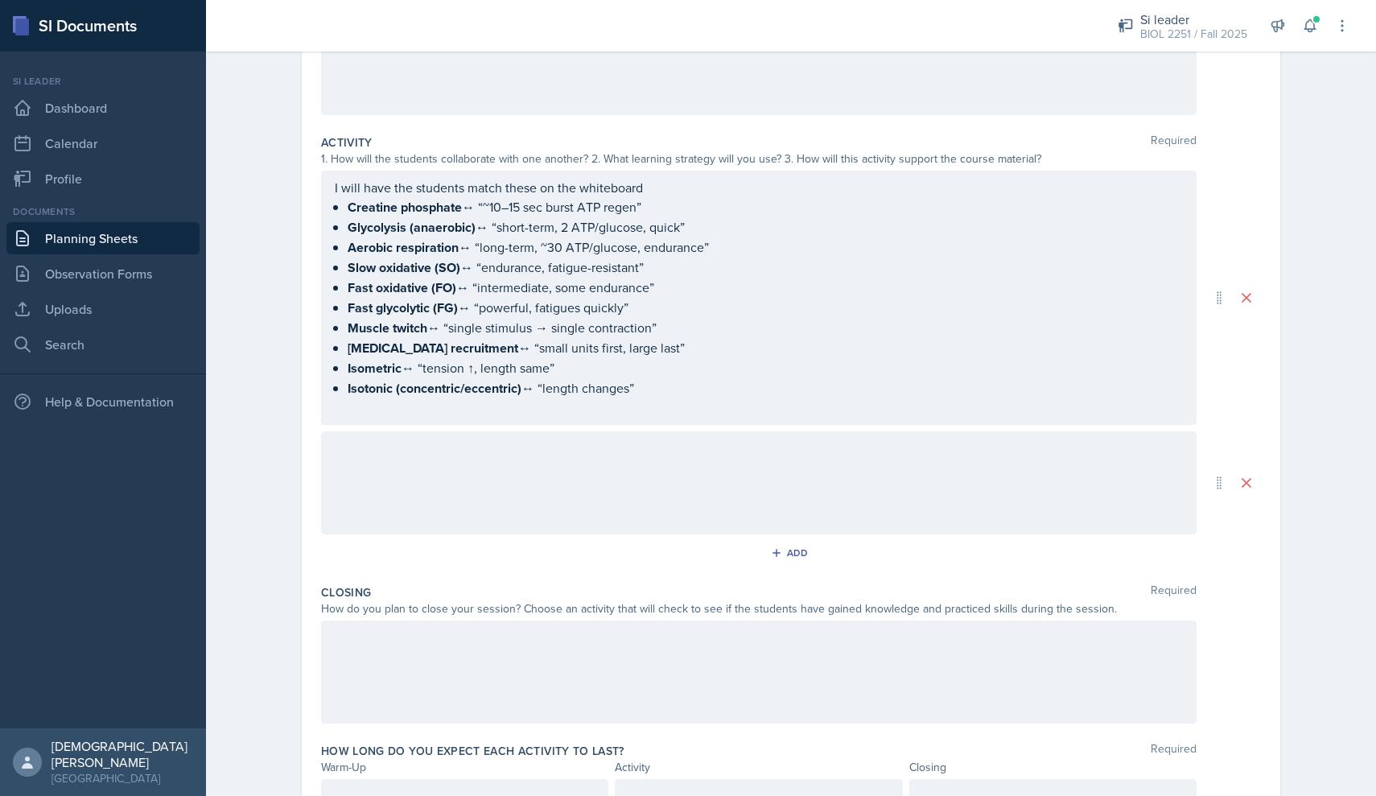
click at [677, 471] on div at bounding box center [758, 482] width 875 height 103
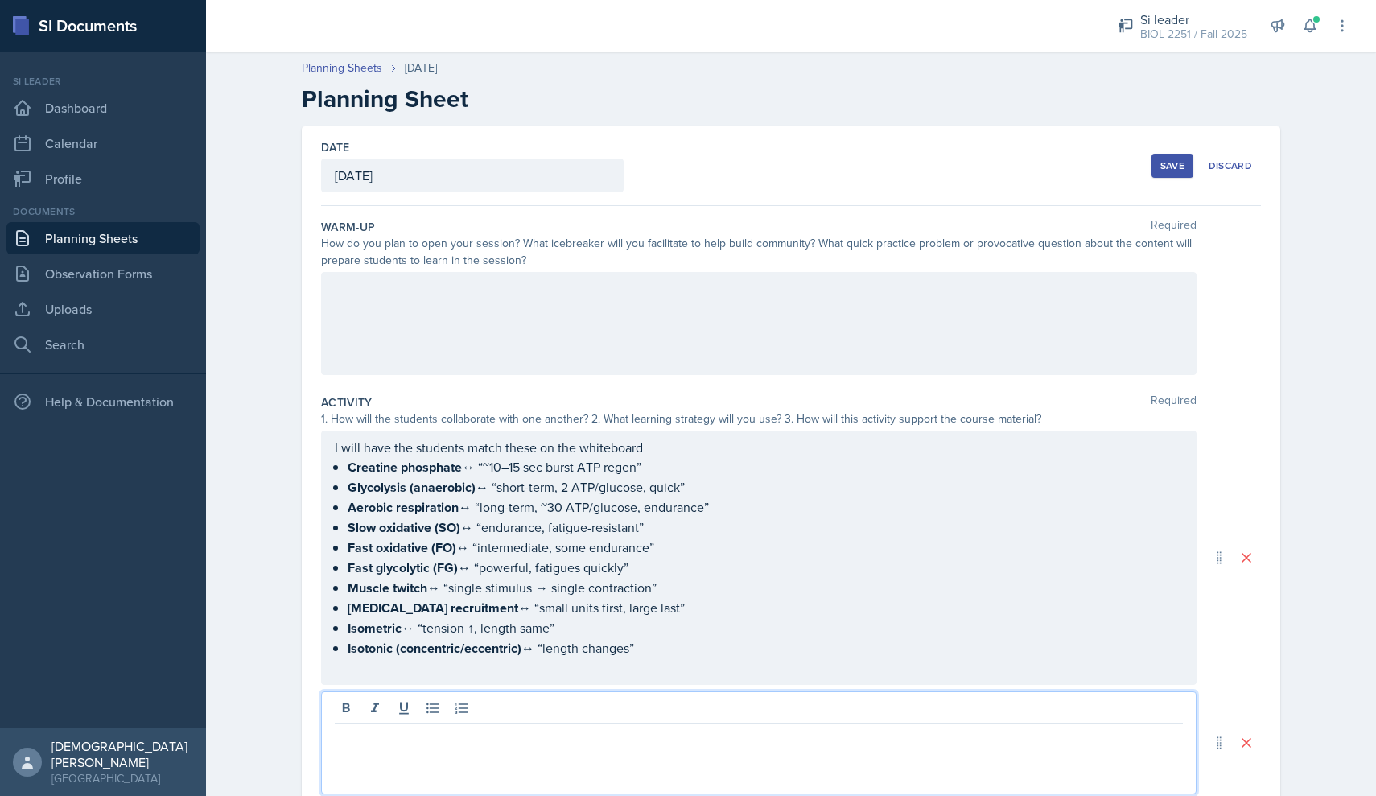
scroll to position [0, 0]
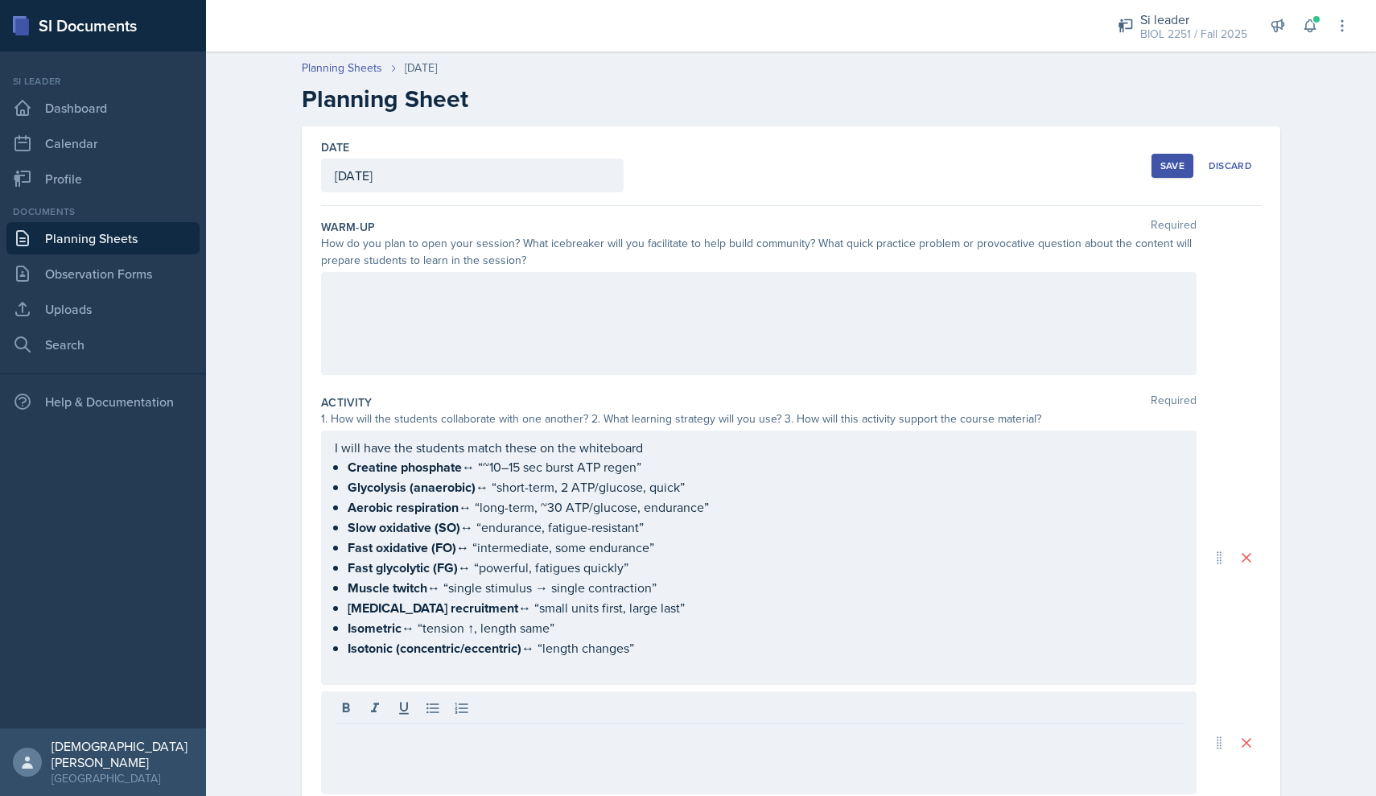
click at [677, 163] on button "Save" at bounding box center [1172, 166] width 42 height 24
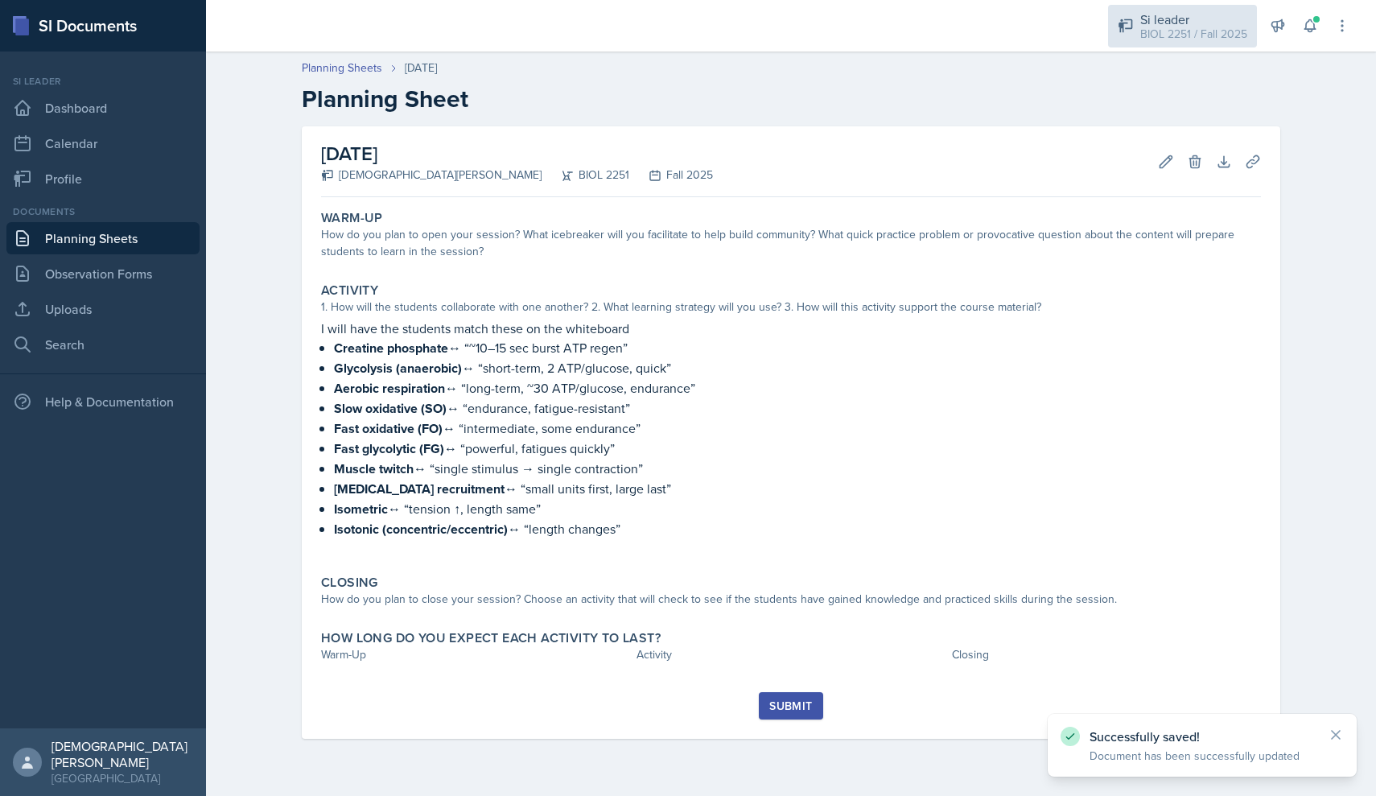
click at [677, 16] on div "Si leader" at bounding box center [1193, 19] width 107 height 19
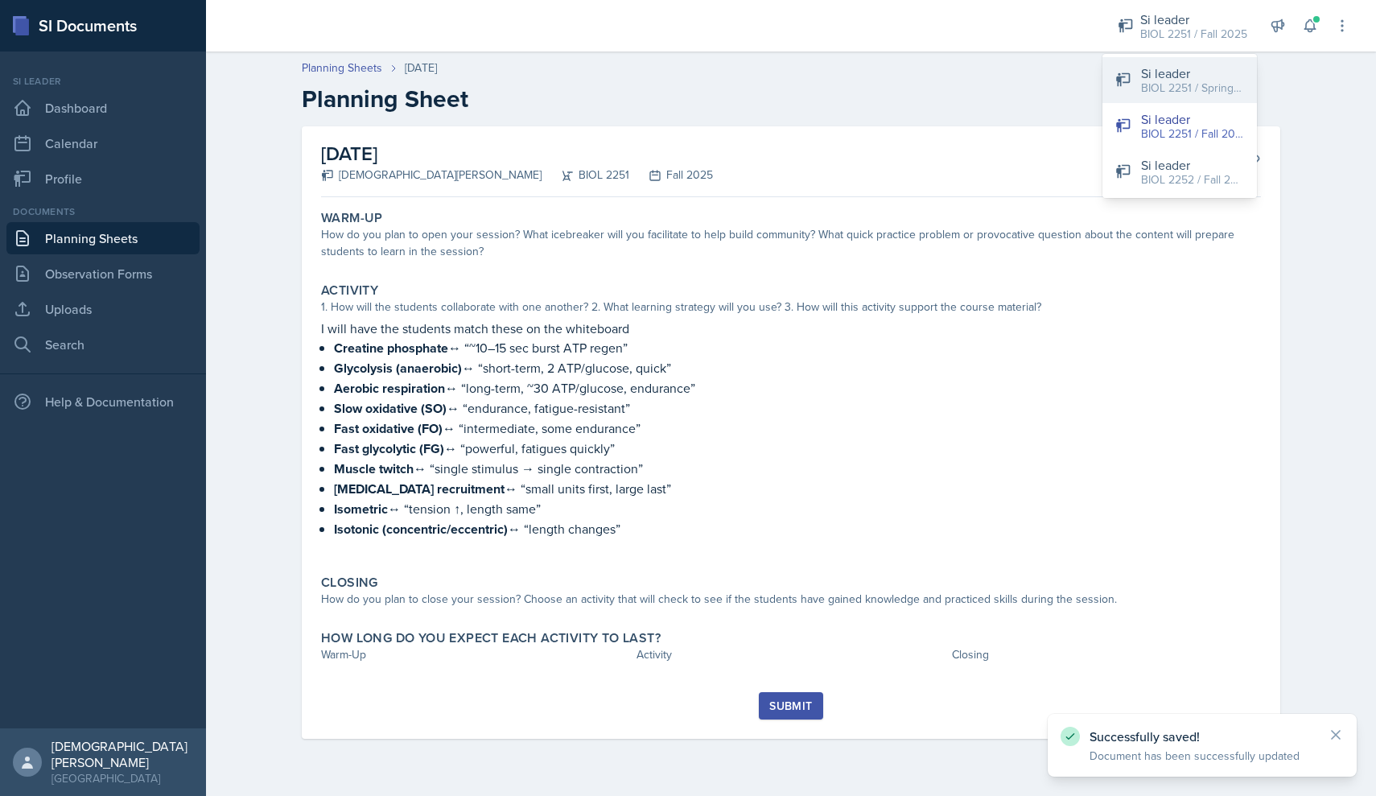
click at [677, 88] on button "Si leader BIOL 2251 / Spring 2025" at bounding box center [1179, 80] width 154 height 46
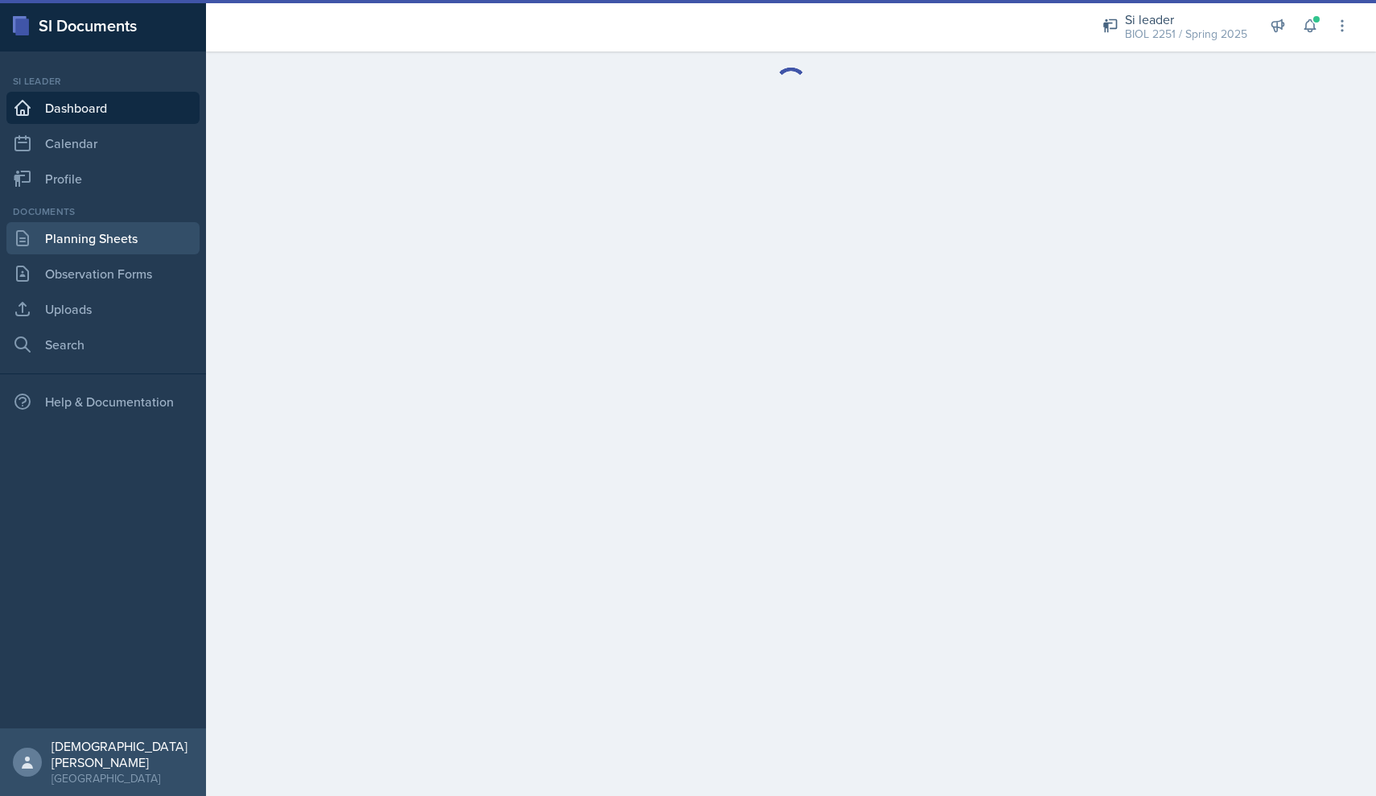
click at [144, 224] on link "Planning Sheets" at bounding box center [102, 238] width 193 height 32
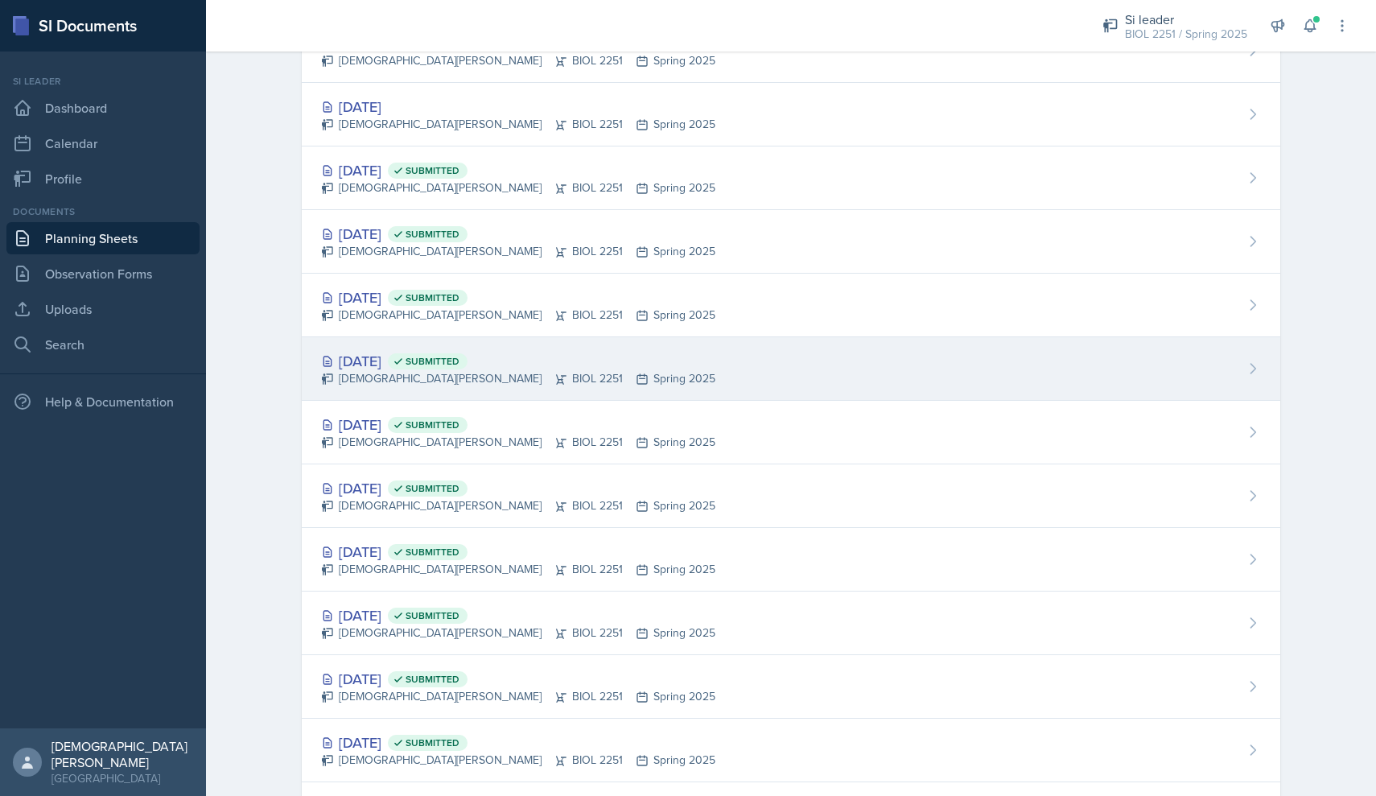
scroll to position [799, 0]
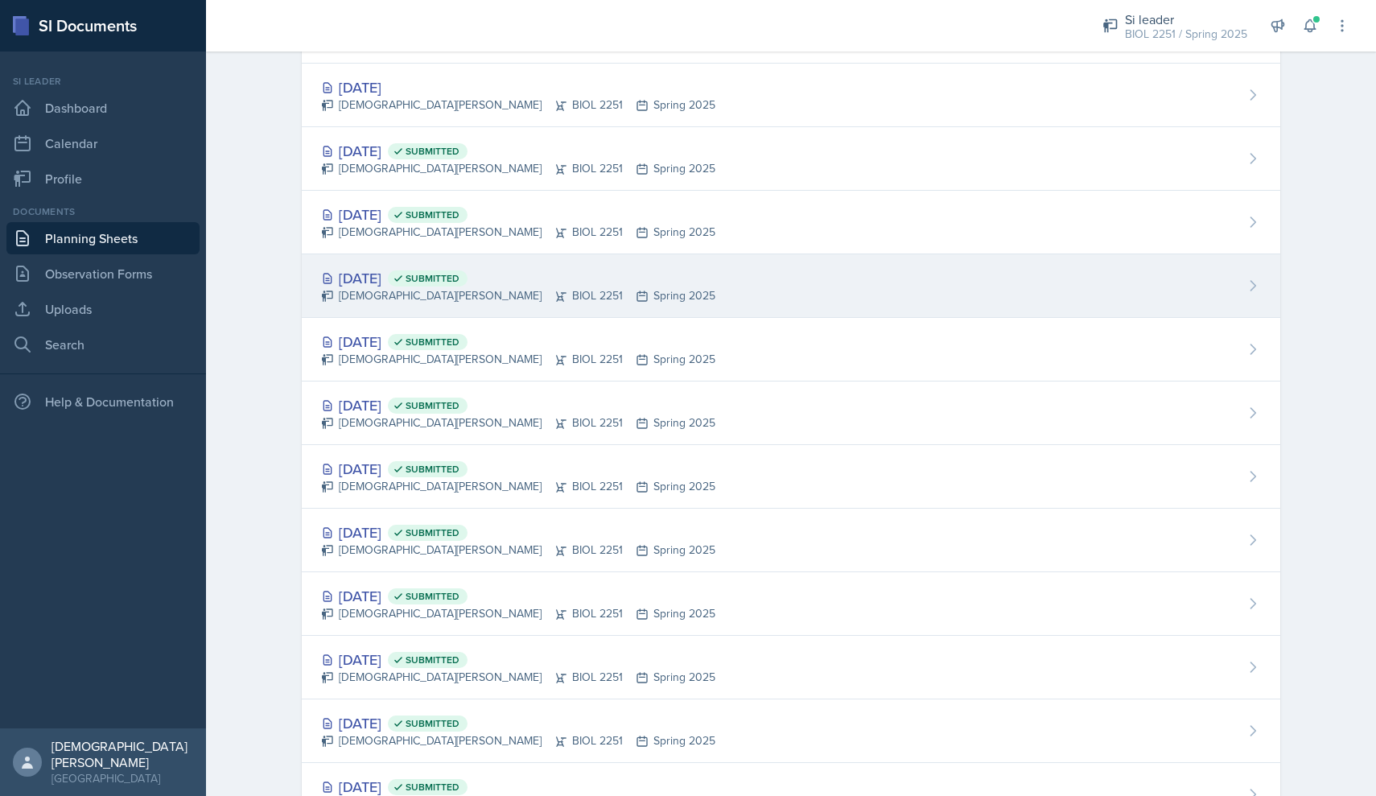
click at [528, 288] on div "[DEMOGRAPHIC_DATA][PERSON_NAME] BIOL 2251 Spring 2025" at bounding box center [518, 295] width 394 height 17
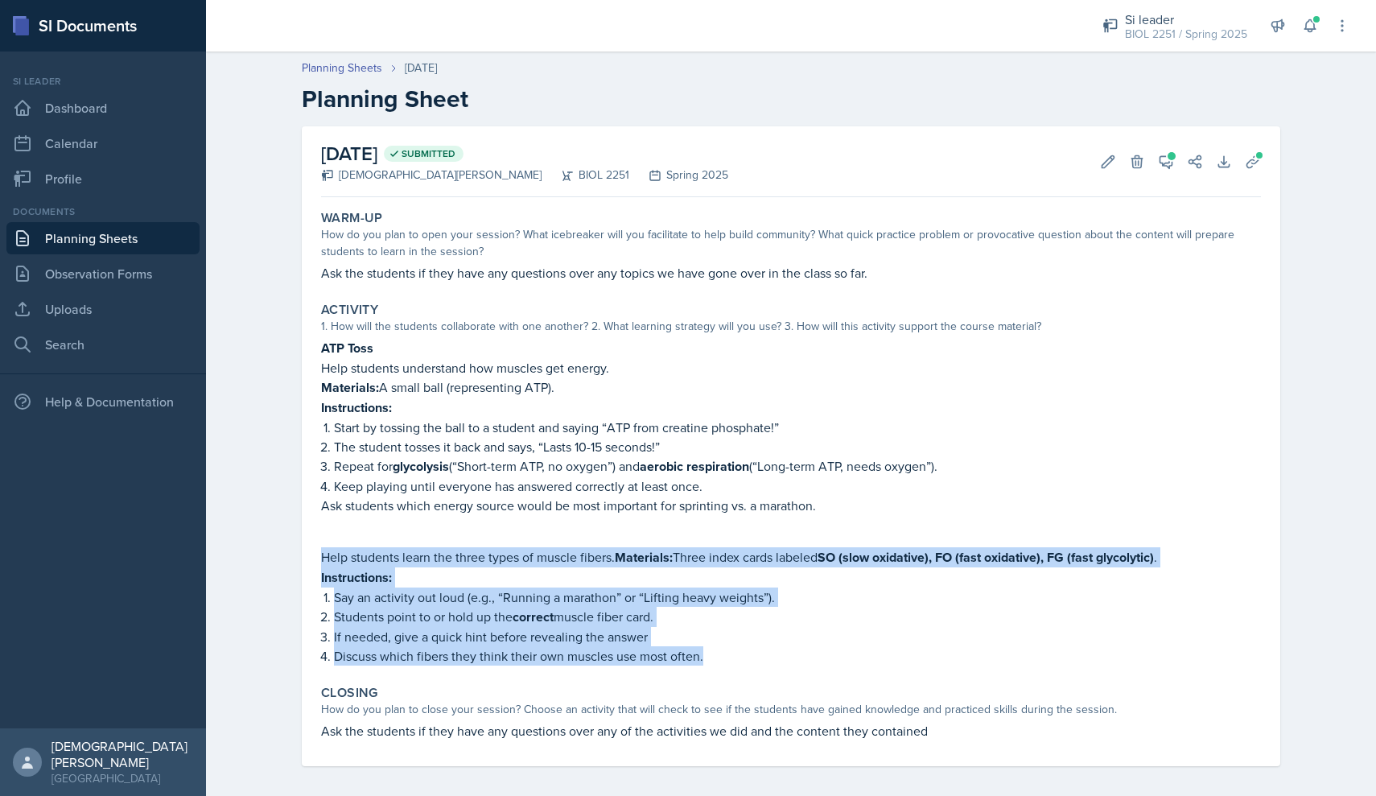
drag, startPoint x: 707, startPoint y: 660, endPoint x: 308, endPoint y: 551, distance: 413.6
click at [308, 551] on div "[DATE] Submitted [DEMOGRAPHIC_DATA][PERSON_NAME] BIOL 2251 Spring 2025 Edit Del…" at bounding box center [791, 446] width 978 height 640
copy div "Help students learn the three types of muscle fibers. Materials: Three index ca…"
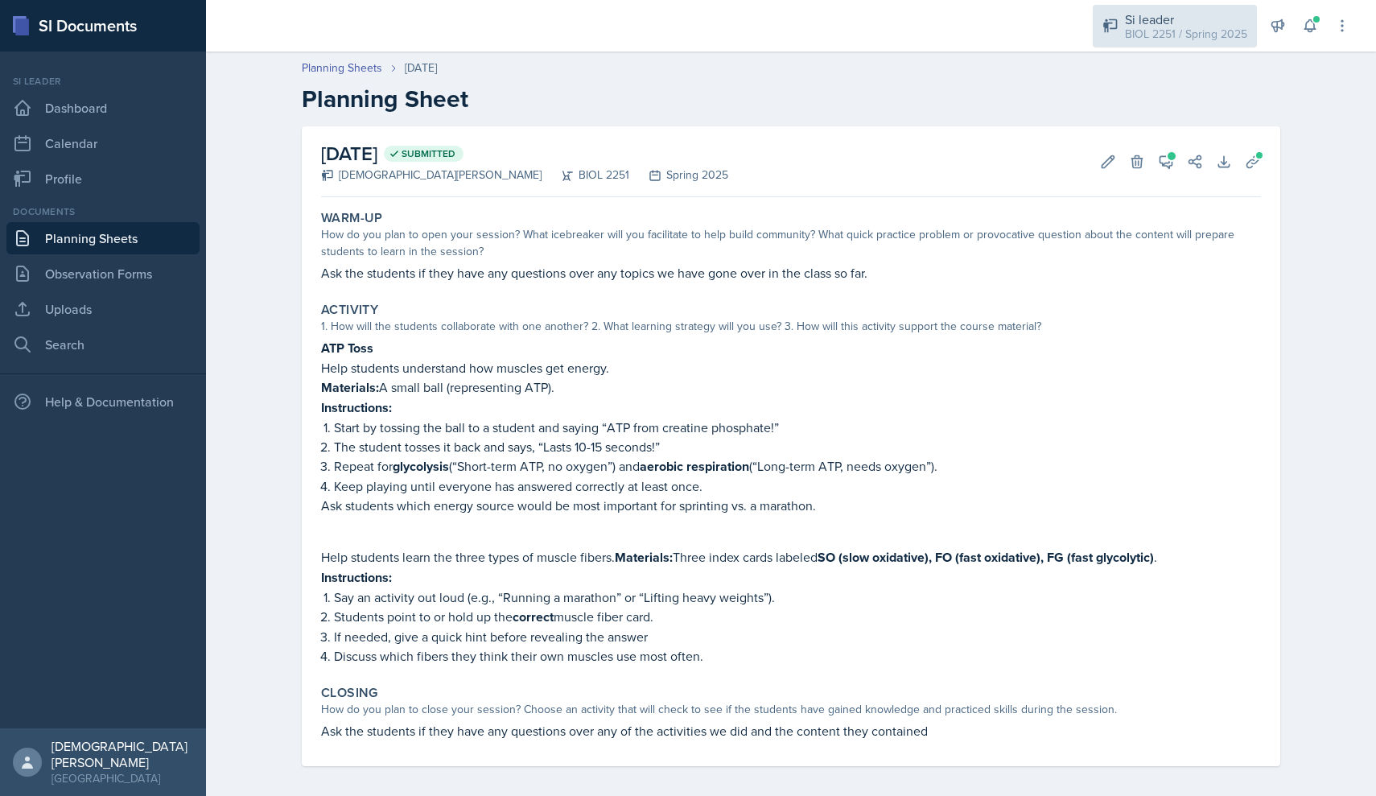
click at [677, 26] on div "BIOL 2251 / Spring 2025" at bounding box center [1186, 34] width 122 height 17
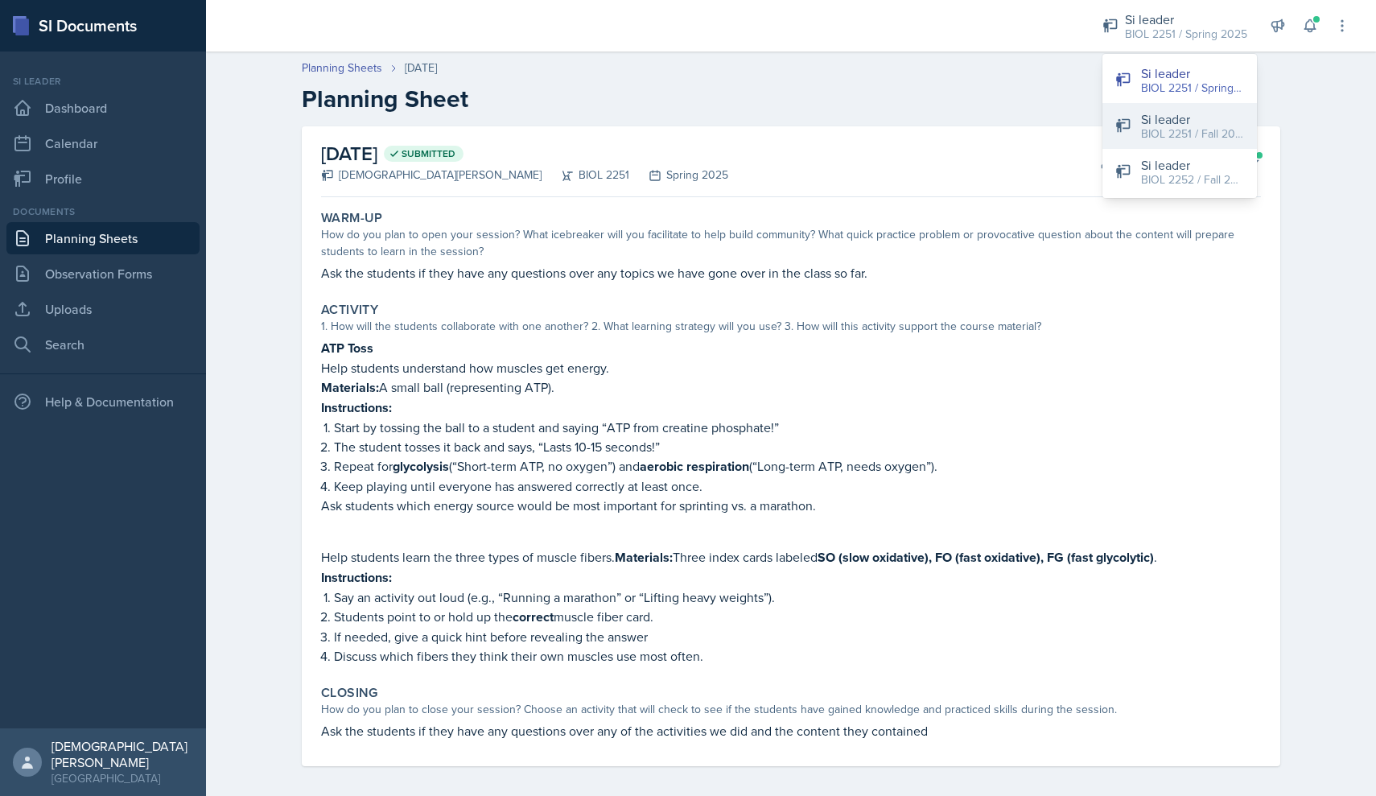
click at [677, 115] on button "Si leader BIOL 2251 / Fall 2025" at bounding box center [1179, 126] width 154 height 46
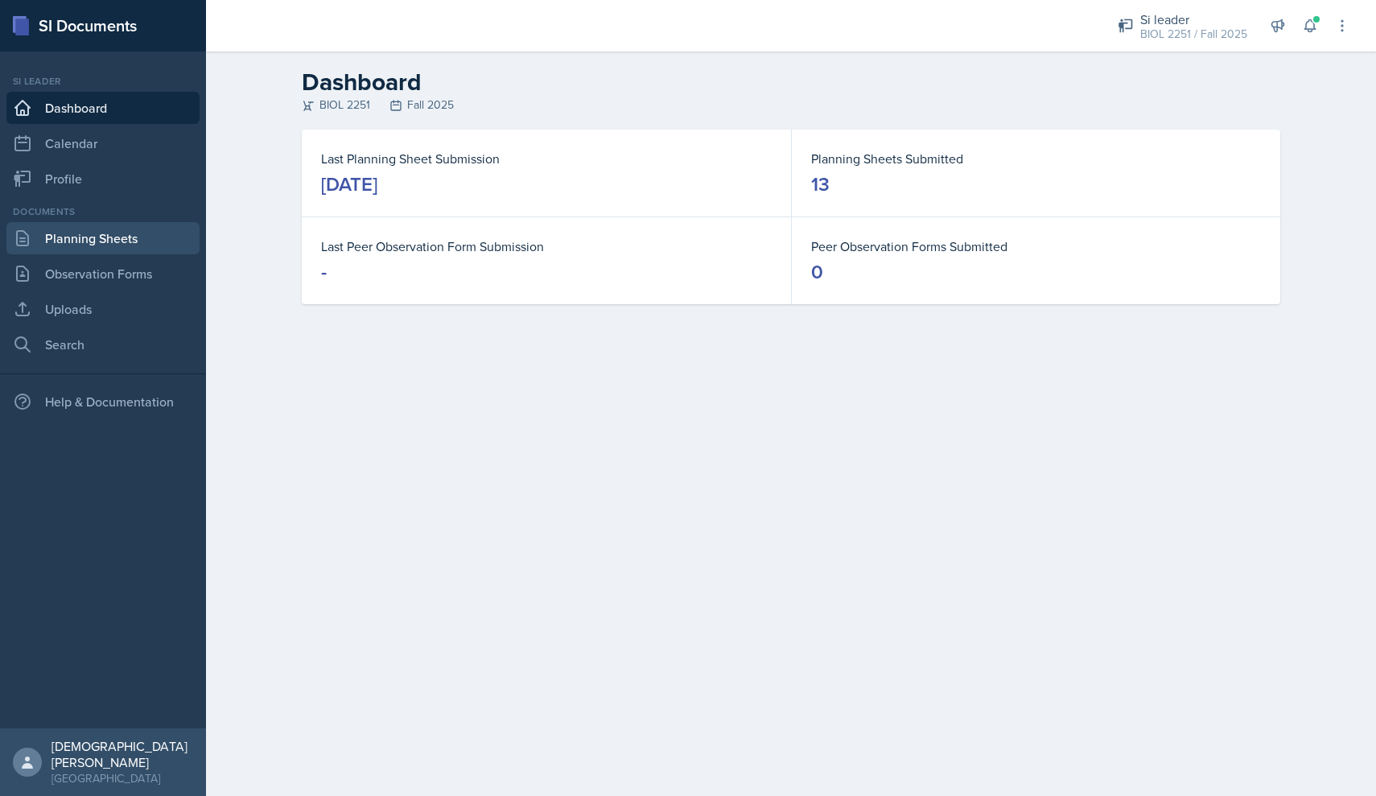
click at [128, 236] on link "Planning Sheets" at bounding box center [102, 238] width 193 height 32
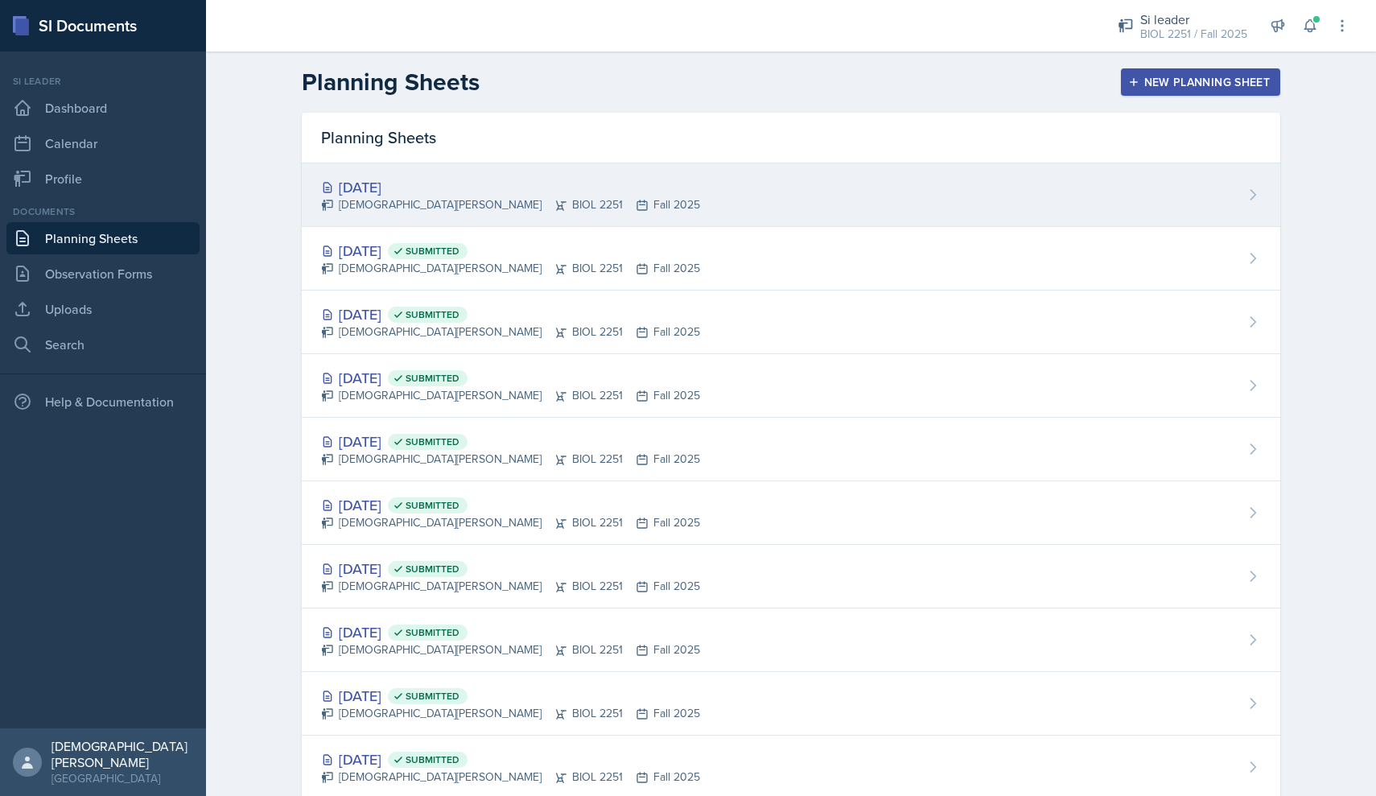
click at [470, 202] on div "[DEMOGRAPHIC_DATA][PERSON_NAME] BIOL 2251 Fall 2025" at bounding box center [510, 204] width 379 height 17
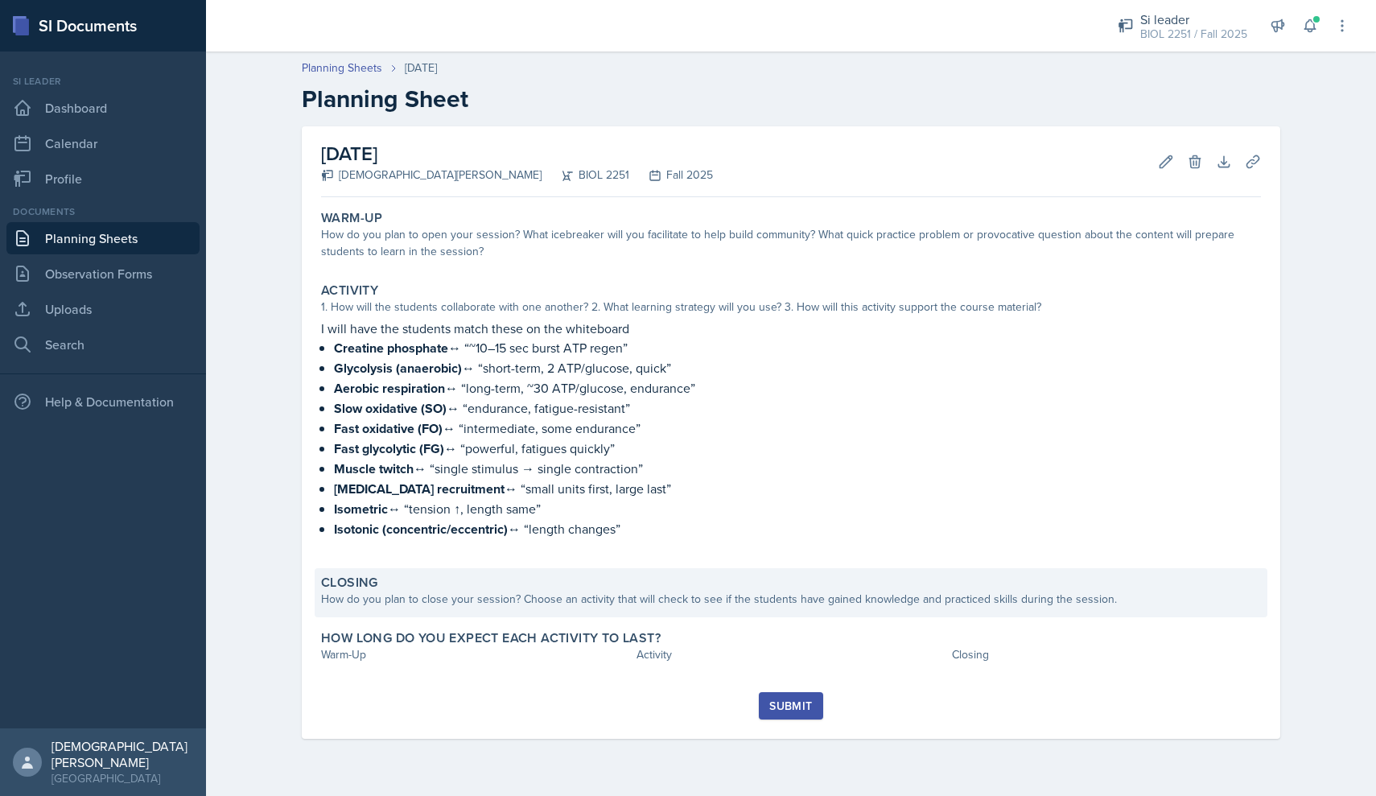
click at [523, 601] on div "How do you plan to close your session? Choose an activity that will check to se…" at bounding box center [791, 599] width 940 height 17
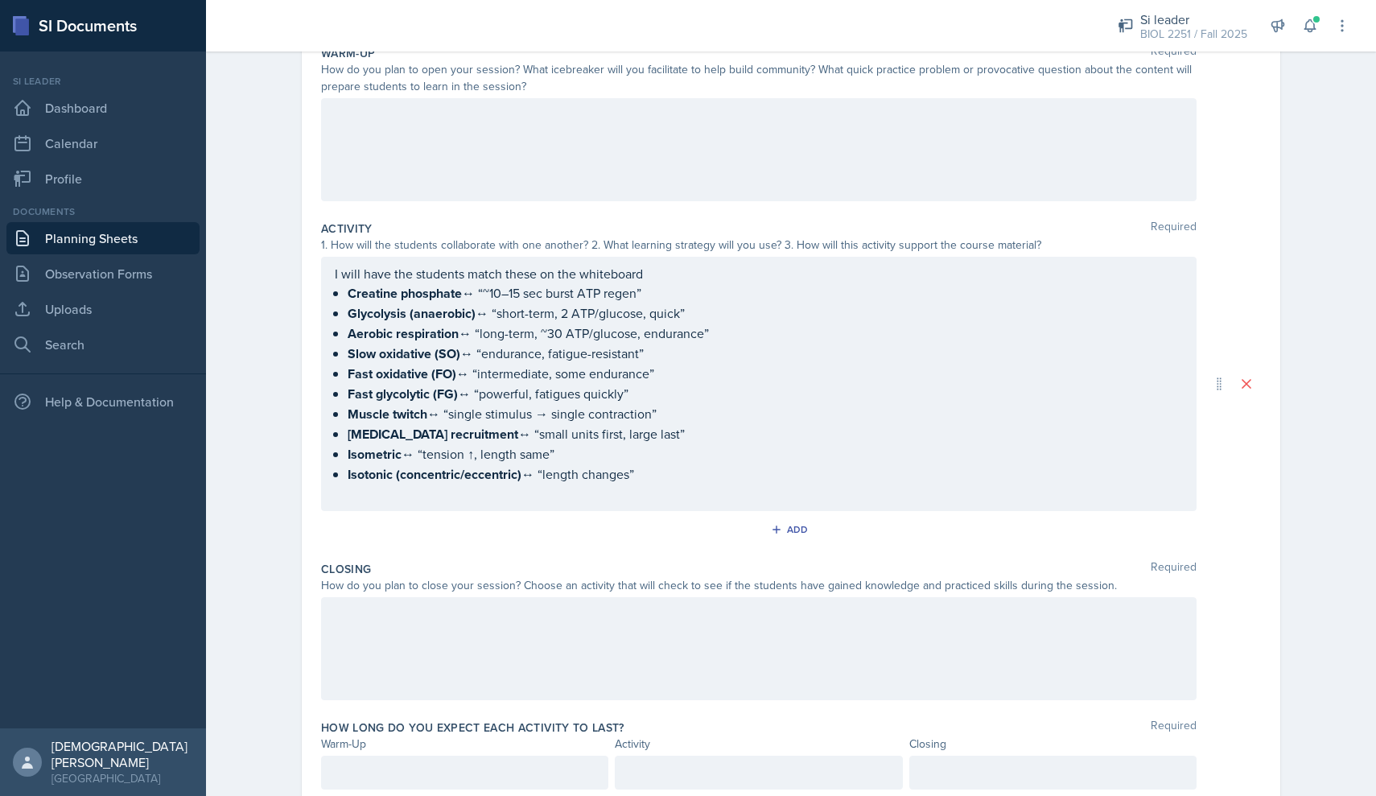
scroll to position [175, 0]
click at [470, 657] on div at bounding box center [758, 647] width 875 height 103
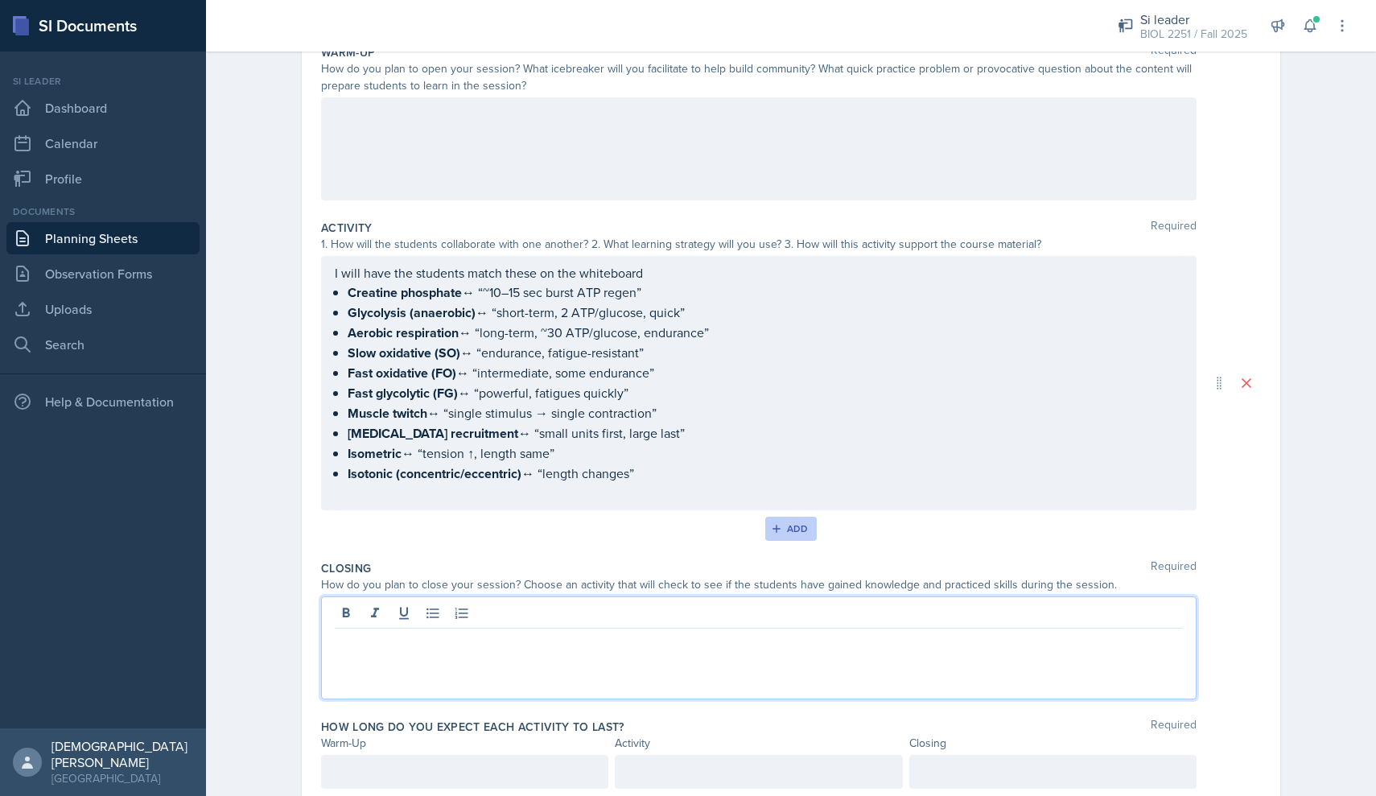
click at [677, 525] on button "Add" at bounding box center [791, 529] width 52 height 24
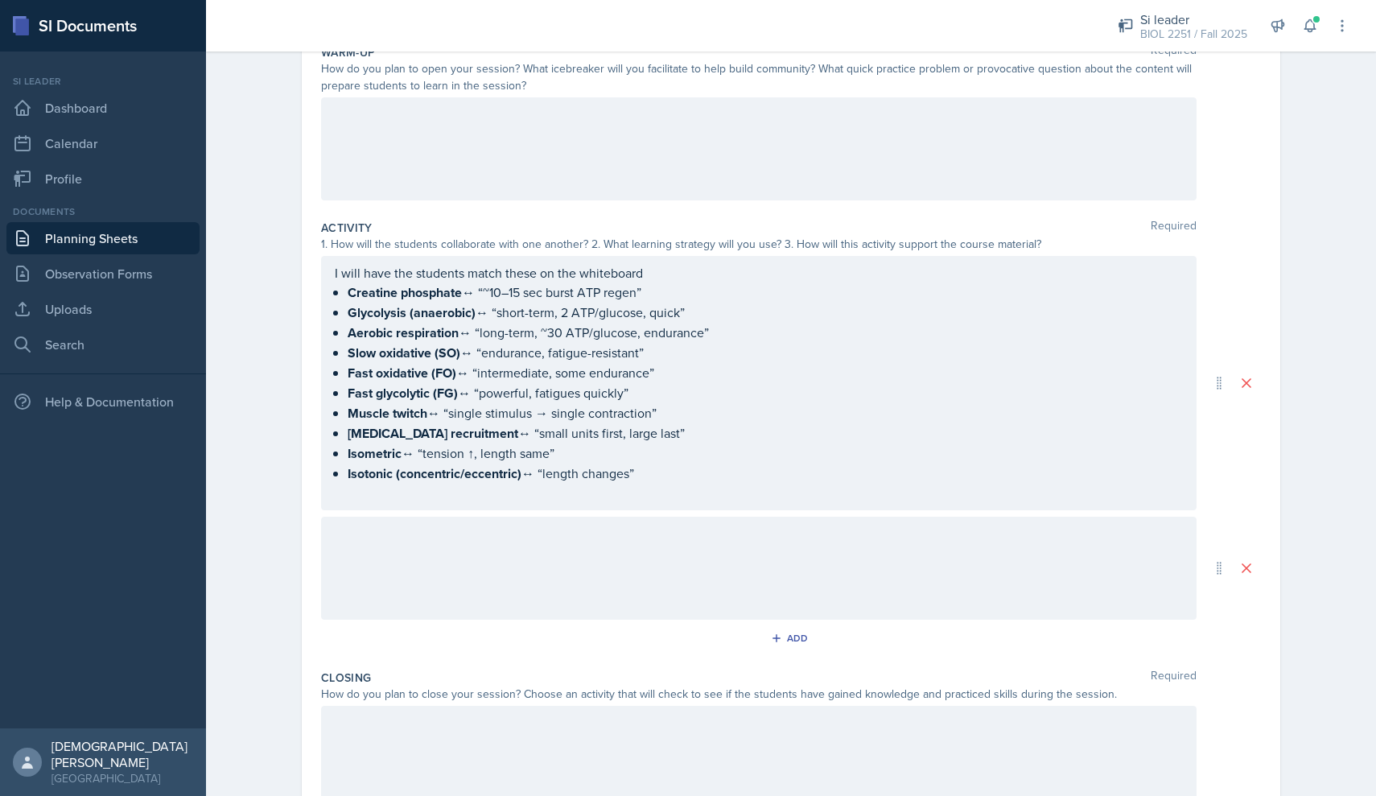
click at [544, 551] on div at bounding box center [758, 568] width 875 height 103
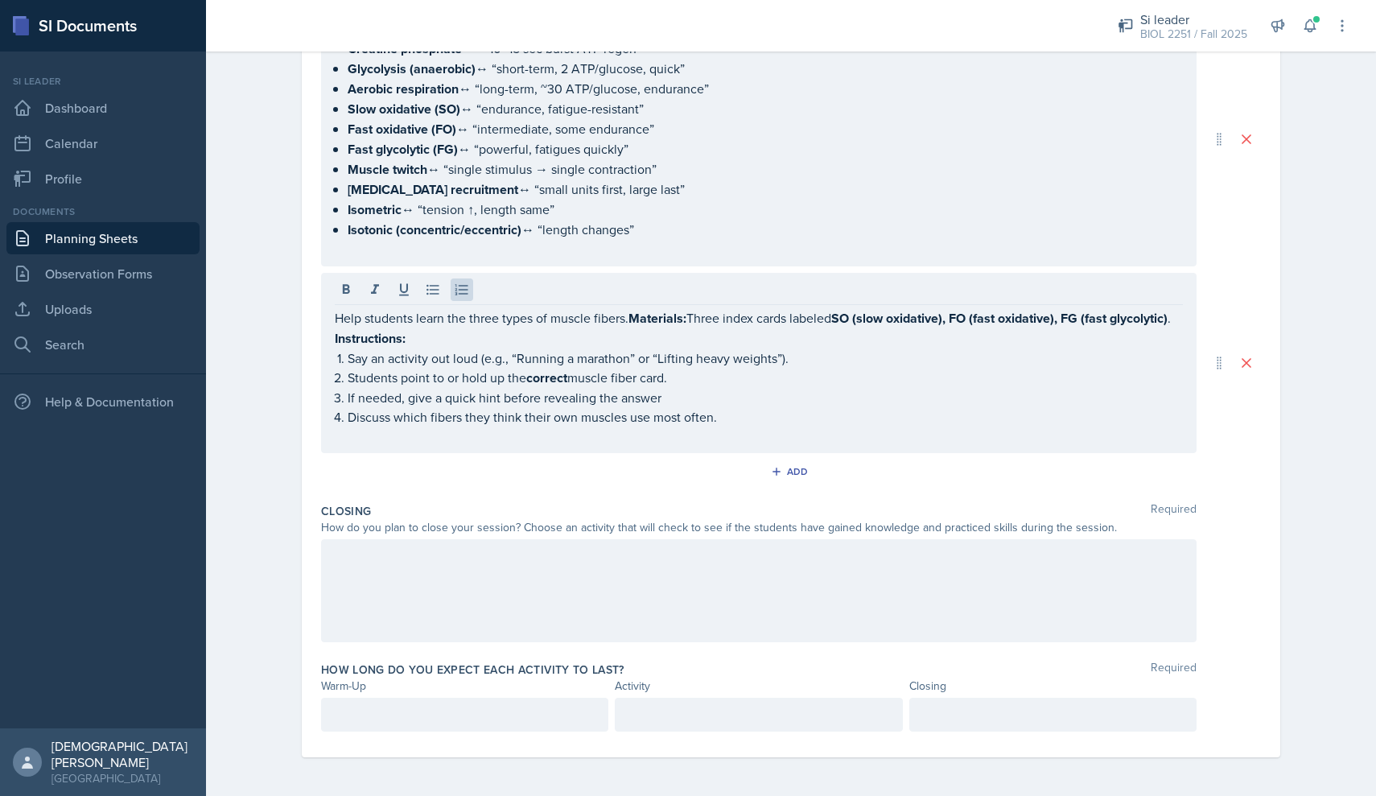
click at [489, 567] on div at bounding box center [758, 590] width 875 height 103
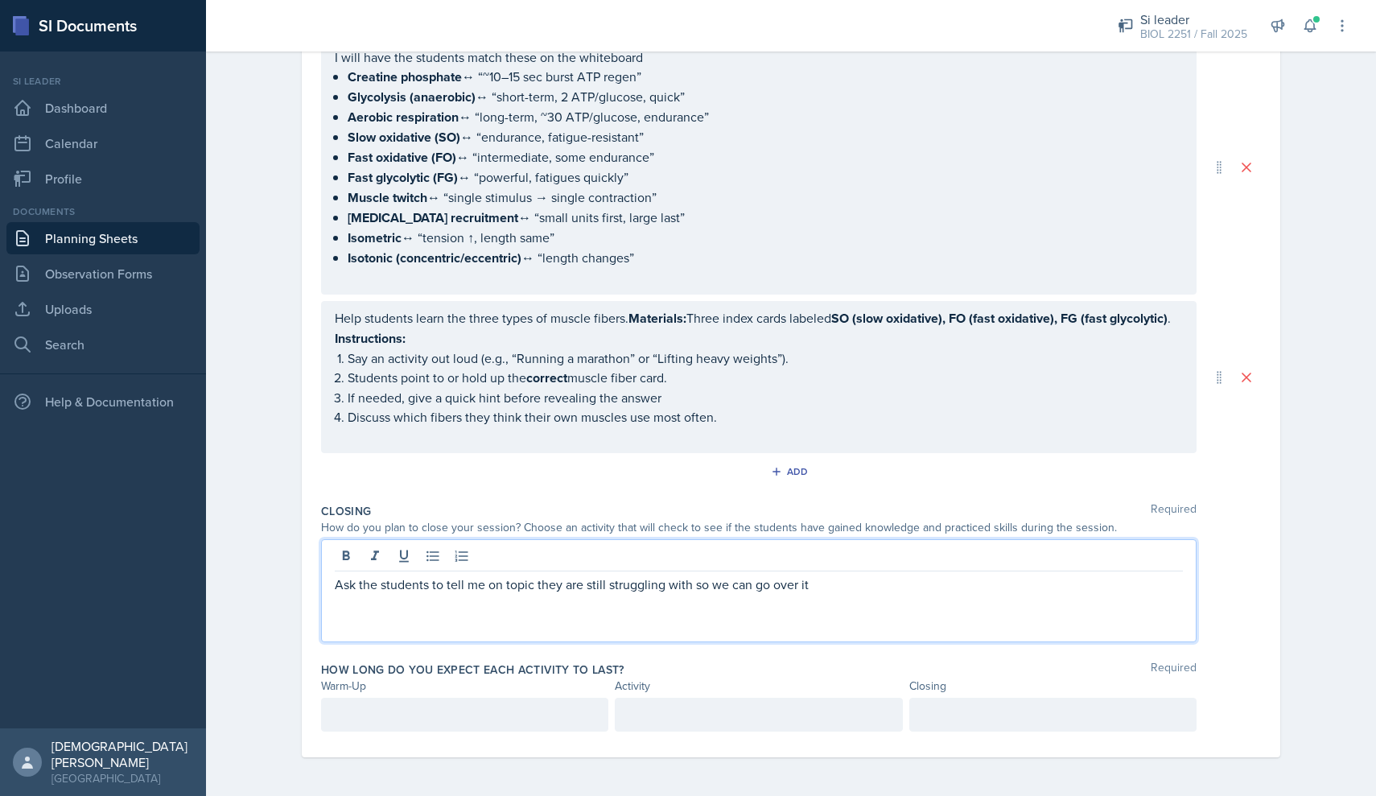
click at [385, 714] on div at bounding box center [464, 715] width 287 height 34
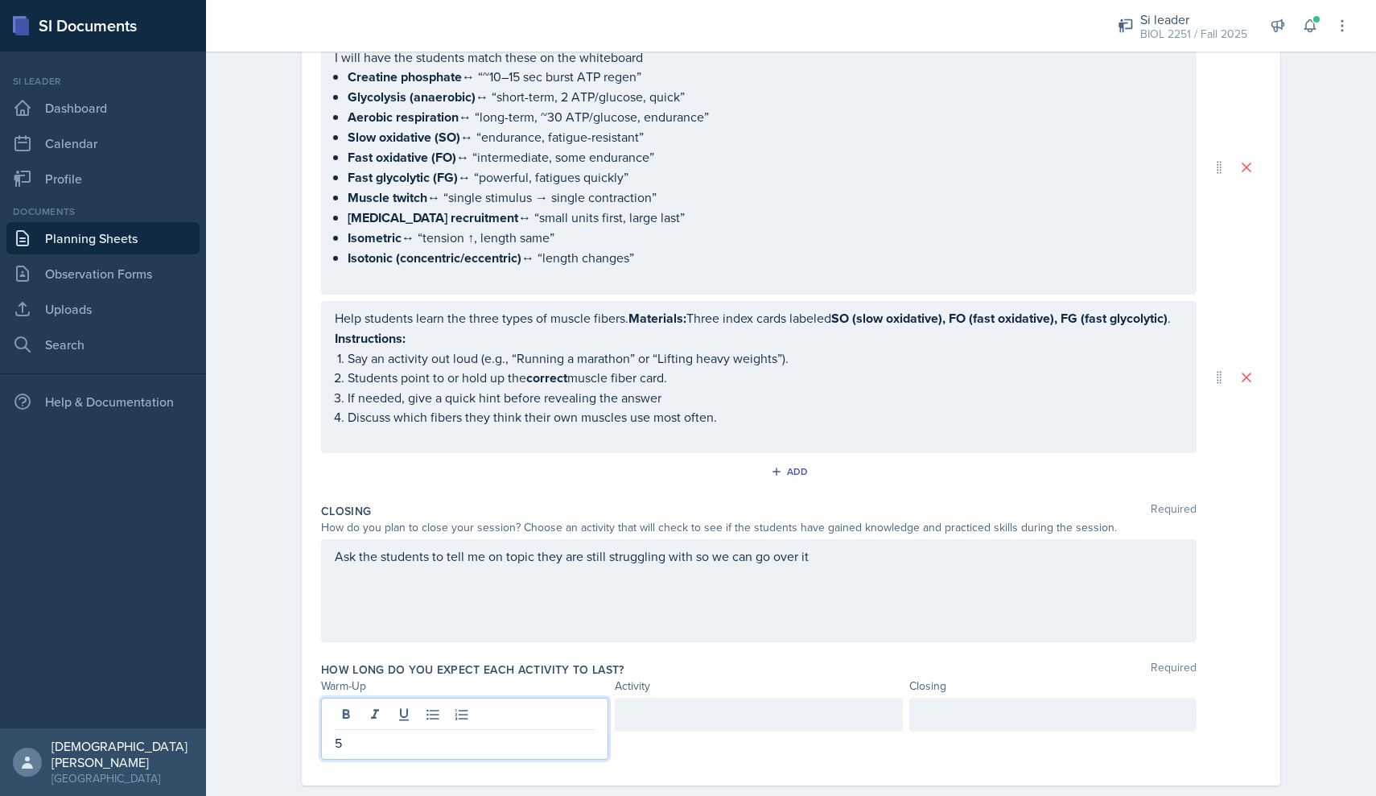
click at [666, 709] on div at bounding box center [758, 715] width 287 height 34
click at [677, 727] on div at bounding box center [1052, 715] width 287 height 34
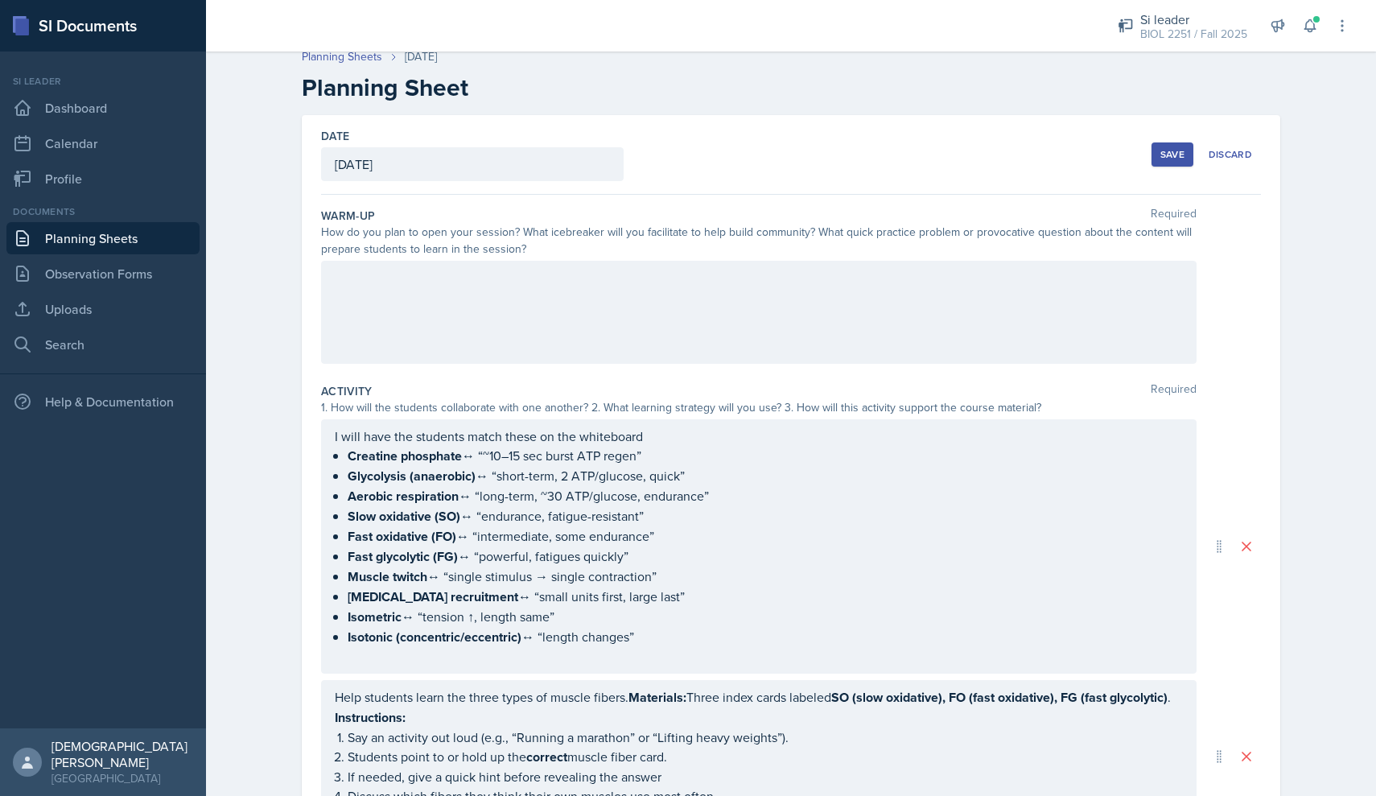
scroll to position [9, 0]
click at [509, 286] on div at bounding box center [758, 314] width 875 height 103
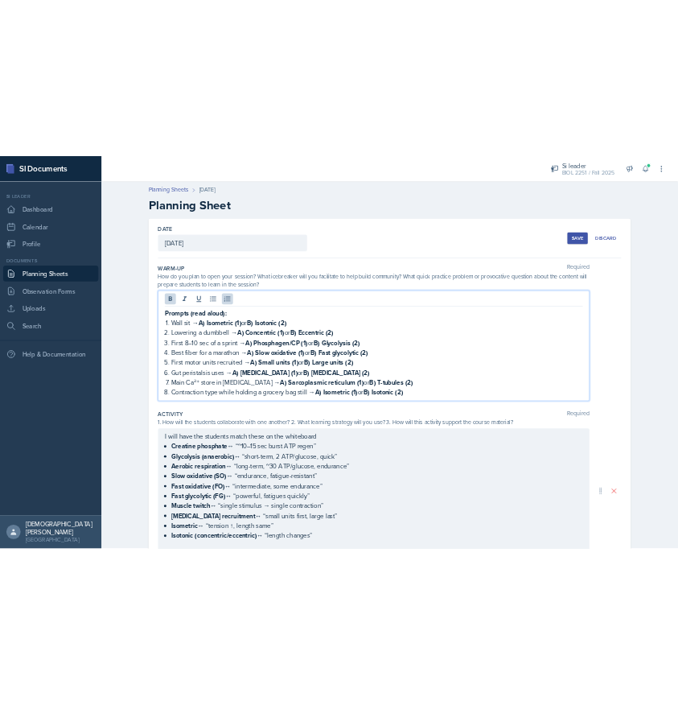
scroll to position [0, 0]
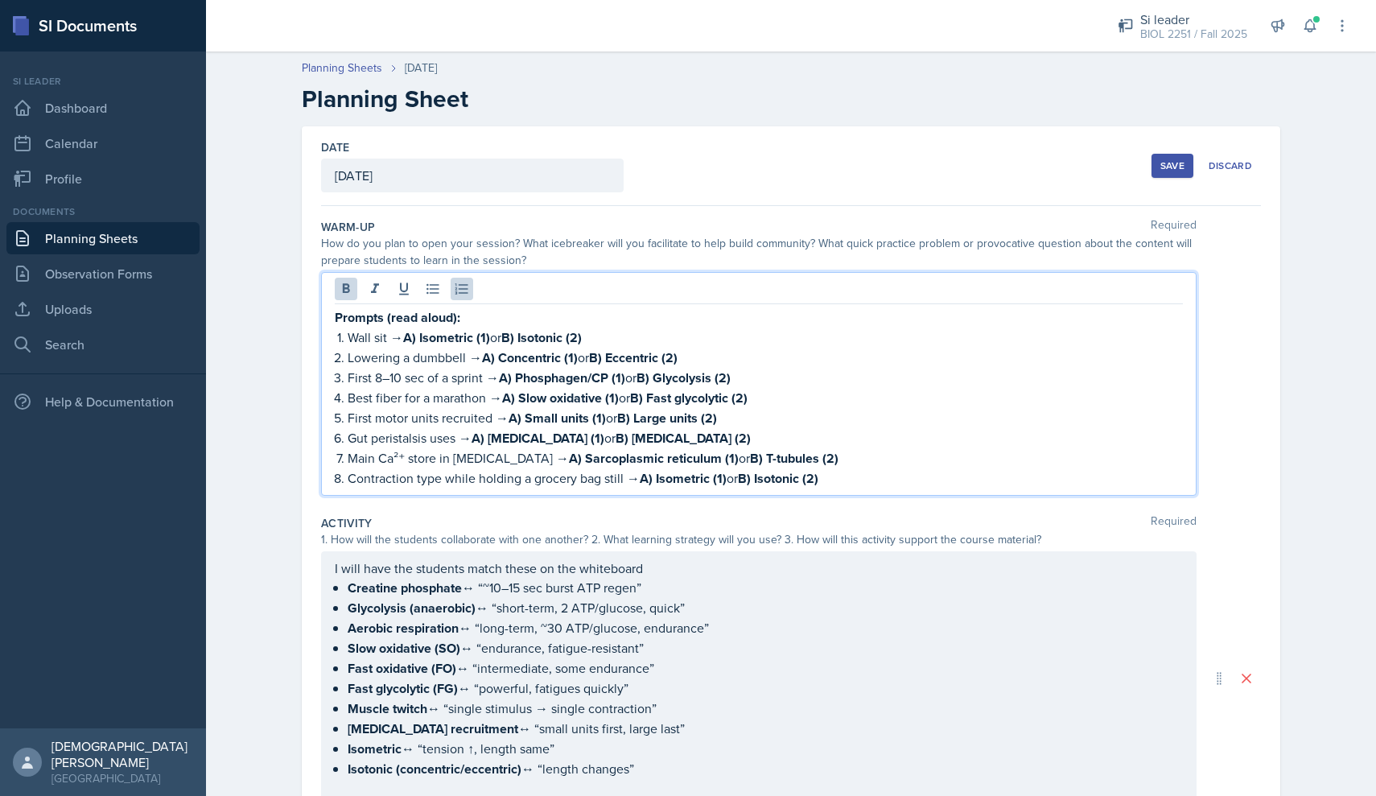
click at [677, 163] on div "Save" at bounding box center [1172, 165] width 24 height 13
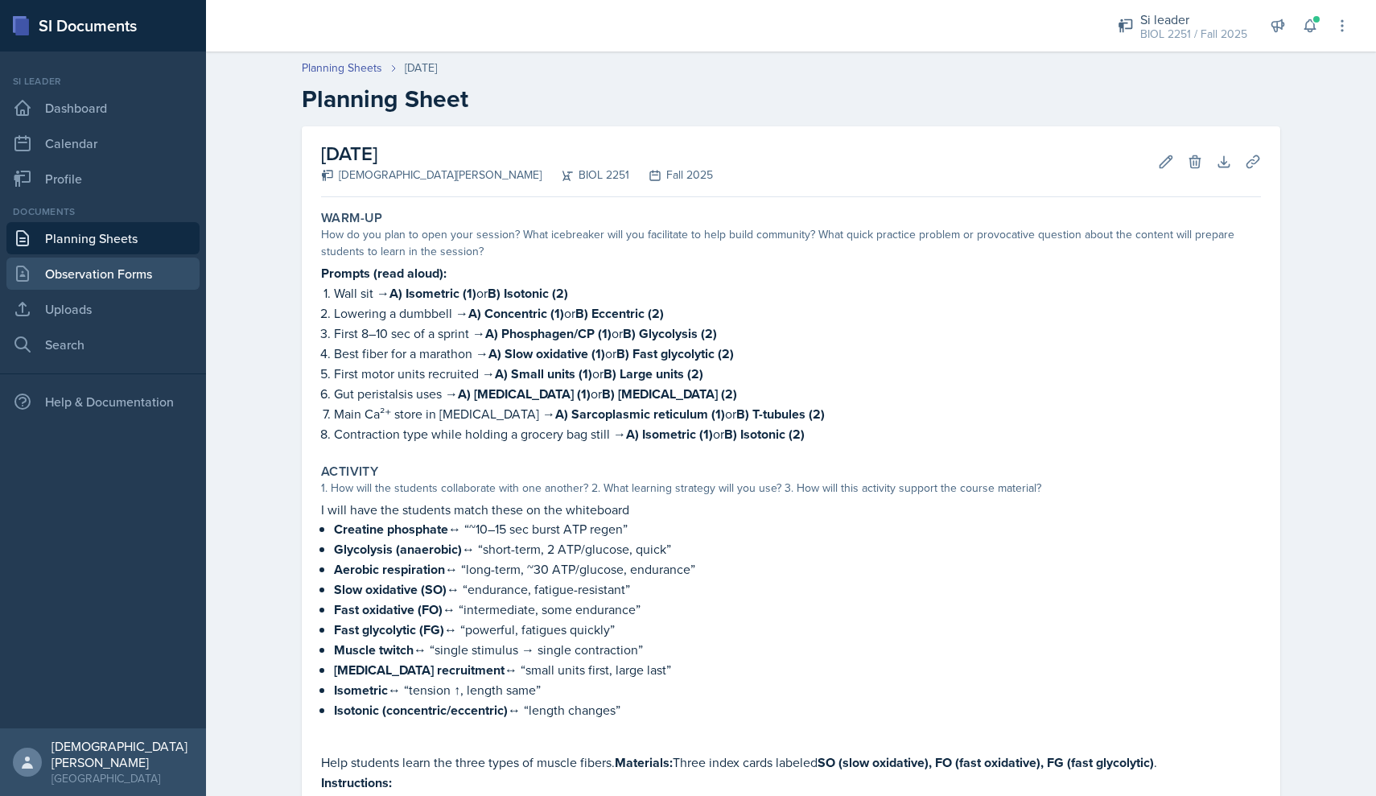
click at [81, 276] on link "Observation Forms" at bounding box center [102, 273] width 193 height 32
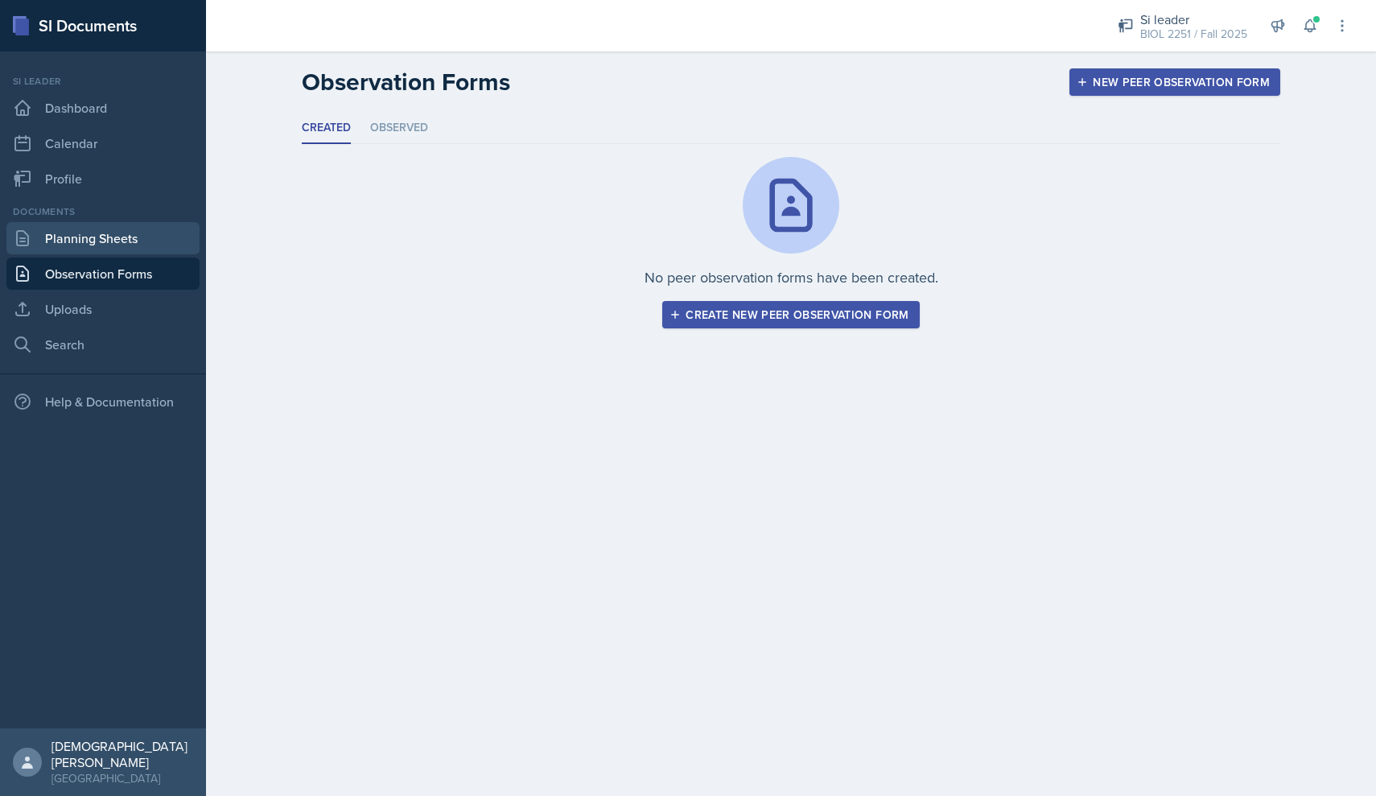
click at [89, 249] on link "Planning Sheets" at bounding box center [102, 238] width 193 height 32
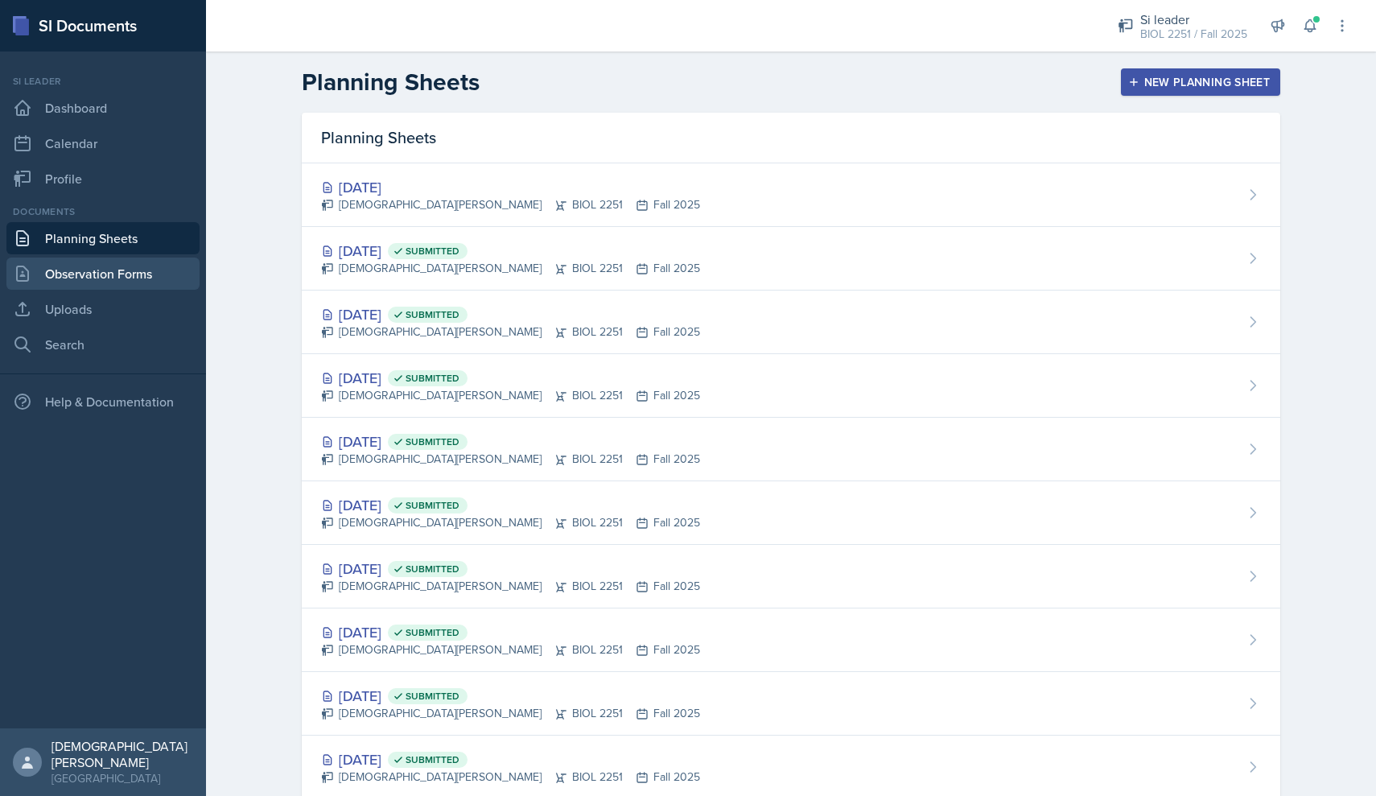
click at [86, 278] on link "Observation Forms" at bounding box center [102, 273] width 193 height 32
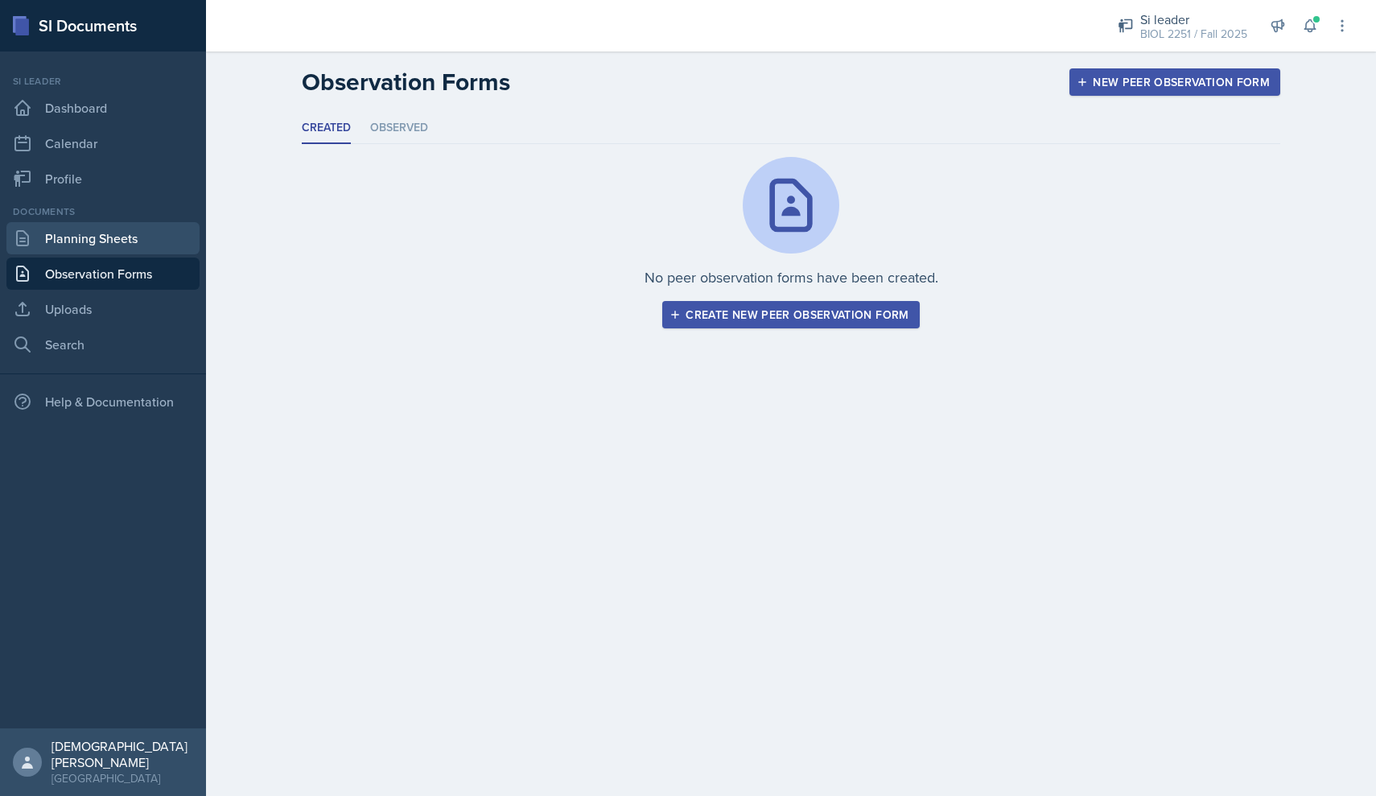
click at [96, 239] on link "Planning Sheets" at bounding box center [102, 238] width 193 height 32
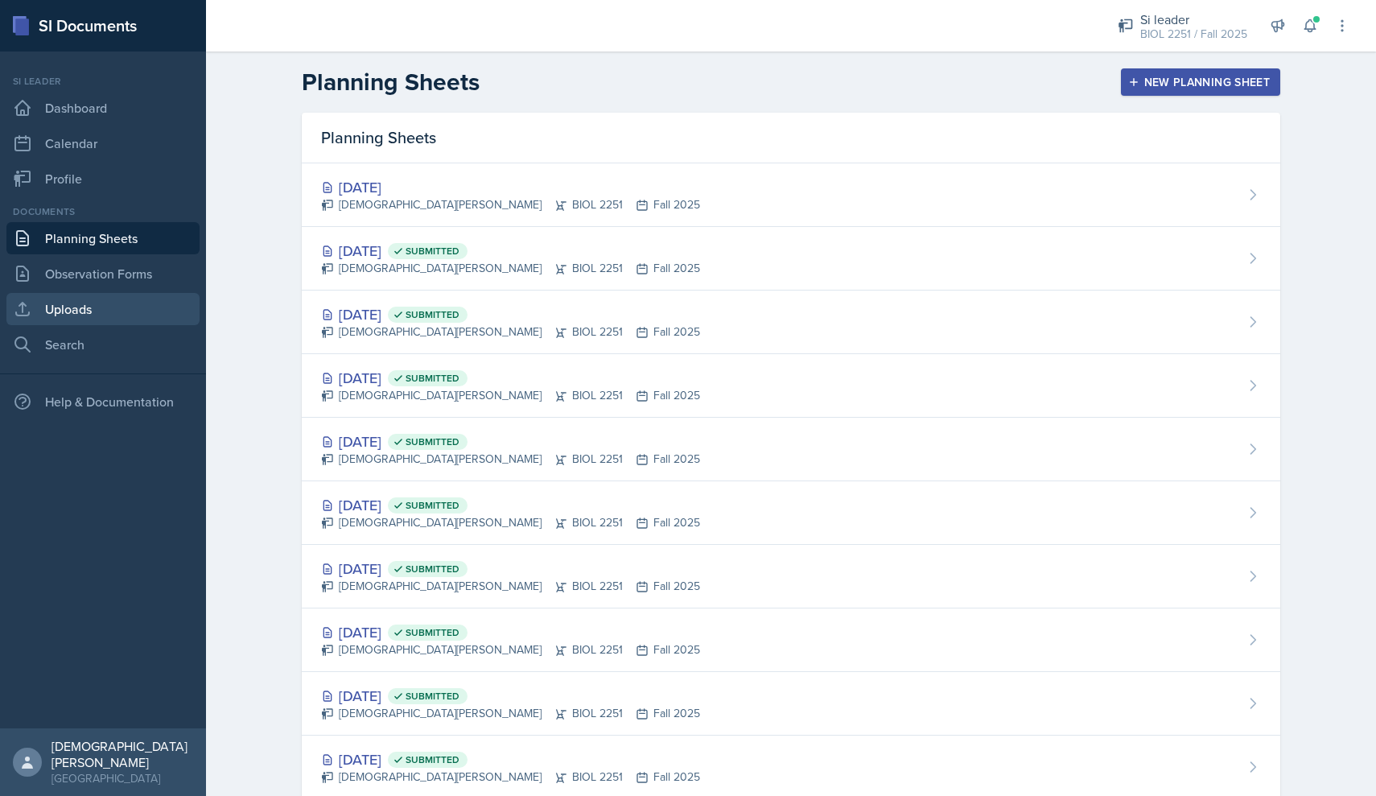
click at [56, 299] on link "Uploads" at bounding box center [102, 309] width 193 height 32
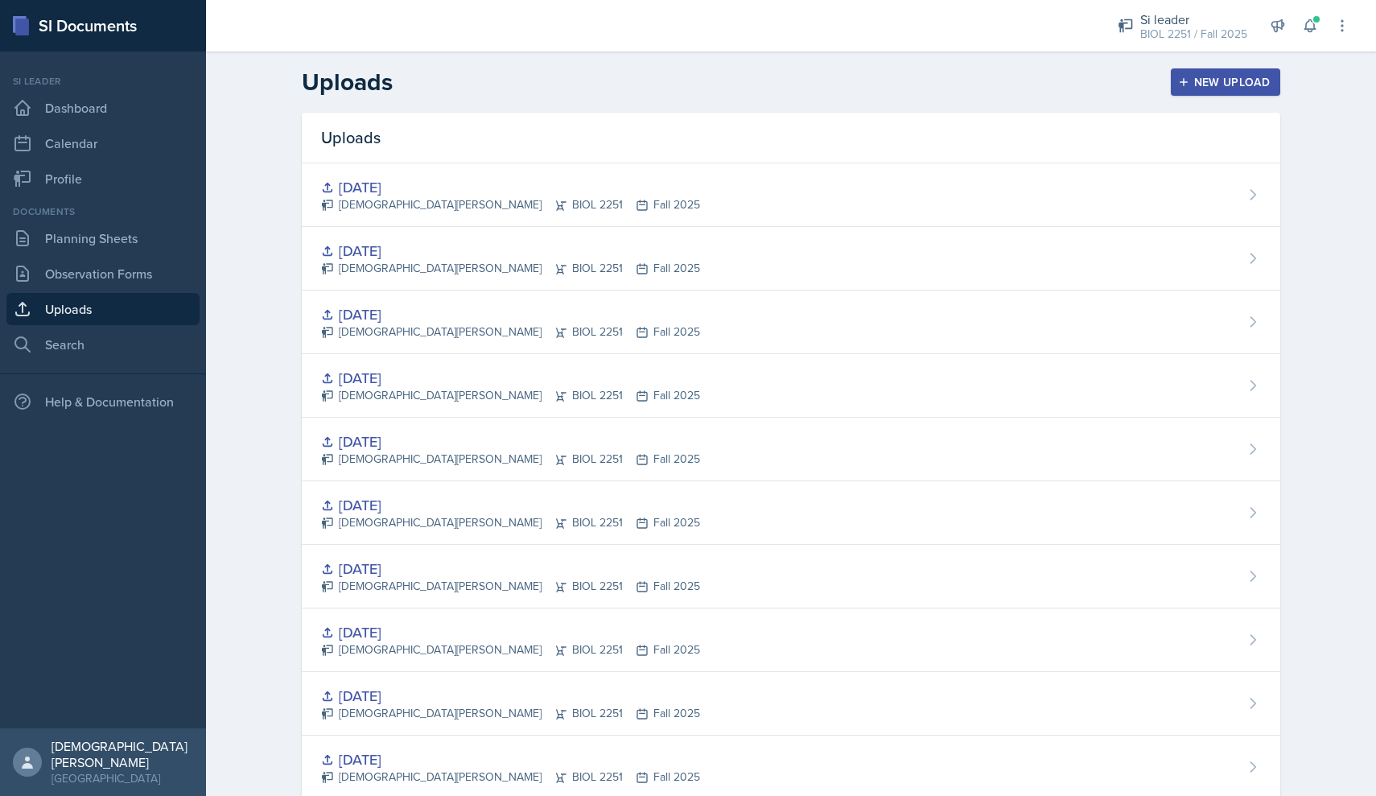
click at [677, 88] on div "New Upload" at bounding box center [1225, 82] width 89 height 13
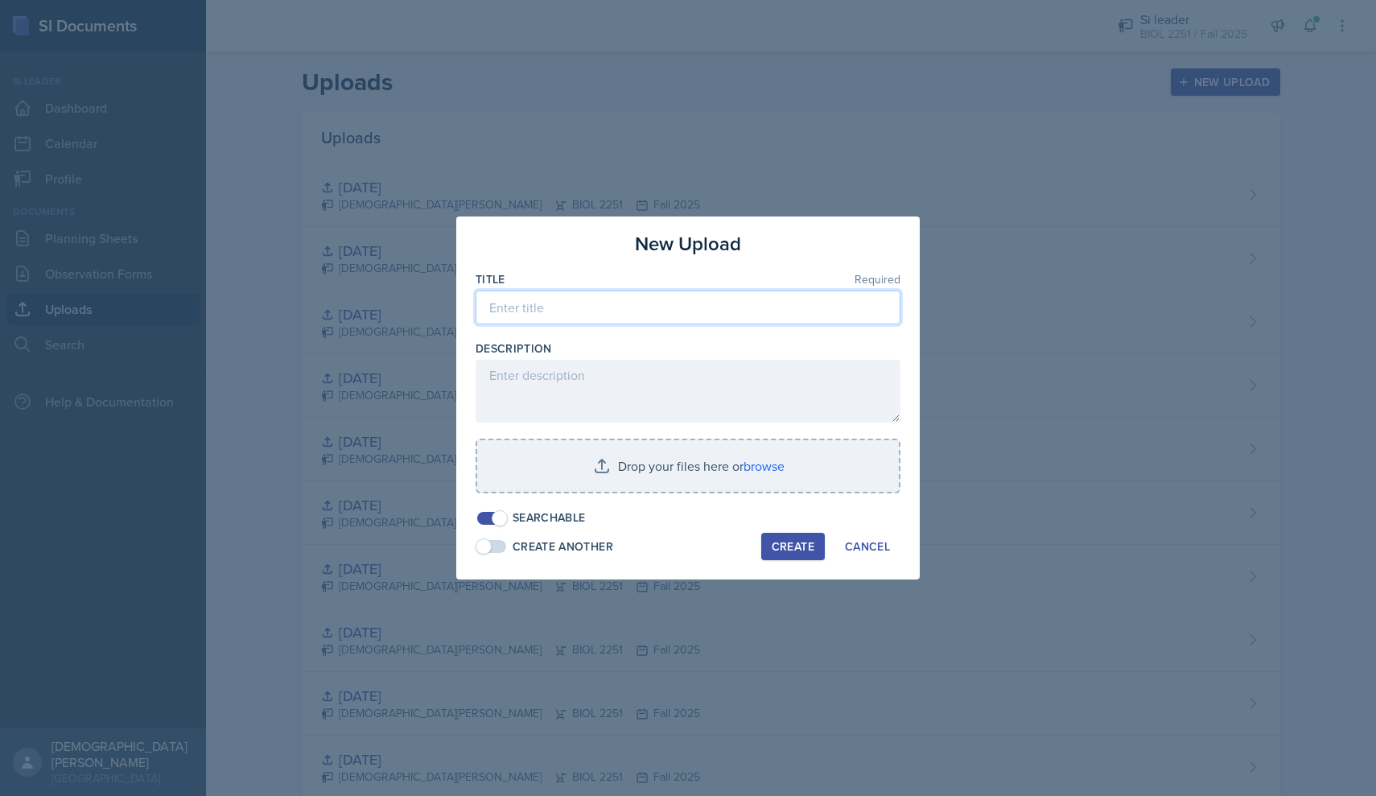
click at [677, 311] on input at bounding box center [688, 307] width 425 height 34
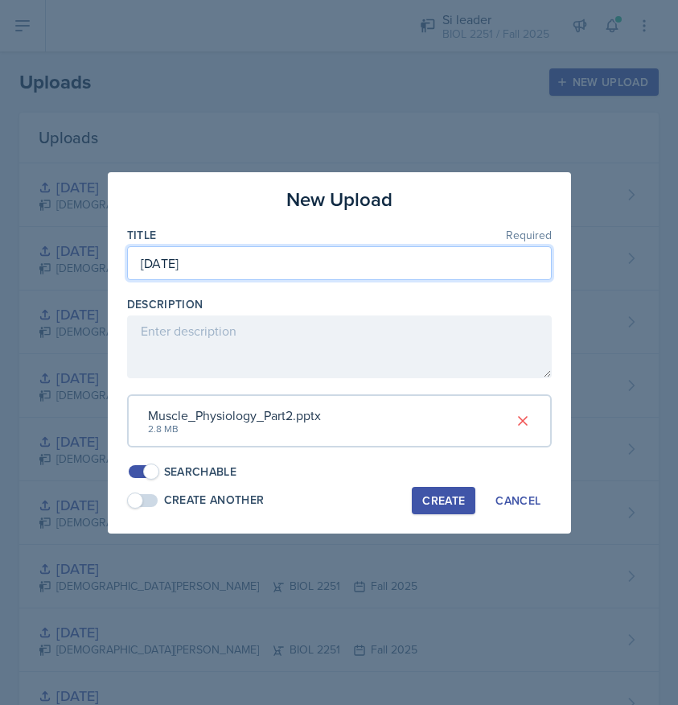
type input "[DATE]"
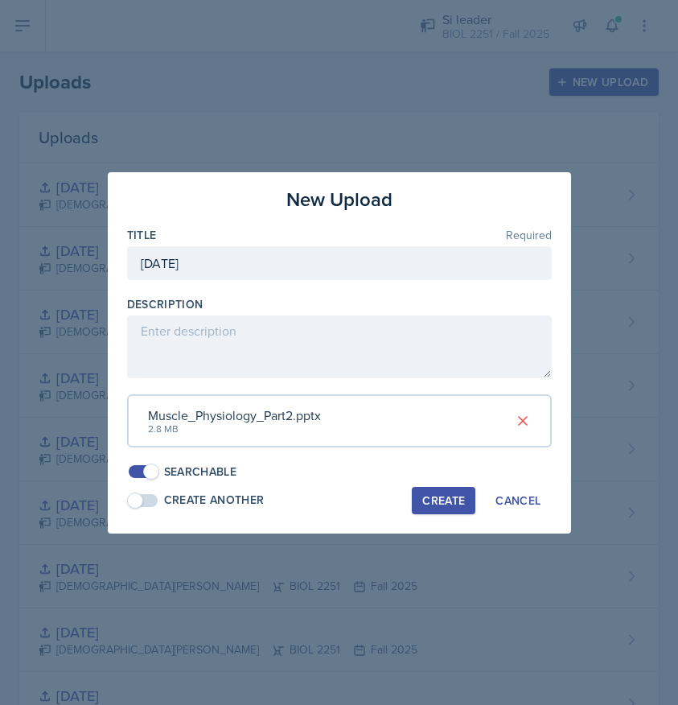
click at [434, 500] on div "Create" at bounding box center [443, 500] width 43 height 13
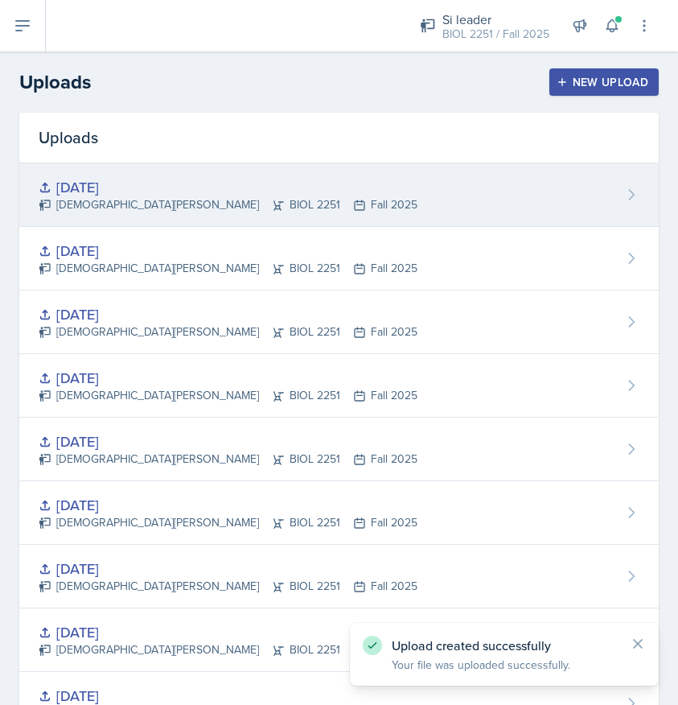
click at [350, 209] on div "[DATE] [PERSON_NAME] BIOL 2251 Fall 2025" at bounding box center [339, 195] width 640 height 64
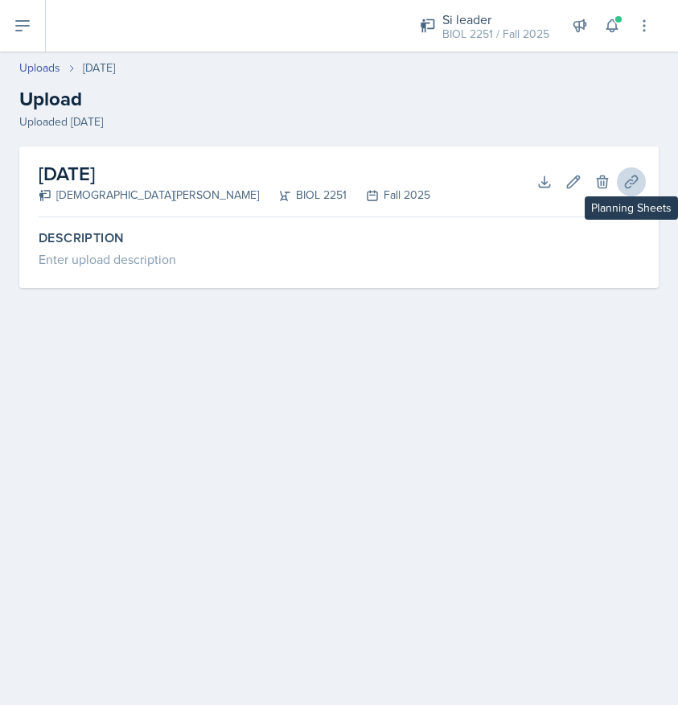
click at [628, 187] on icon at bounding box center [631, 181] width 12 height 12
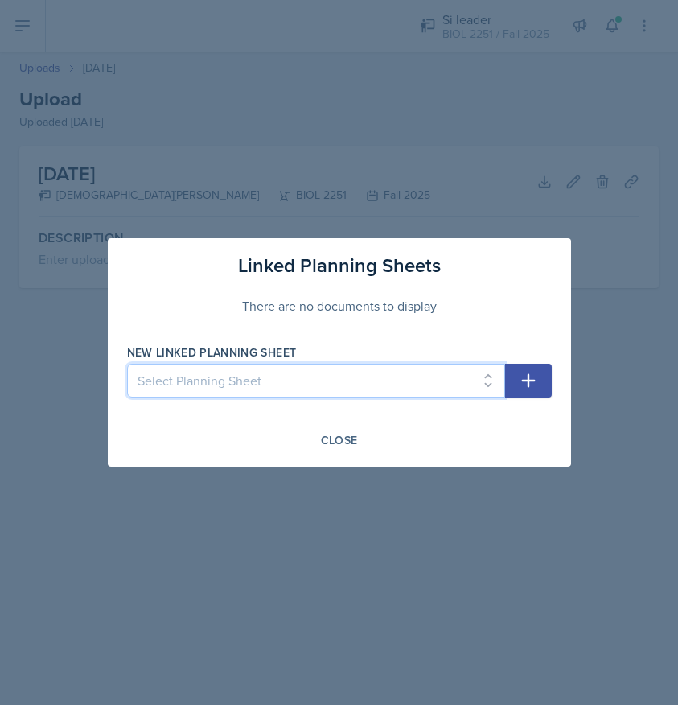
select select "976b8b91-8025-4292-b0b6-56cd947ed13e"
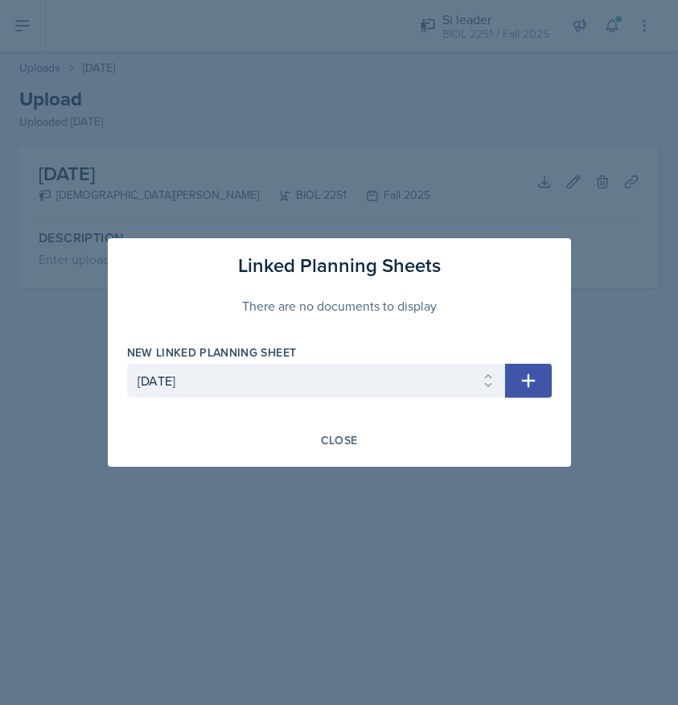
click at [542, 381] on button "button" at bounding box center [528, 381] width 47 height 34
select select
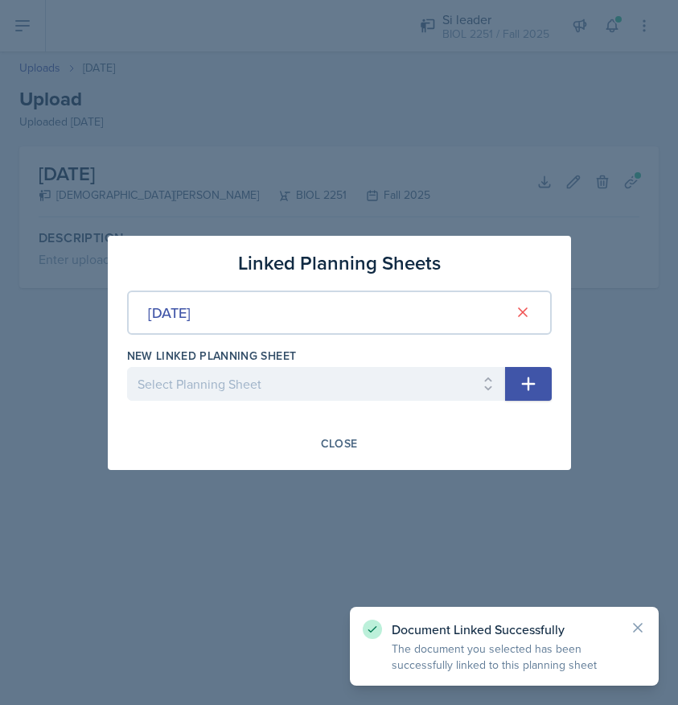
click at [21, 19] on div at bounding box center [339, 352] width 678 height 705
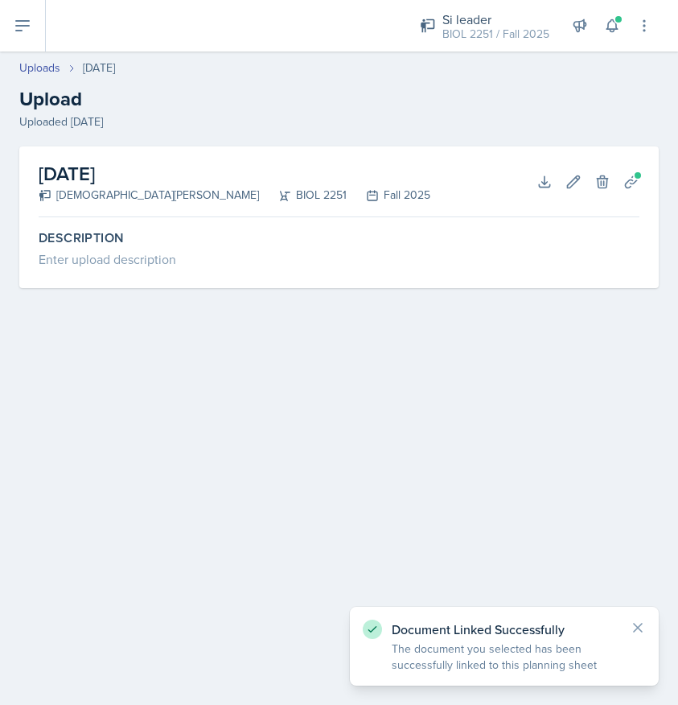
click at [12, 15] on button at bounding box center [23, 25] width 46 height 51
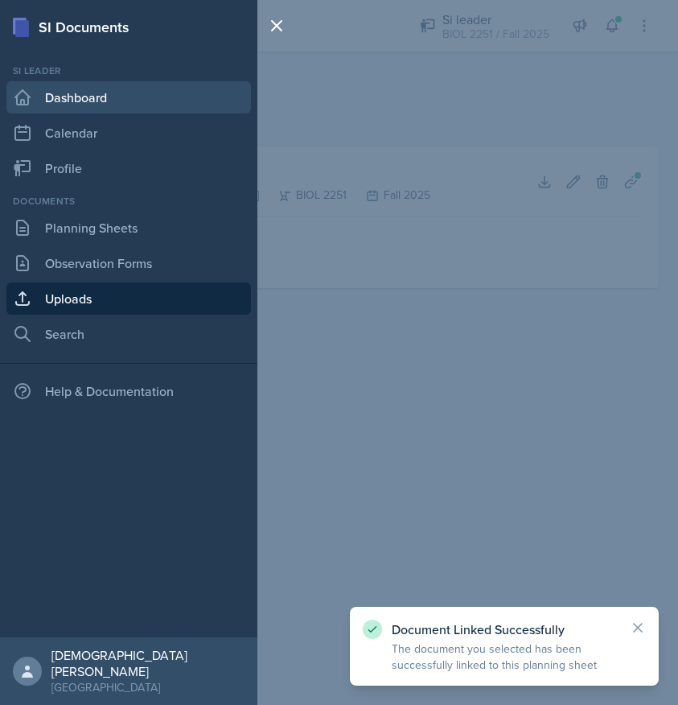
click at [109, 108] on link "Dashboard" at bounding box center [128, 97] width 245 height 32
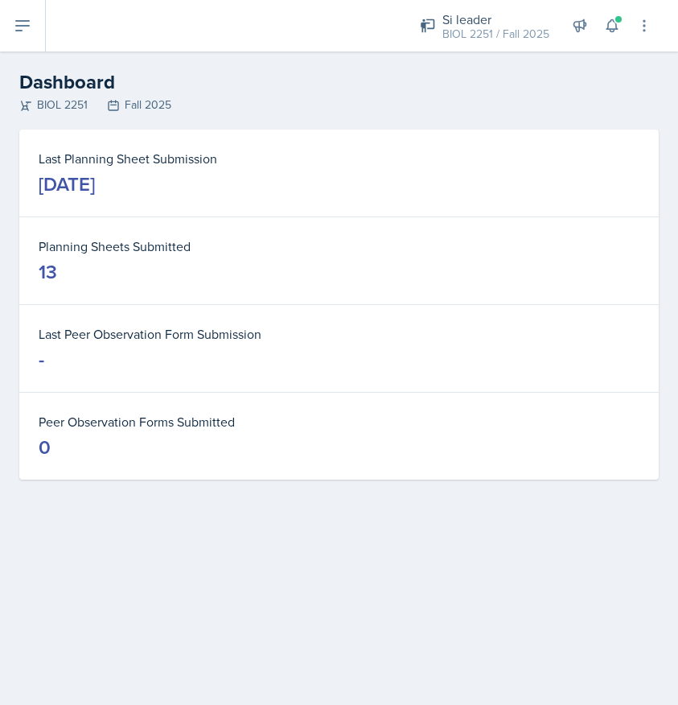
click at [13, 39] on button at bounding box center [23, 25] width 46 height 51
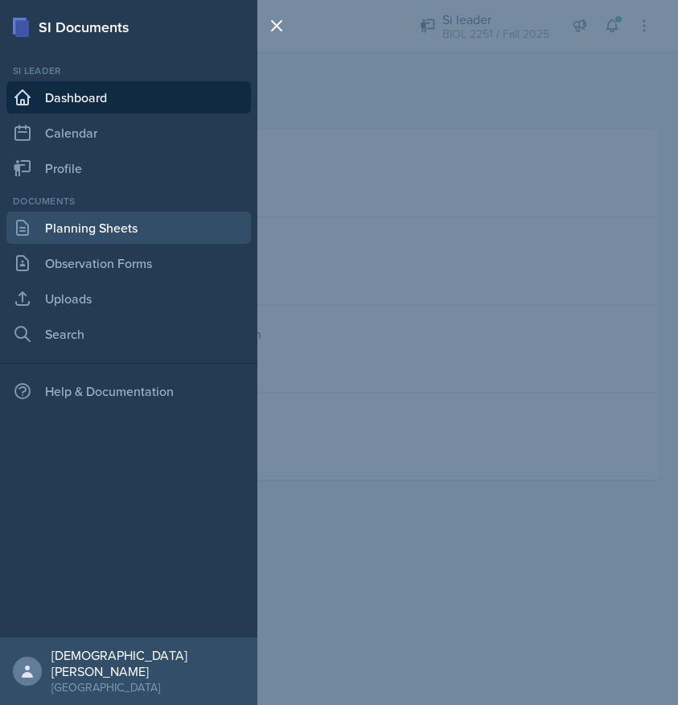
click at [68, 224] on link "Planning Sheets" at bounding box center [128, 228] width 245 height 32
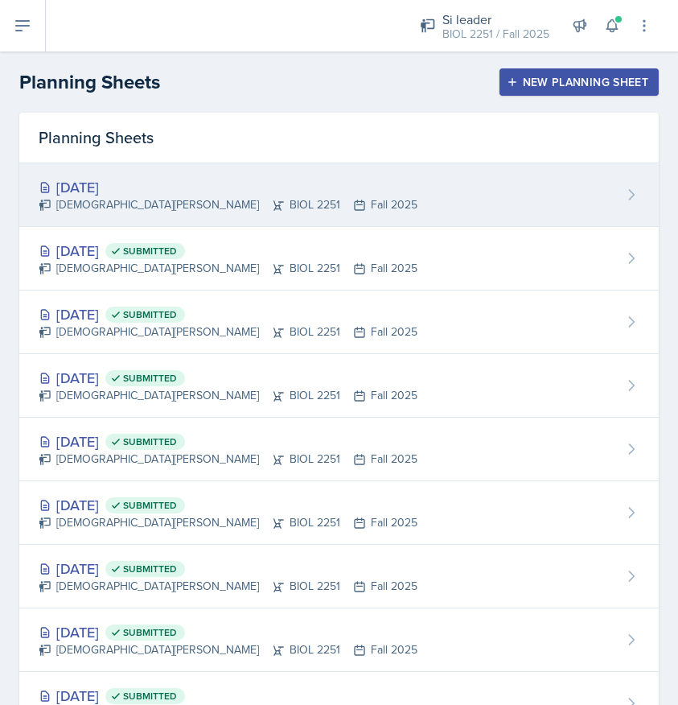
click at [215, 204] on div "[DEMOGRAPHIC_DATA][PERSON_NAME] BIOL 2251 Fall 2025" at bounding box center [228, 204] width 379 height 17
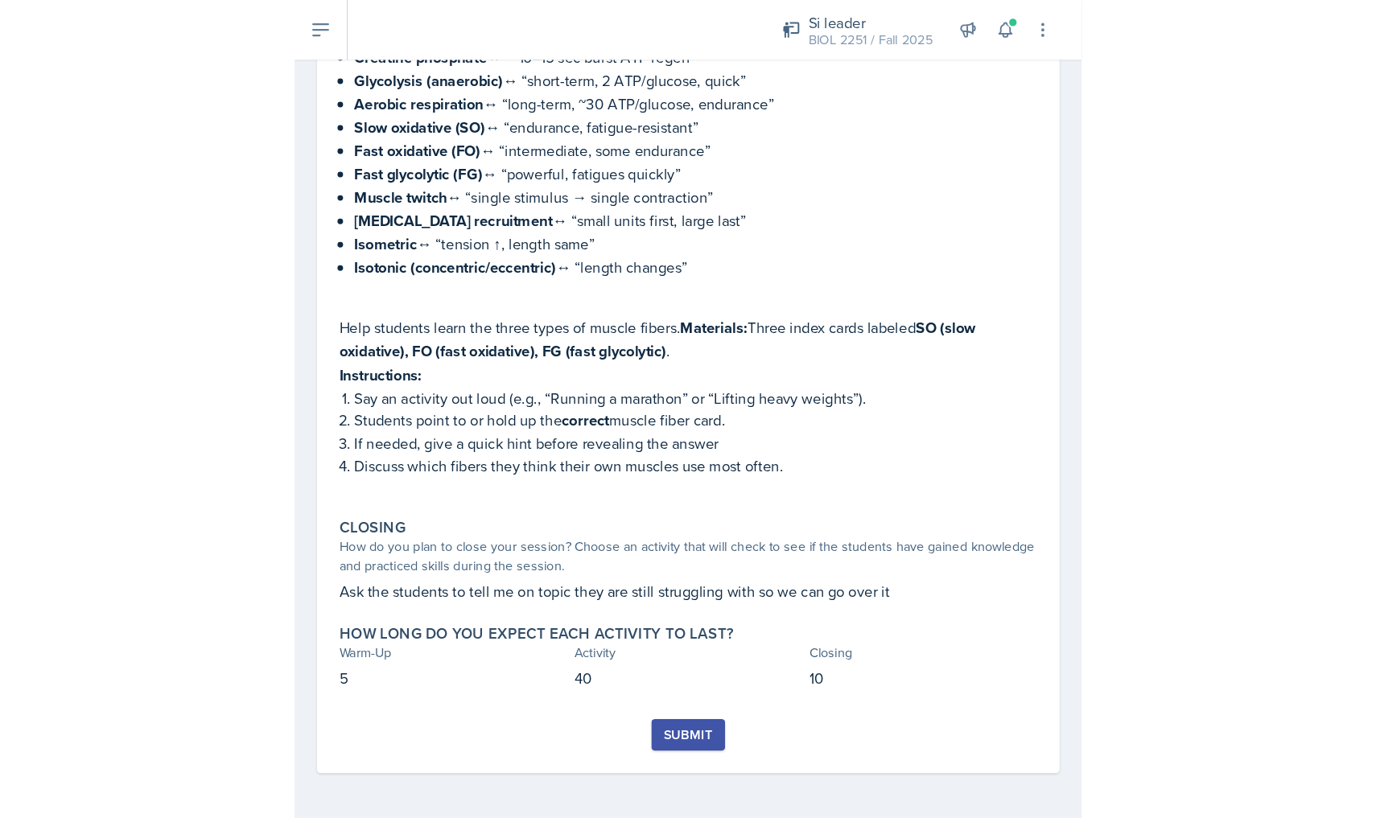
scroll to position [496, 0]
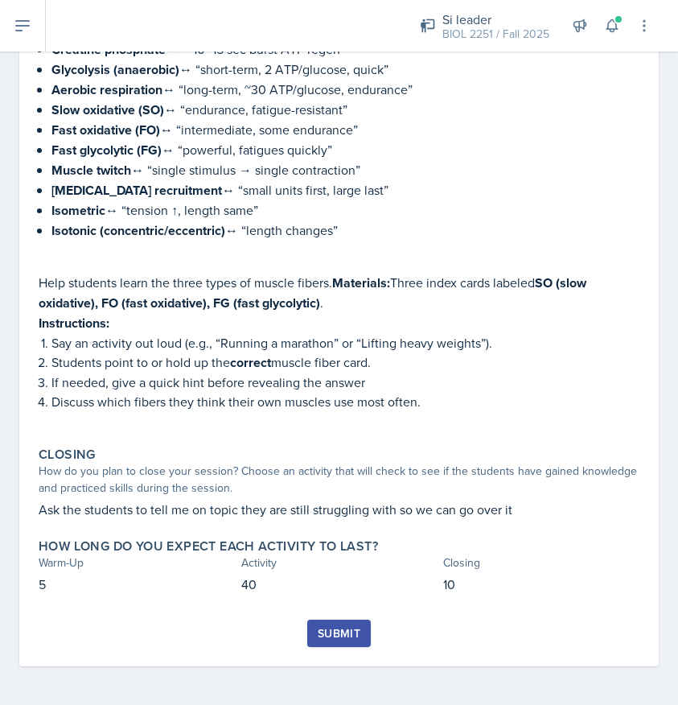
click at [324, 624] on button "Submit" at bounding box center [339, 633] width 64 height 27
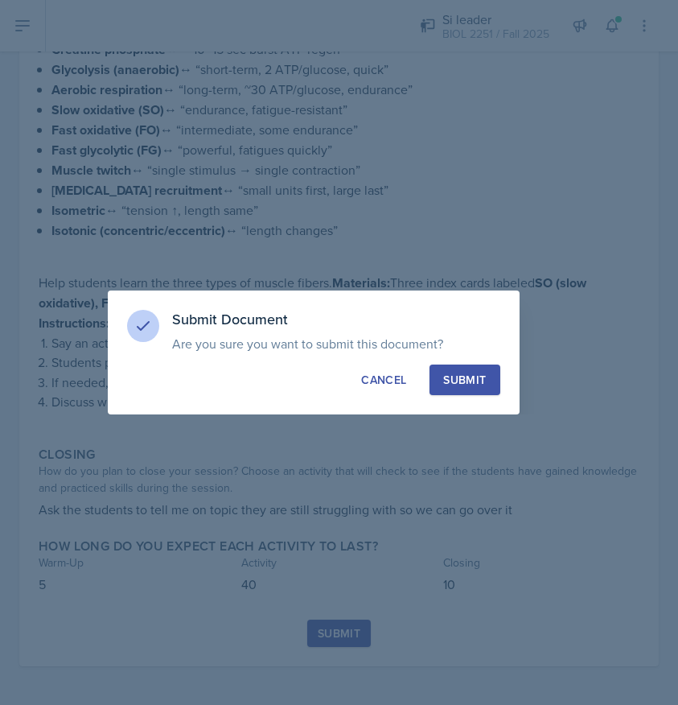
click at [477, 379] on div "Submit" at bounding box center [464, 380] width 43 height 16
